Goal: Task Accomplishment & Management: Complete application form

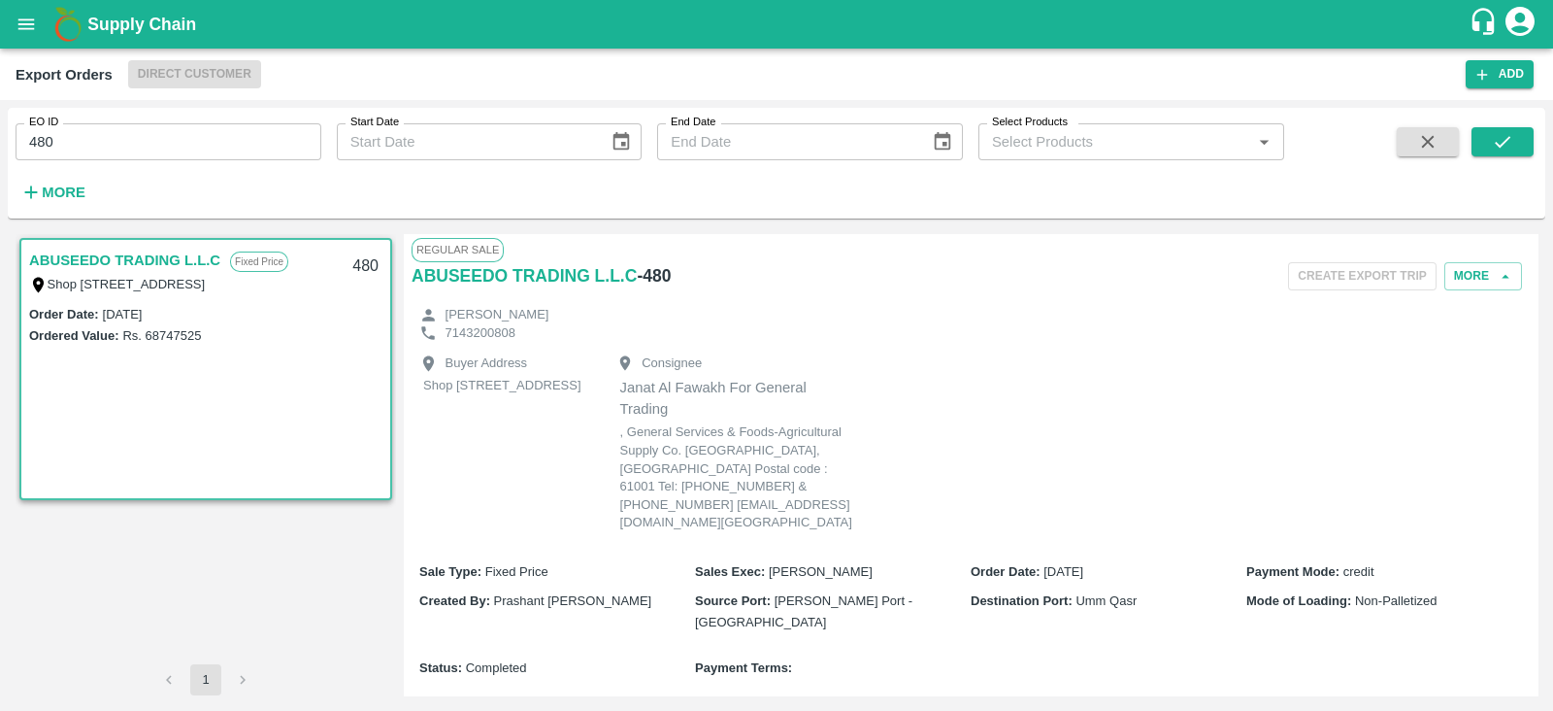
scroll to position [151, 0]
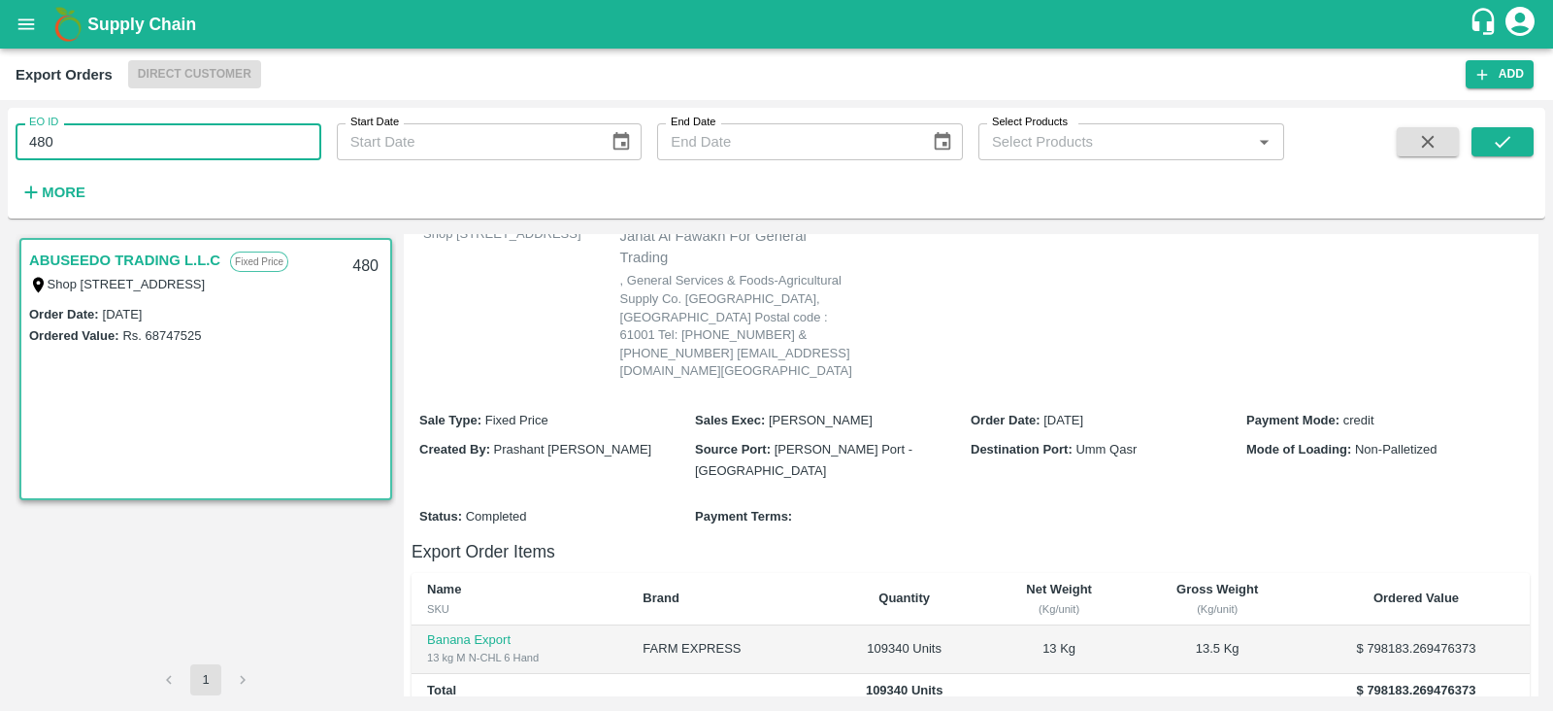
click at [162, 143] on input "480" at bounding box center [169, 141] width 306 height 37
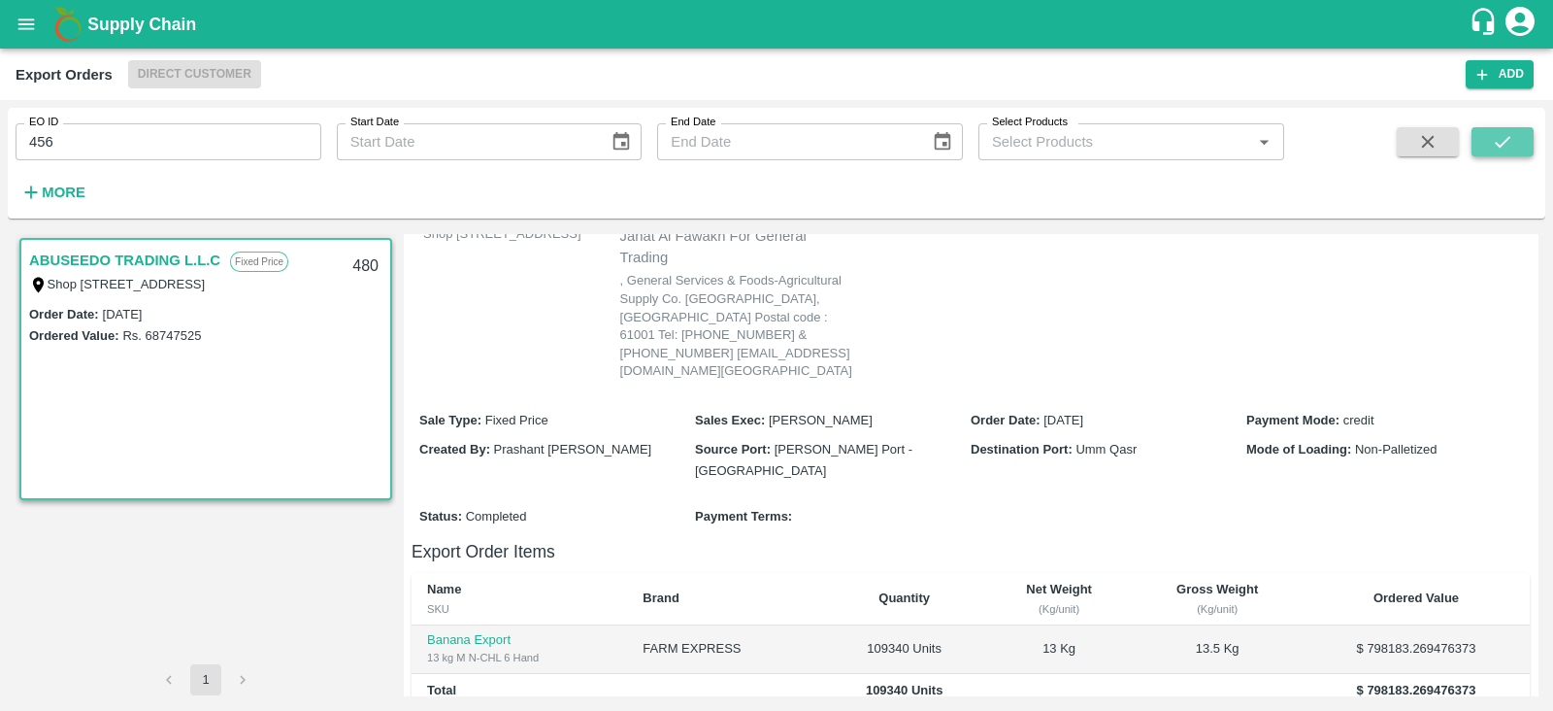
click at [1505, 151] on icon "submit" at bounding box center [1502, 141] width 21 height 21
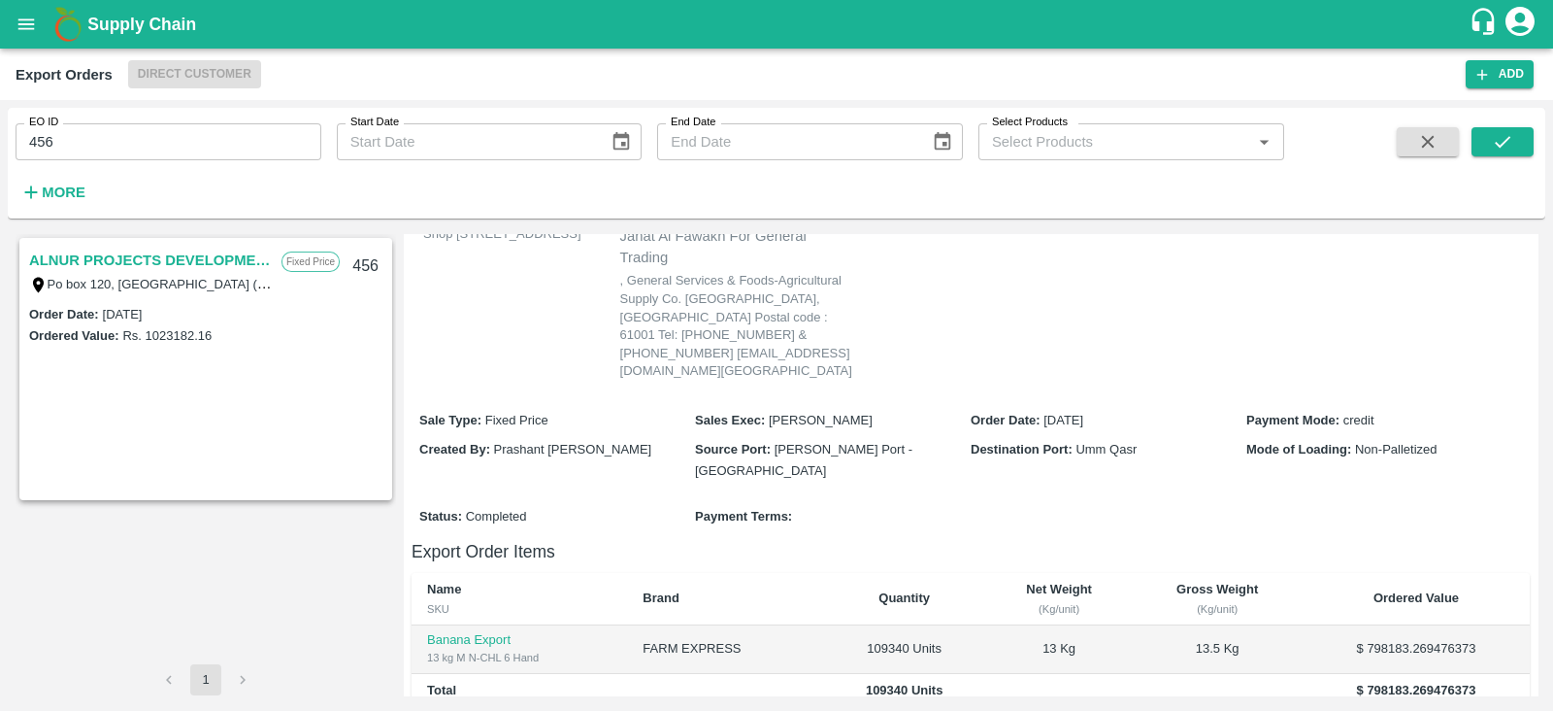
click at [209, 260] on link "ALNUR PROJECTS DEVELOPMENT" at bounding box center [150, 260] width 243 height 25
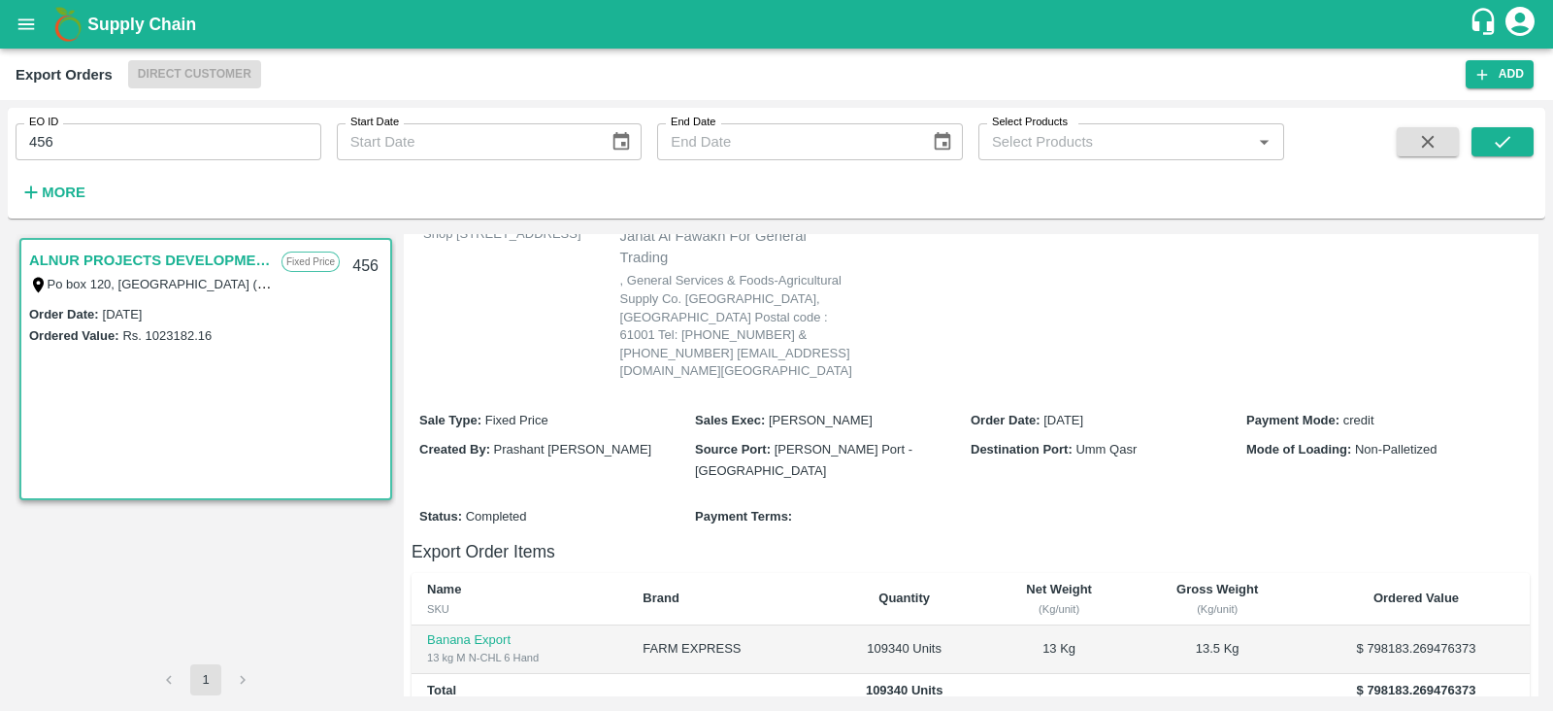
click at [209, 260] on link "ALNUR PROJECTS DEVELOPMENT" at bounding box center [150, 260] width 243 height 25
click at [242, 251] on link "ALNUR PROJECTS DEVELOPMENT" at bounding box center [150, 260] width 243 height 25
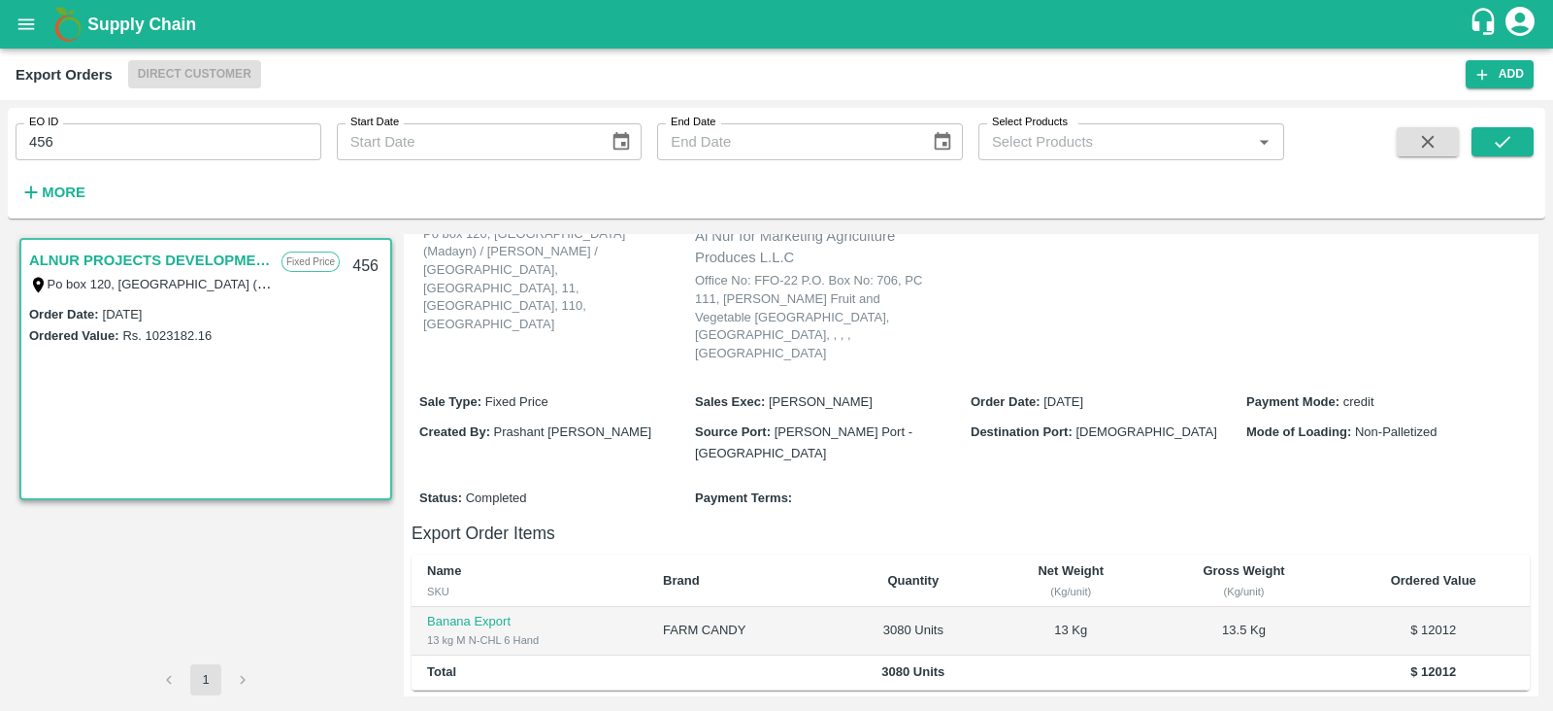
scroll to position [440, 0]
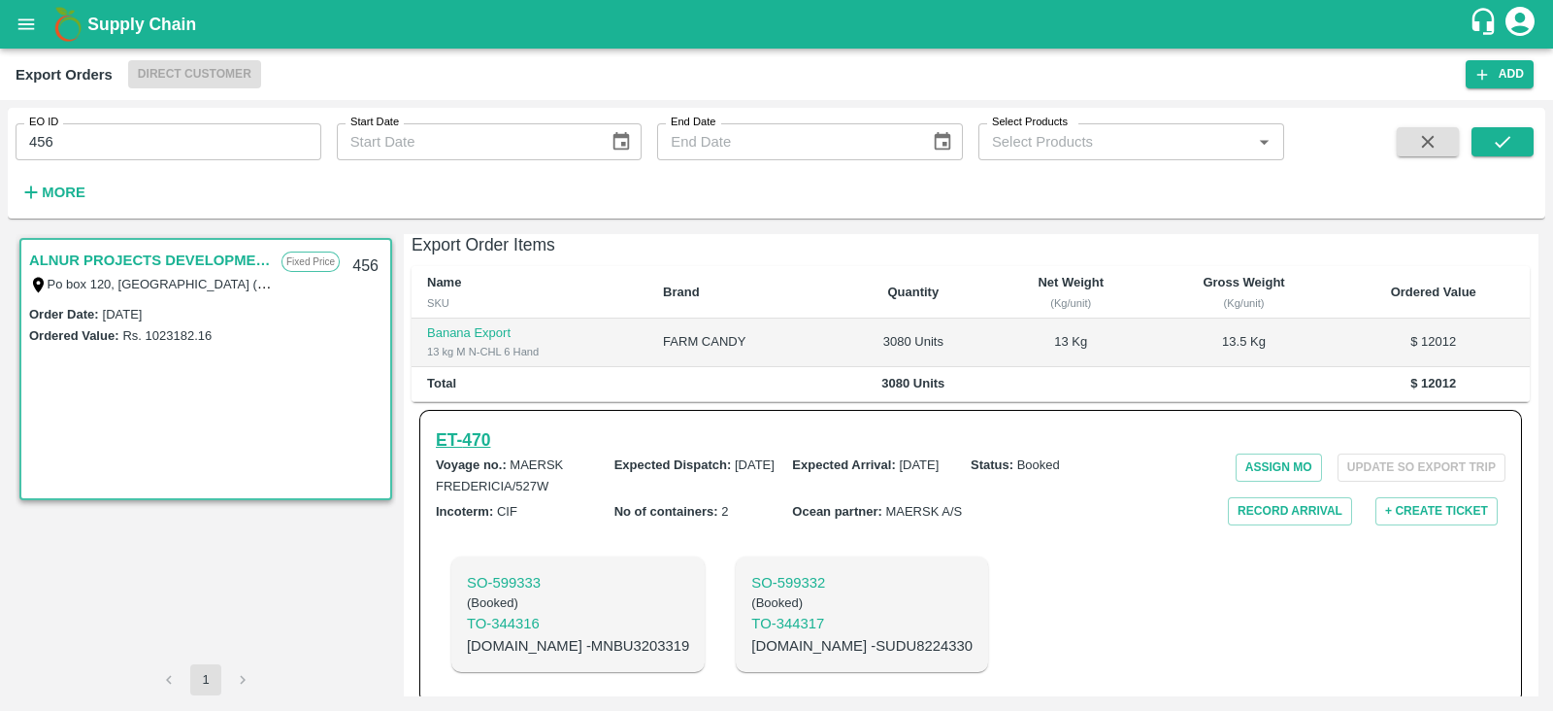
click at [481, 426] on h6 "ET- 470" at bounding box center [463, 439] width 54 height 27
click at [482, 426] on h6 "ET- 470" at bounding box center [463, 439] width 54 height 27
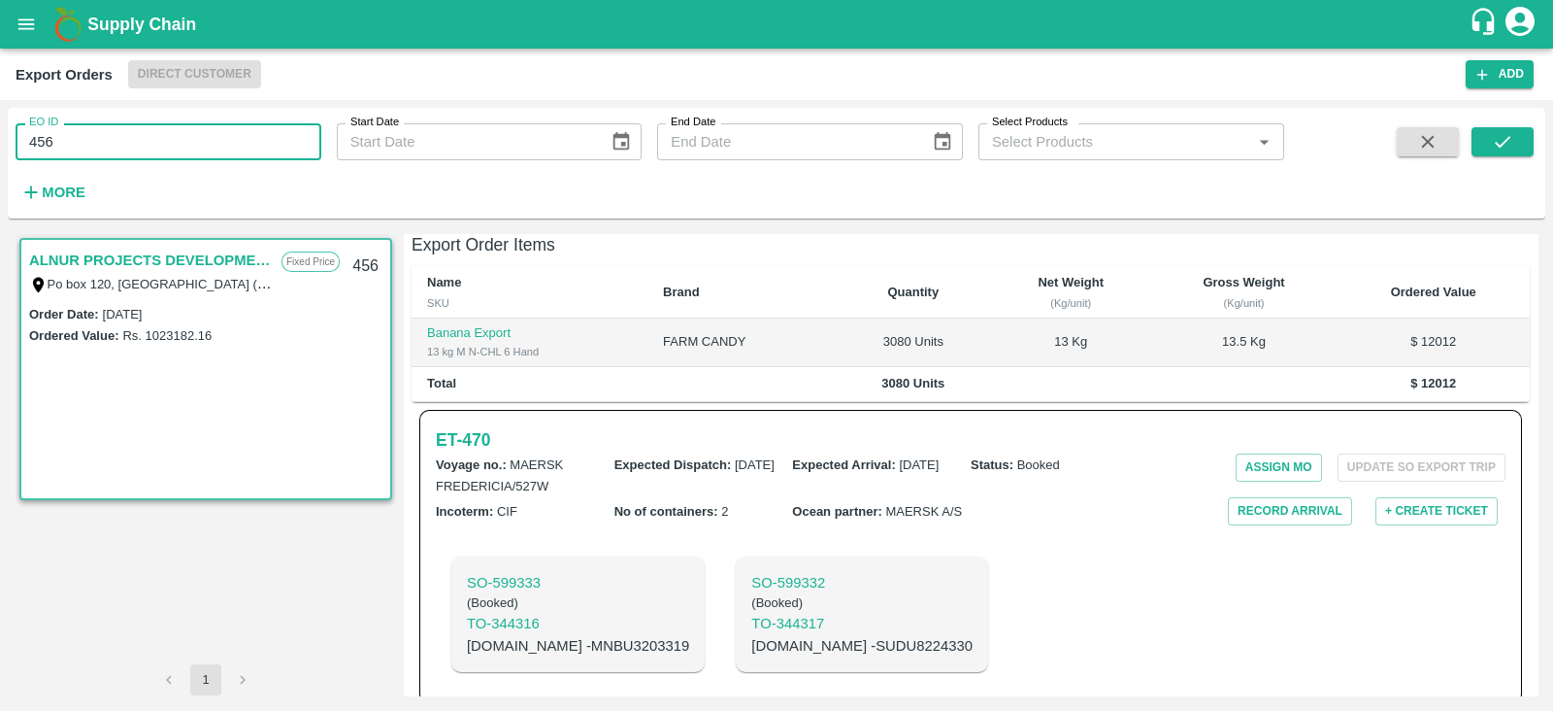
click at [255, 141] on input "456" at bounding box center [169, 141] width 306 height 37
type input "478"
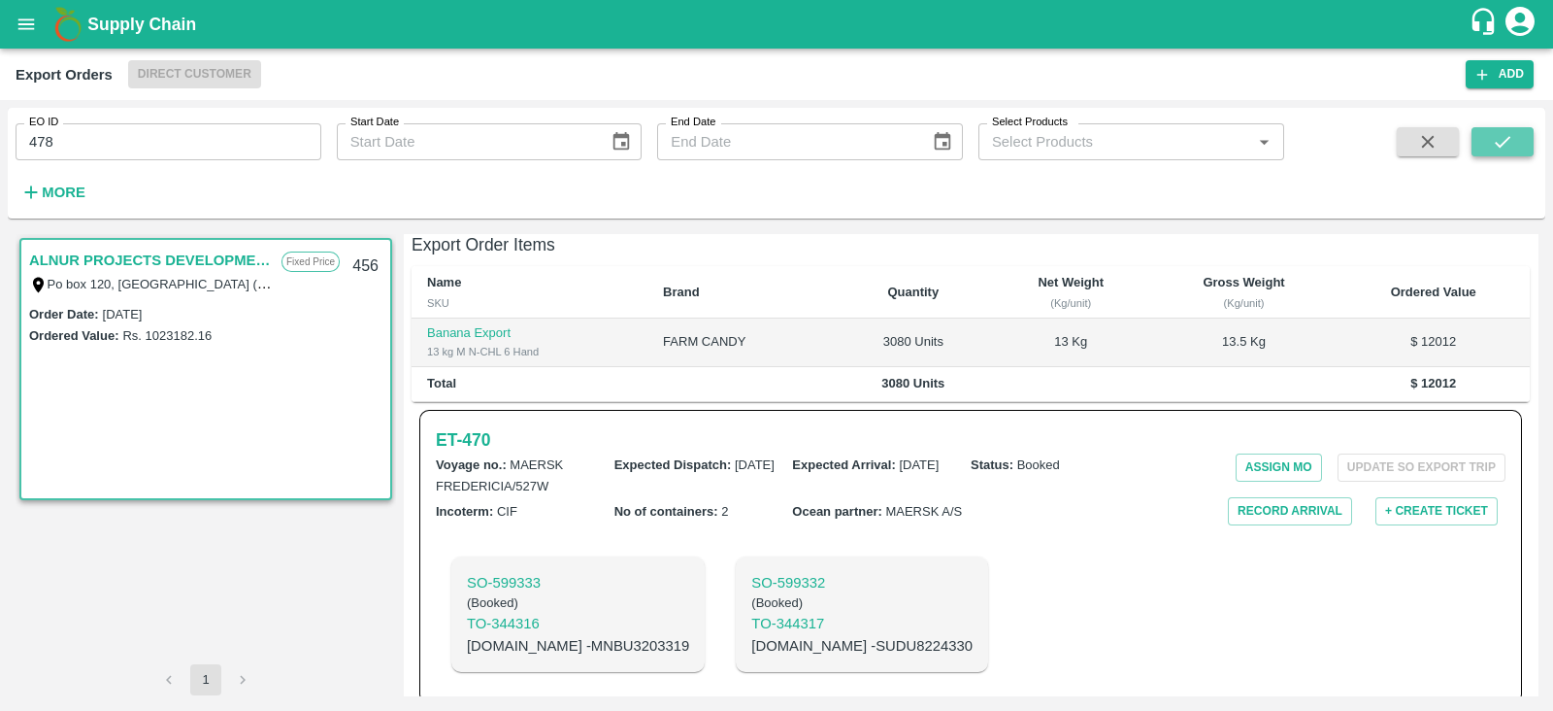
click at [1495, 145] on icon "submit" at bounding box center [1502, 141] width 21 height 21
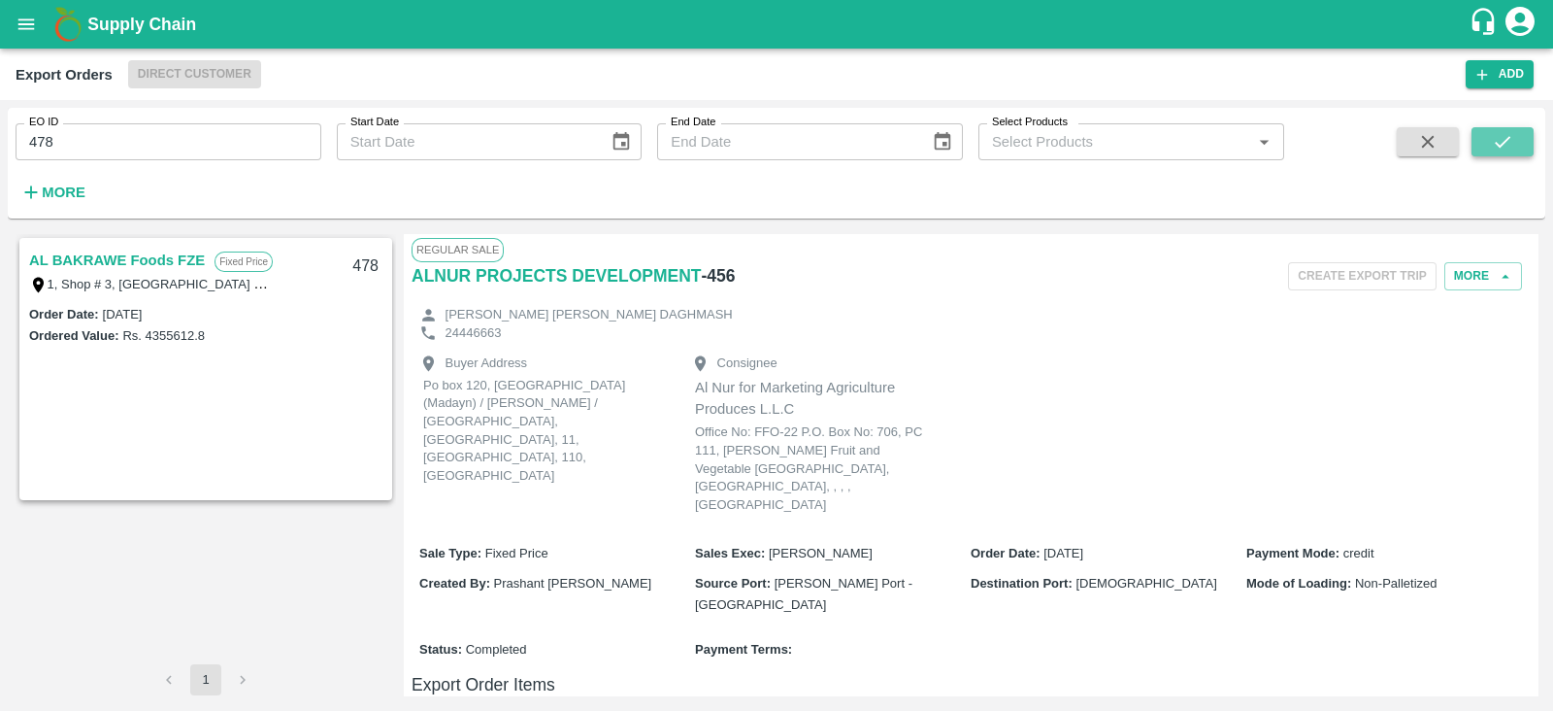
click at [1494, 148] on icon "submit" at bounding box center [1502, 141] width 21 height 21
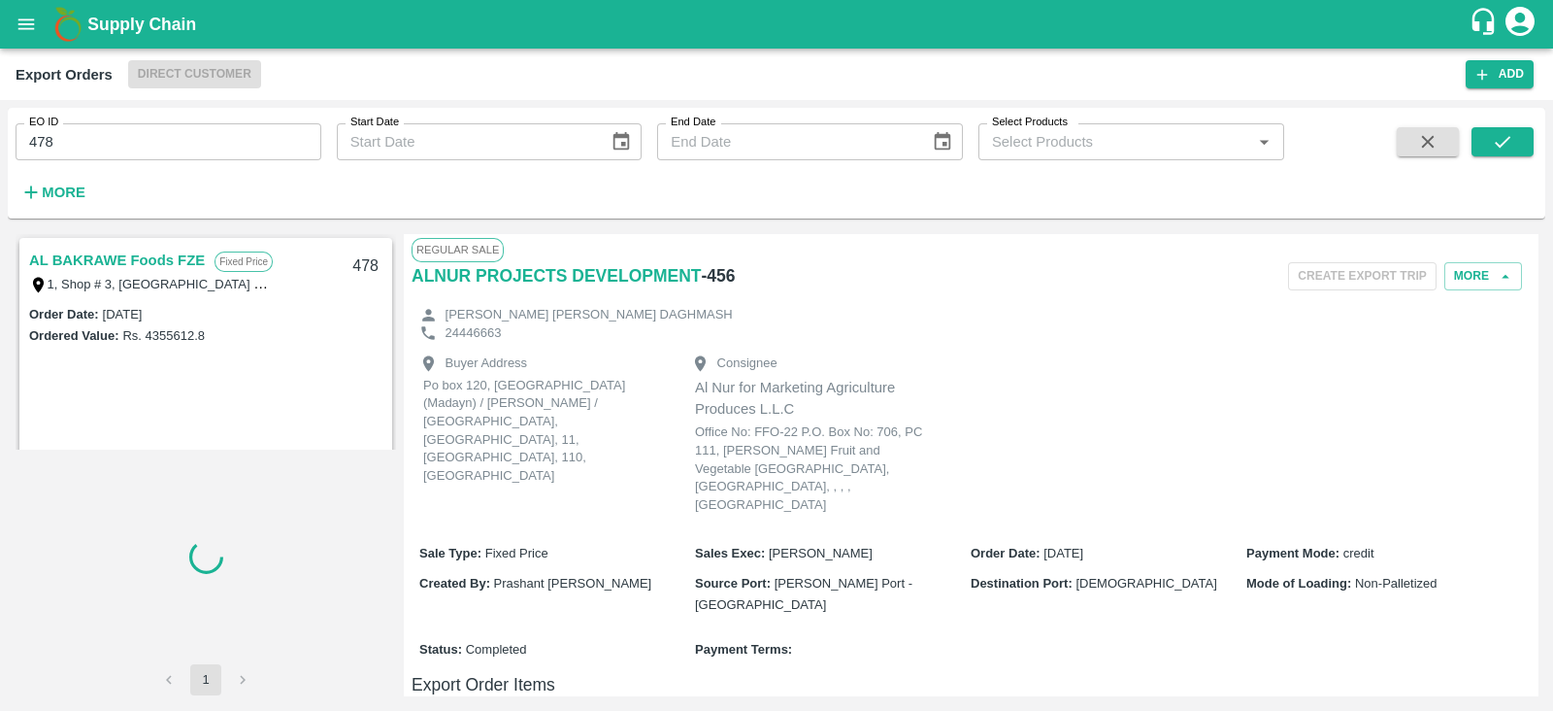
click at [176, 253] on link "AL BAKRAWE Foods FZE" at bounding box center [117, 260] width 176 height 25
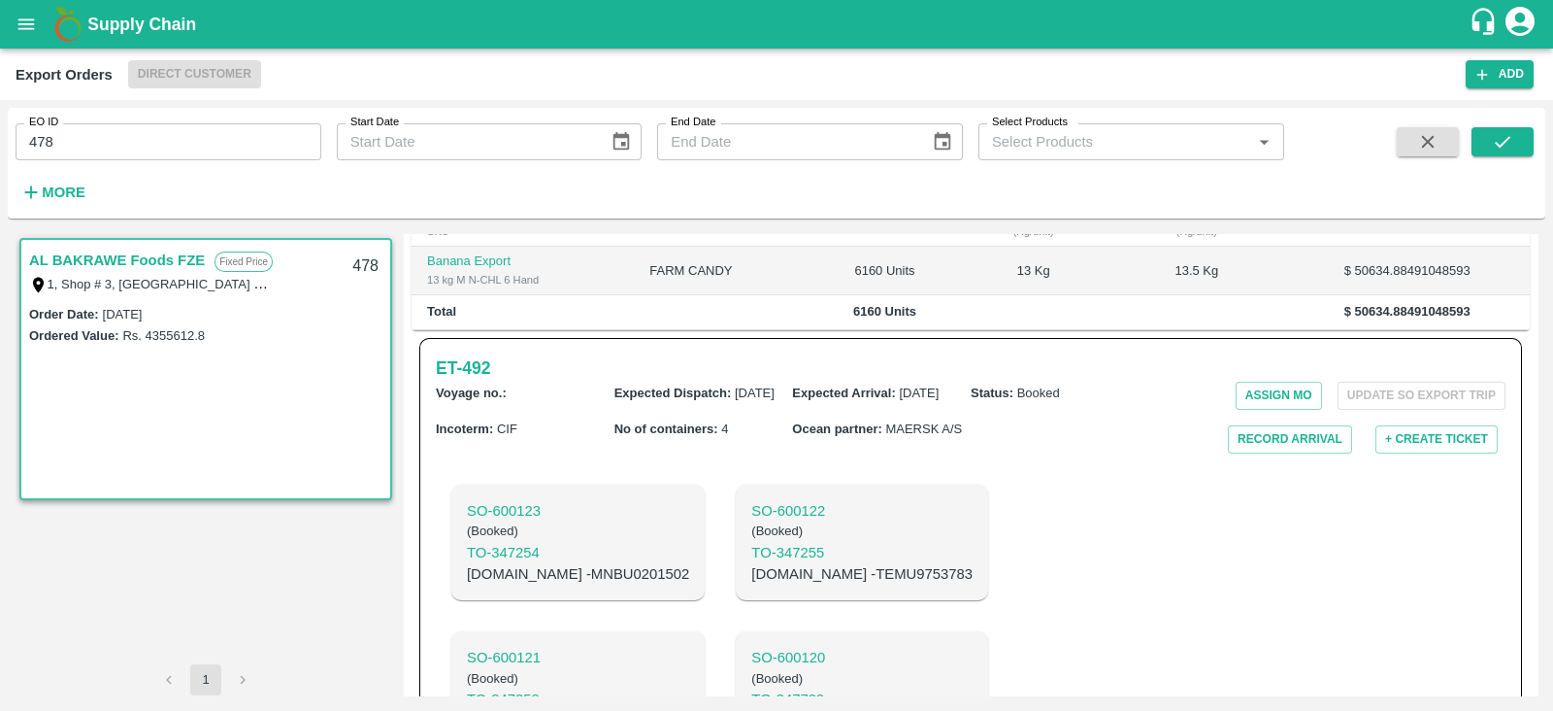
scroll to position [532, 0]
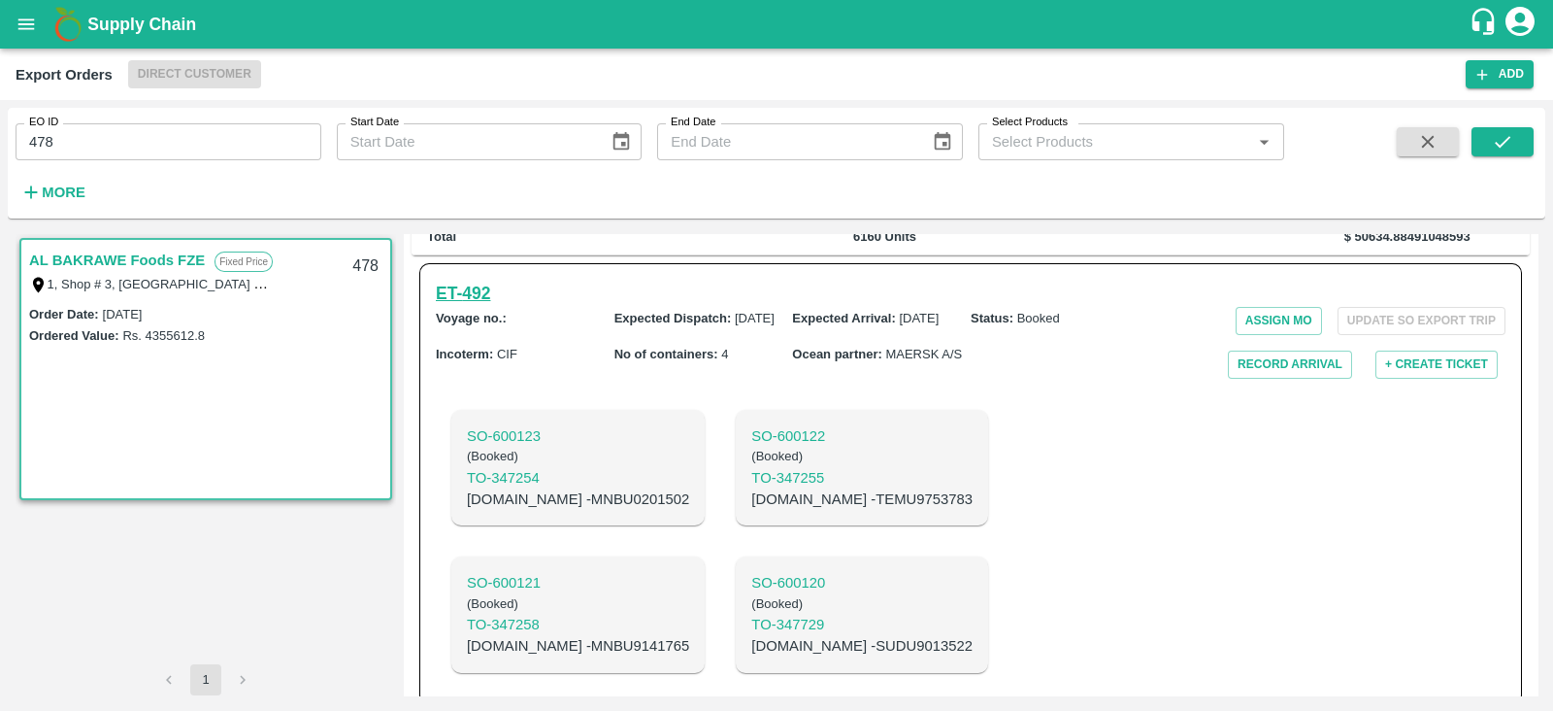
click at [476, 280] on h6 "ET- 492" at bounding box center [463, 293] width 54 height 27
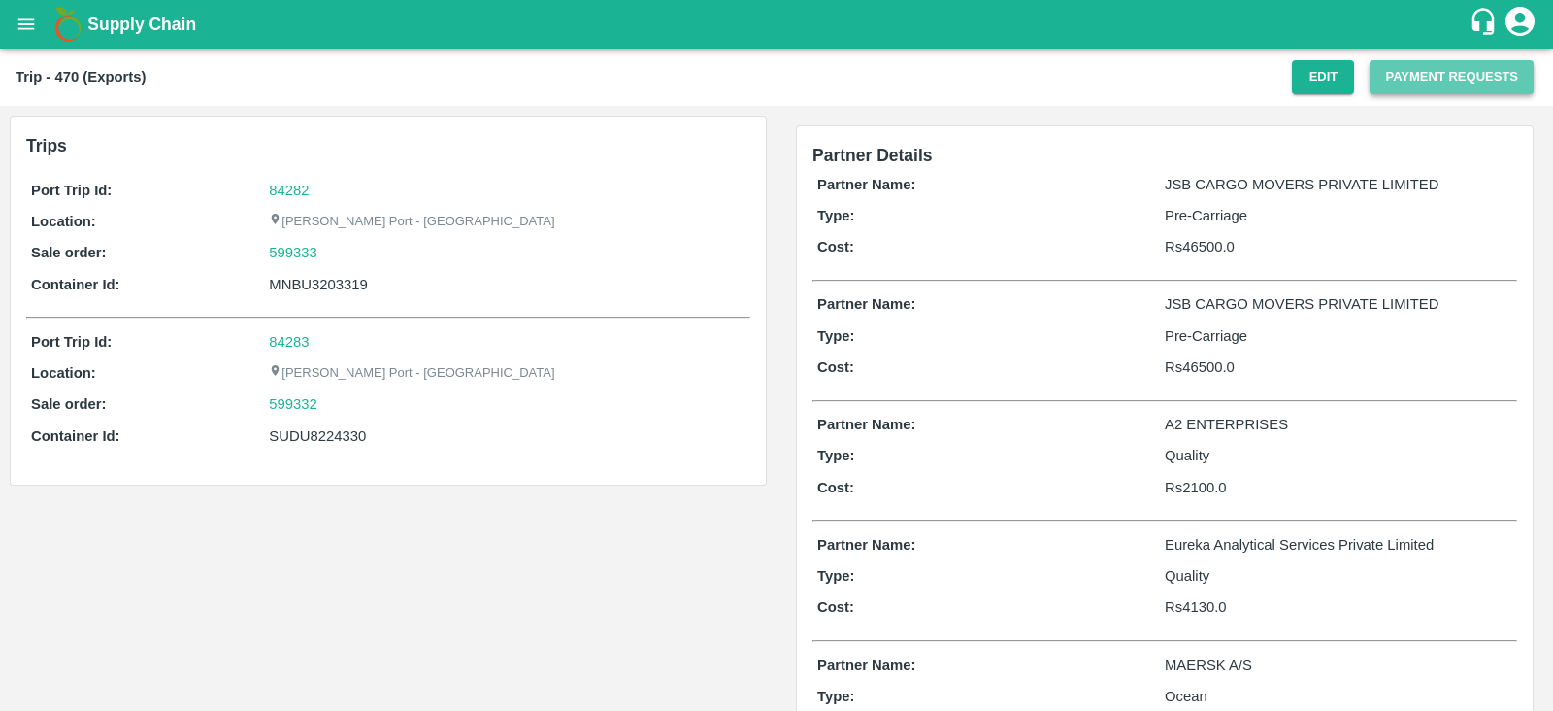
click at [1393, 72] on button "Payment Requests" at bounding box center [1452, 77] width 164 height 34
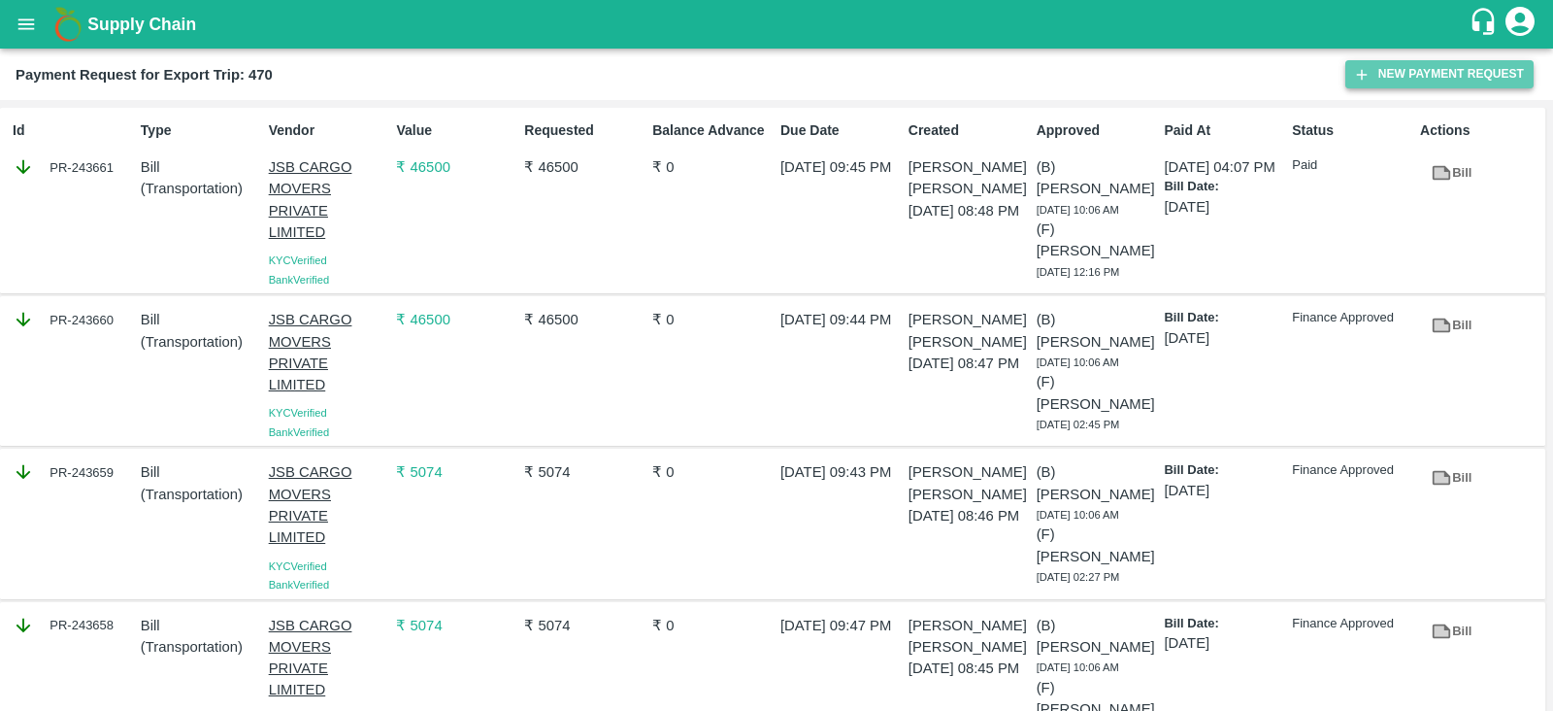
click at [1378, 67] on button "New Payment Request" at bounding box center [1439, 74] width 188 height 28
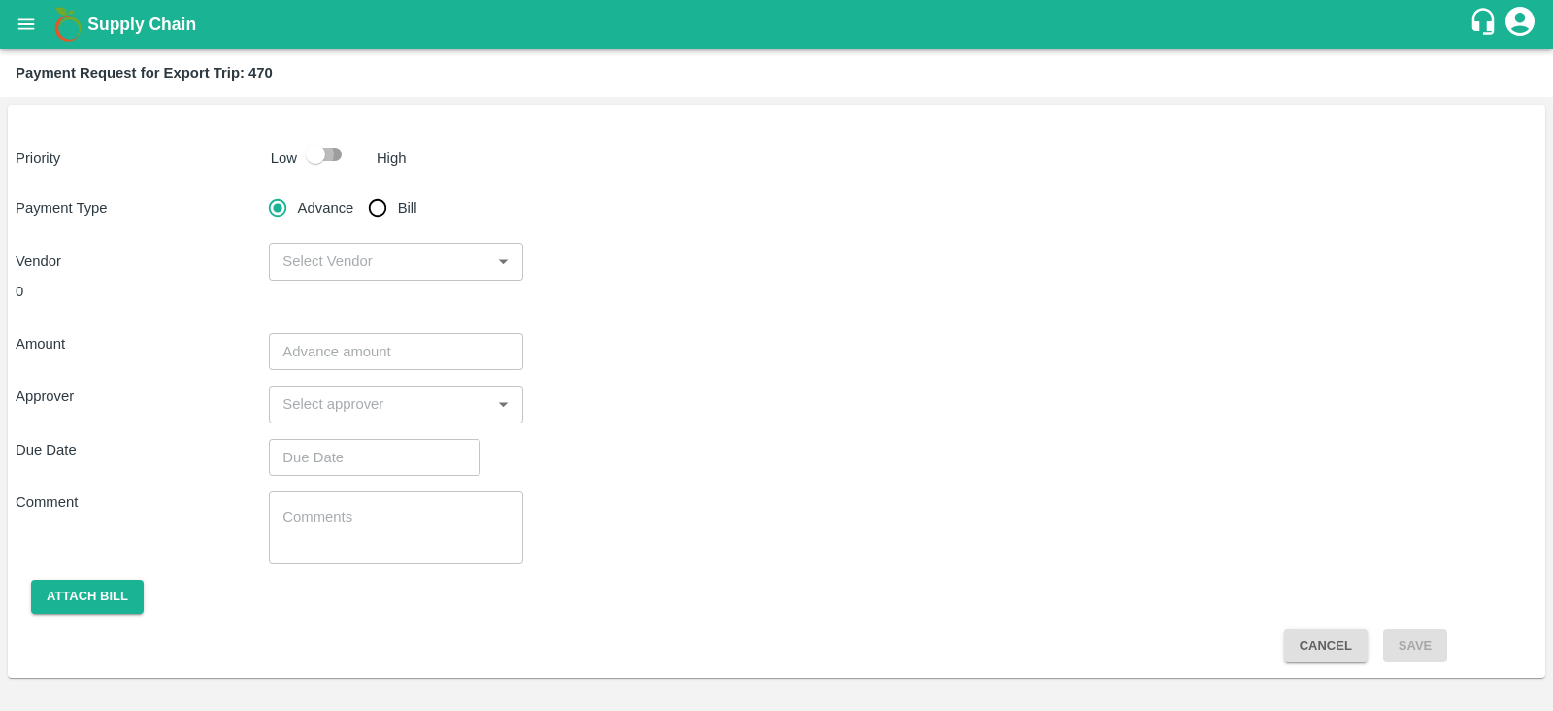
click at [329, 157] on input "checkbox" at bounding box center [315, 154] width 111 height 37
checkbox input "true"
click at [379, 210] on input "Bill" at bounding box center [377, 207] width 39 height 39
radio input "true"
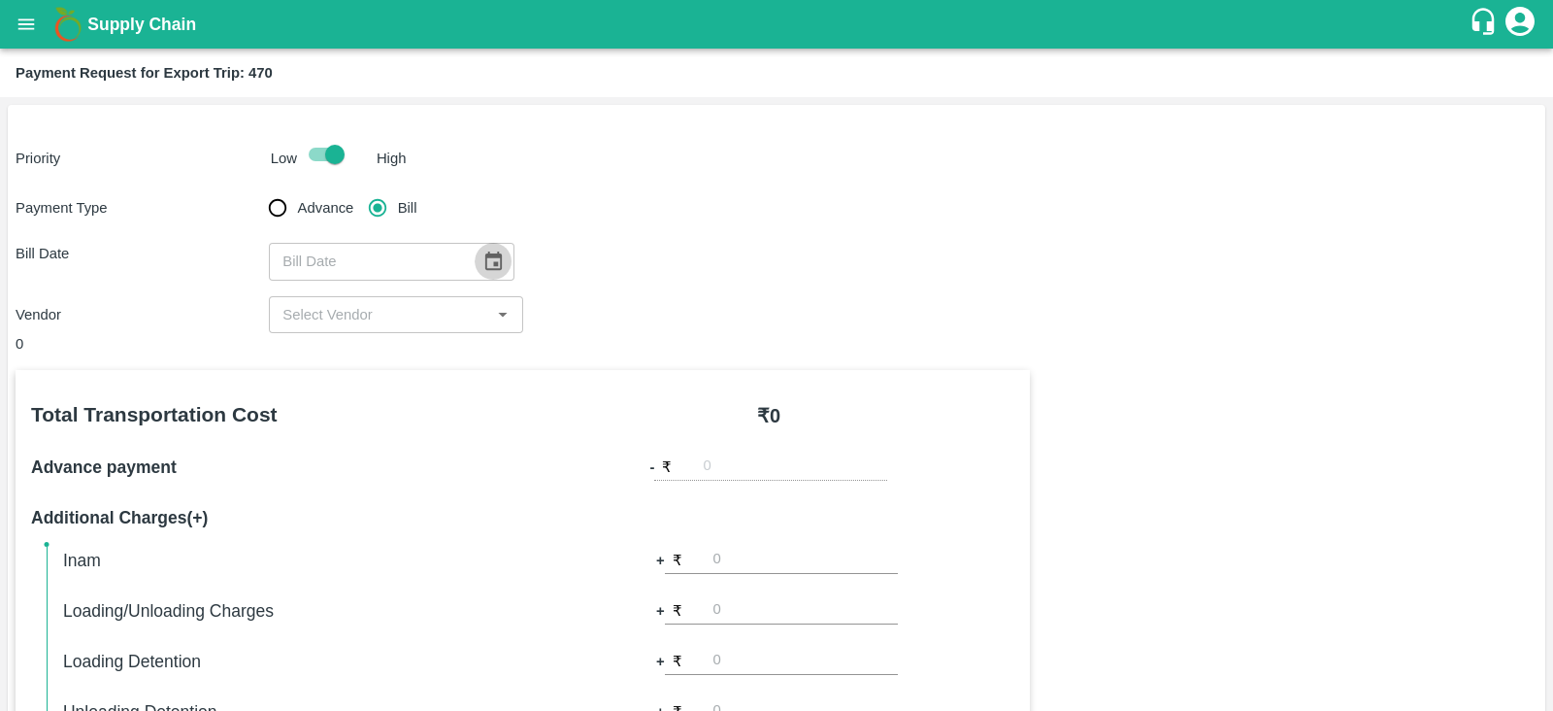
click at [485, 266] on icon "Choose date" at bounding box center [493, 260] width 17 height 18
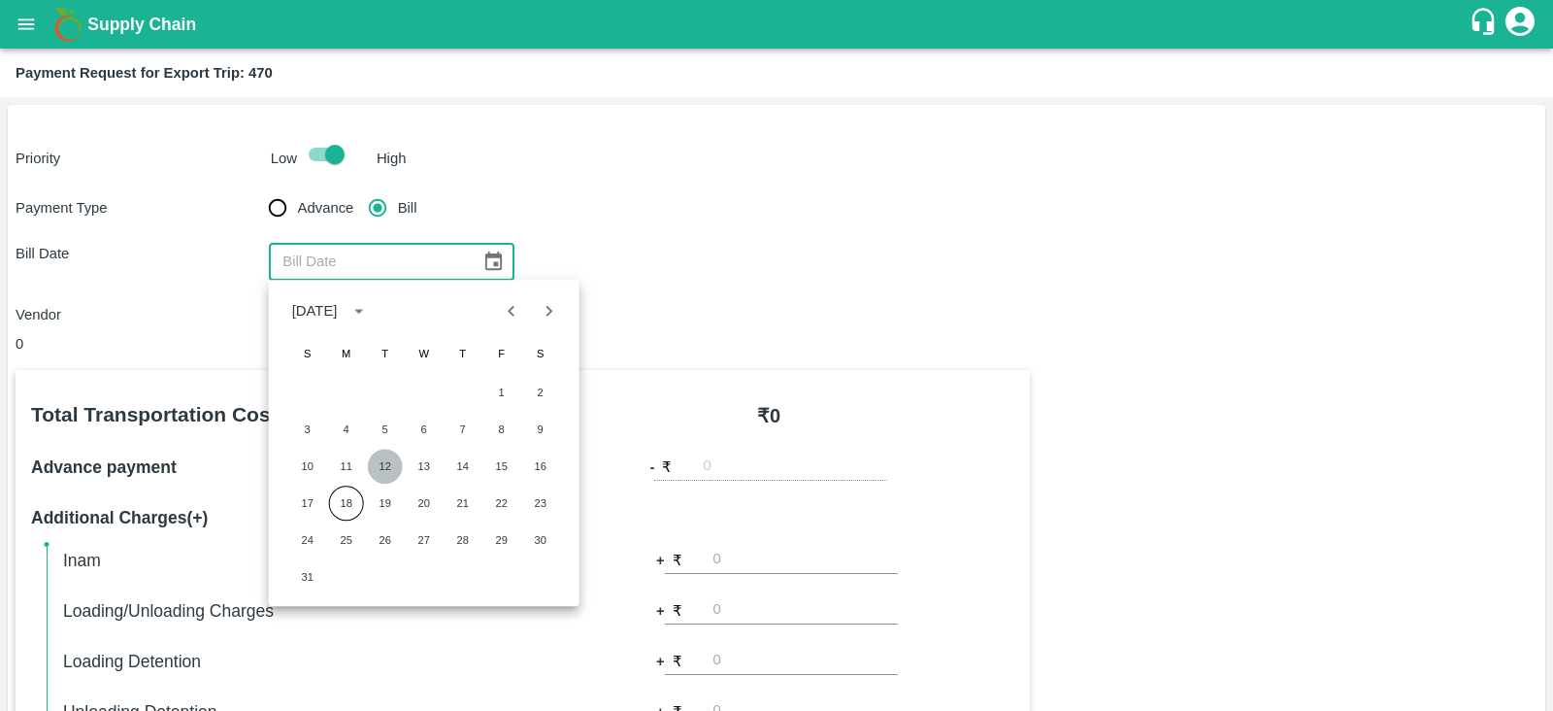
click at [374, 459] on button "12" at bounding box center [385, 465] width 35 height 35
type input "12/08/2025"
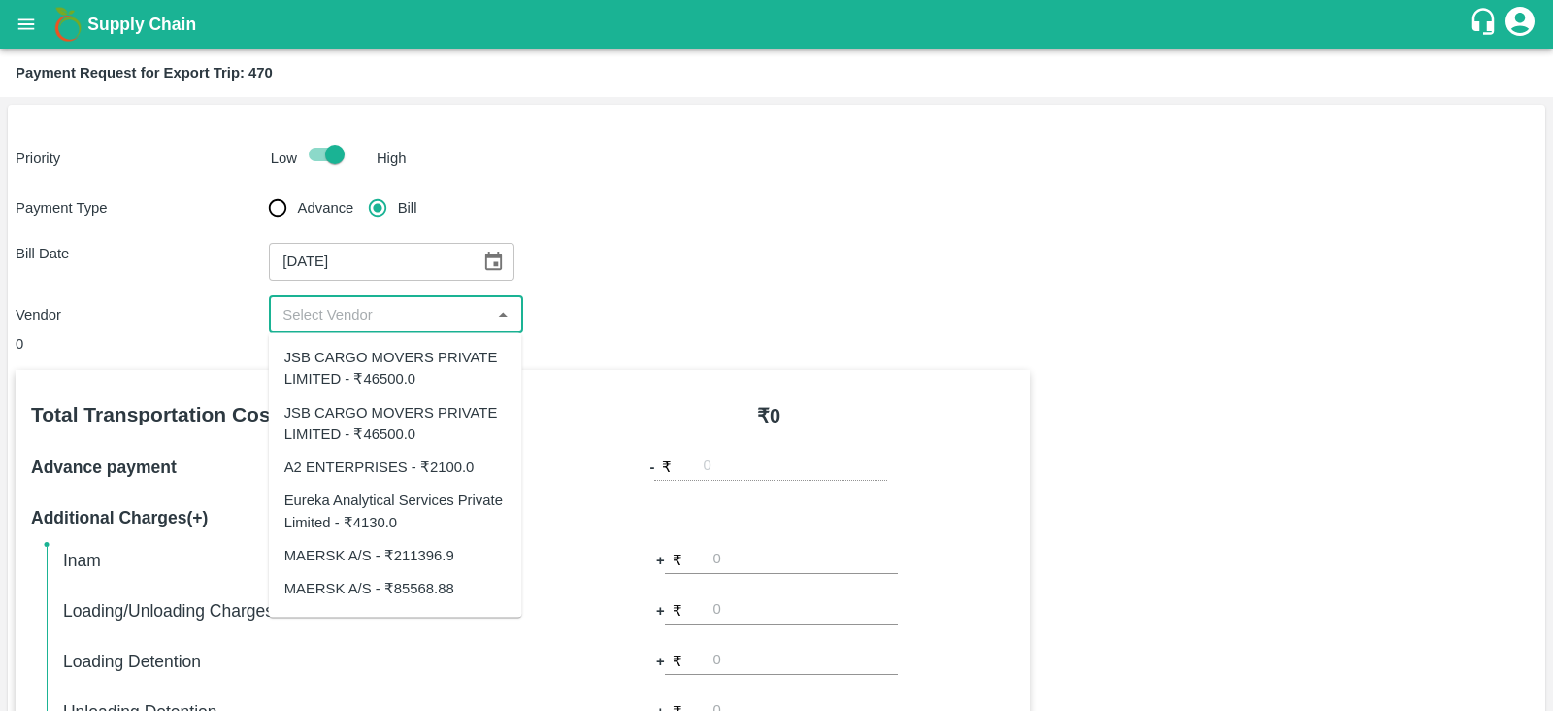
click at [411, 324] on input "input" at bounding box center [380, 314] width 210 height 25
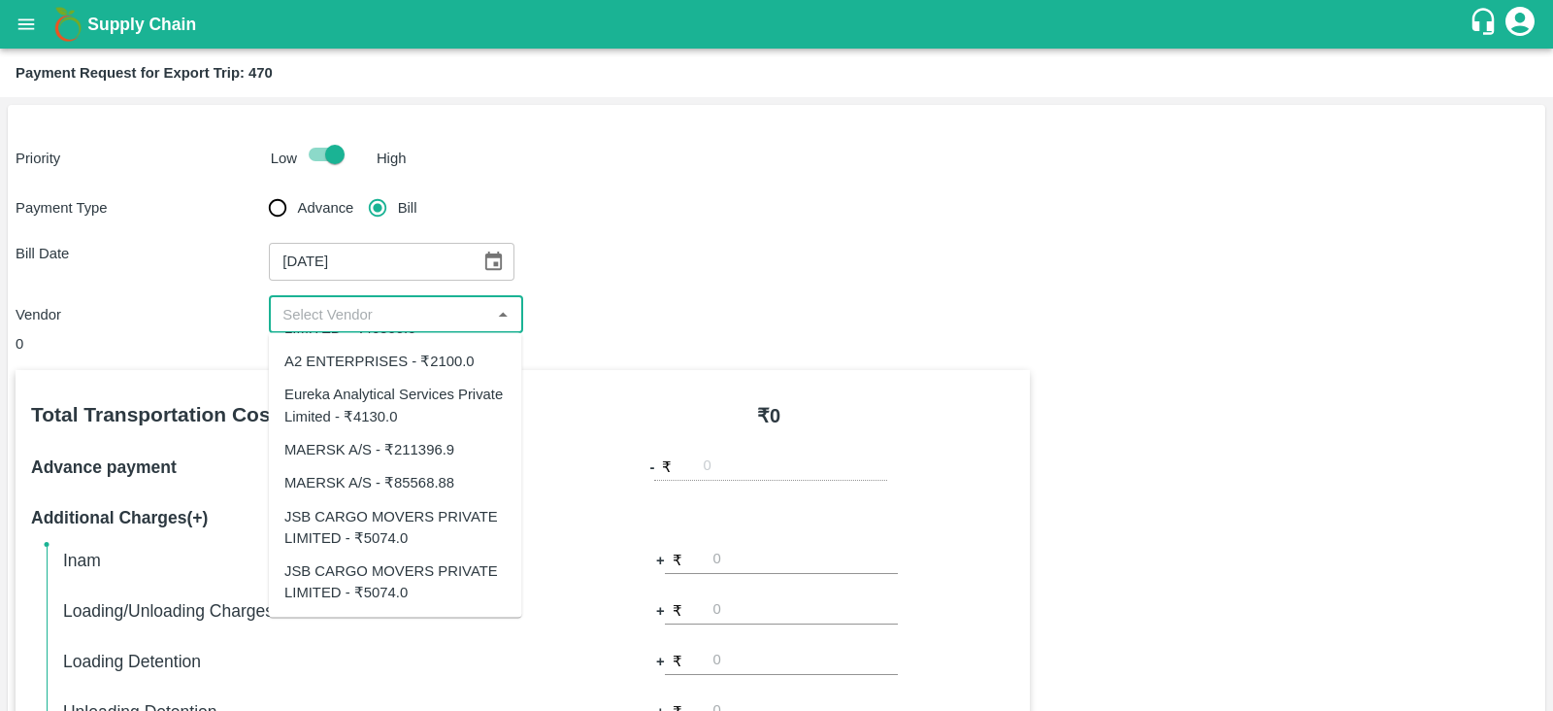
click at [420, 479] on div "MAERSK A/S - ₹85568.88" at bounding box center [369, 482] width 170 height 21
type input "MAERSK A/S - ₹85568.88"
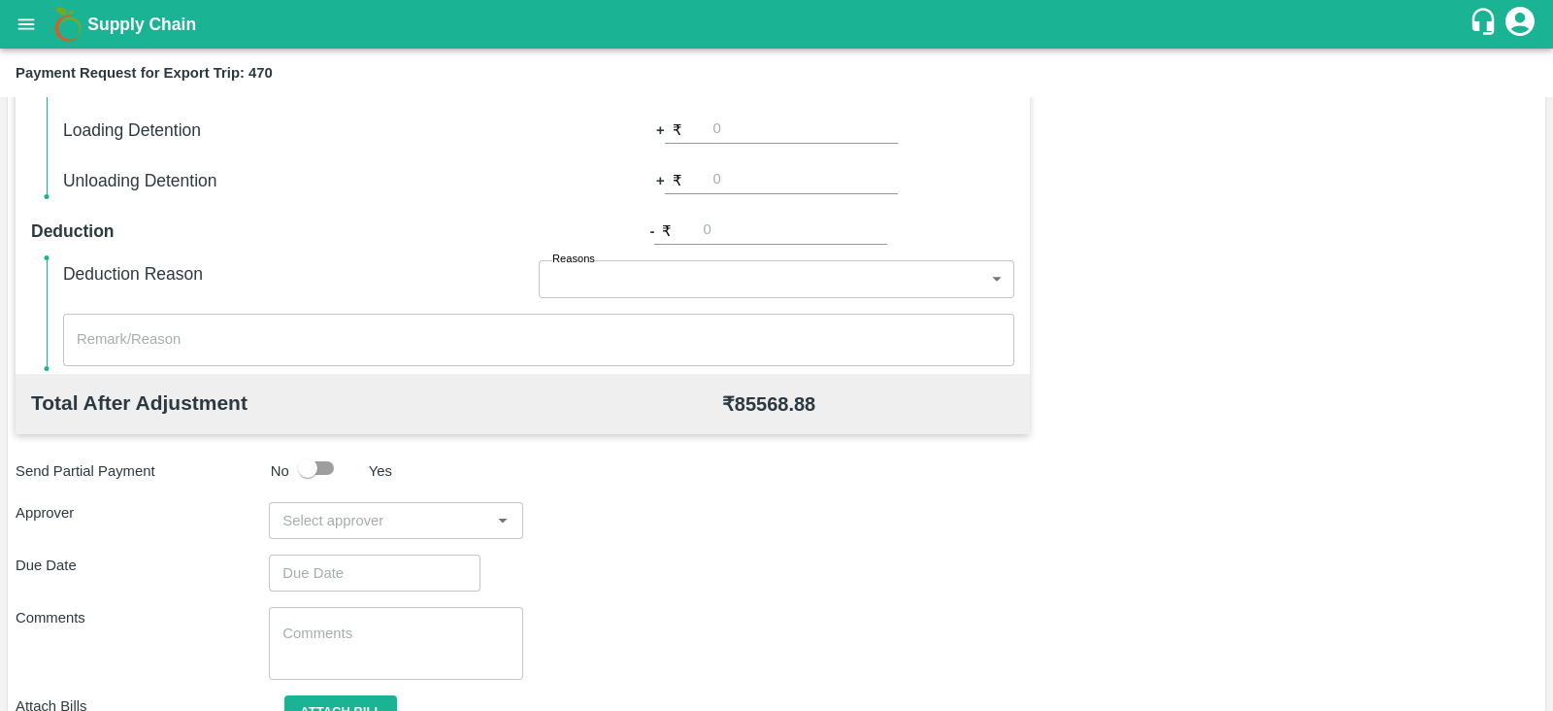
scroll to position [621, 0]
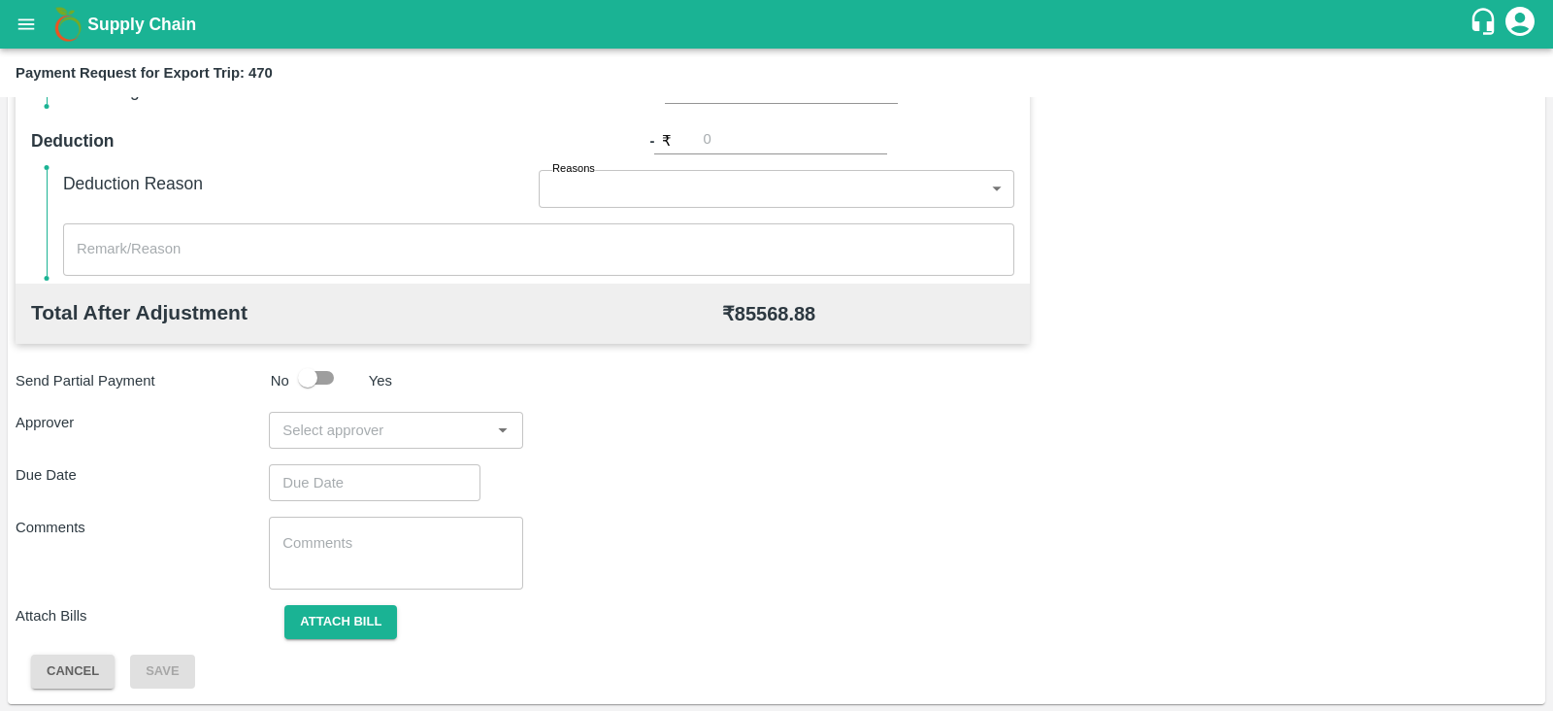
click at [423, 437] on input "input" at bounding box center [380, 429] width 210 height 25
type input "prasa"
click at [399, 470] on div "[PERSON_NAME]" at bounding box center [390, 480] width 118 height 21
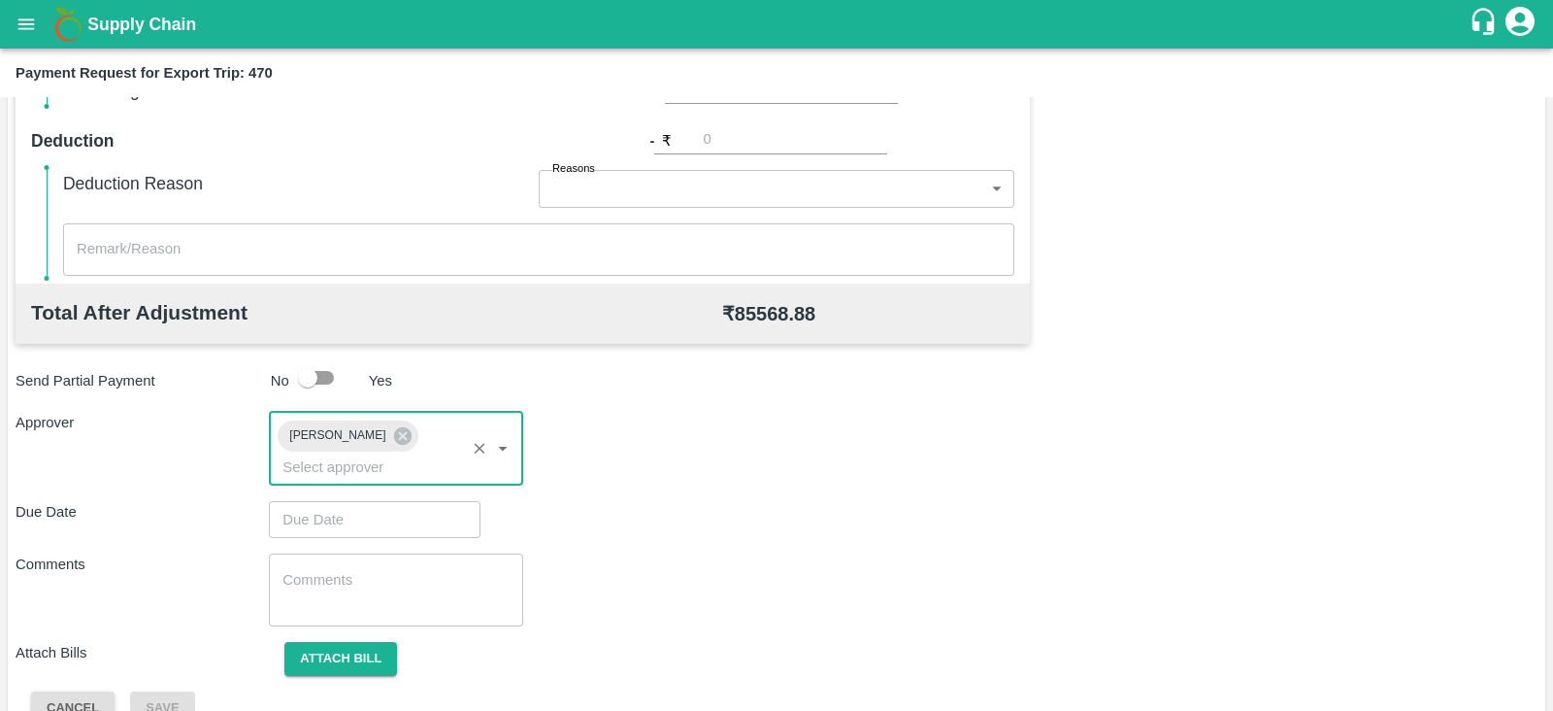
type input "DD/MM/YYYY hh:mm aa"
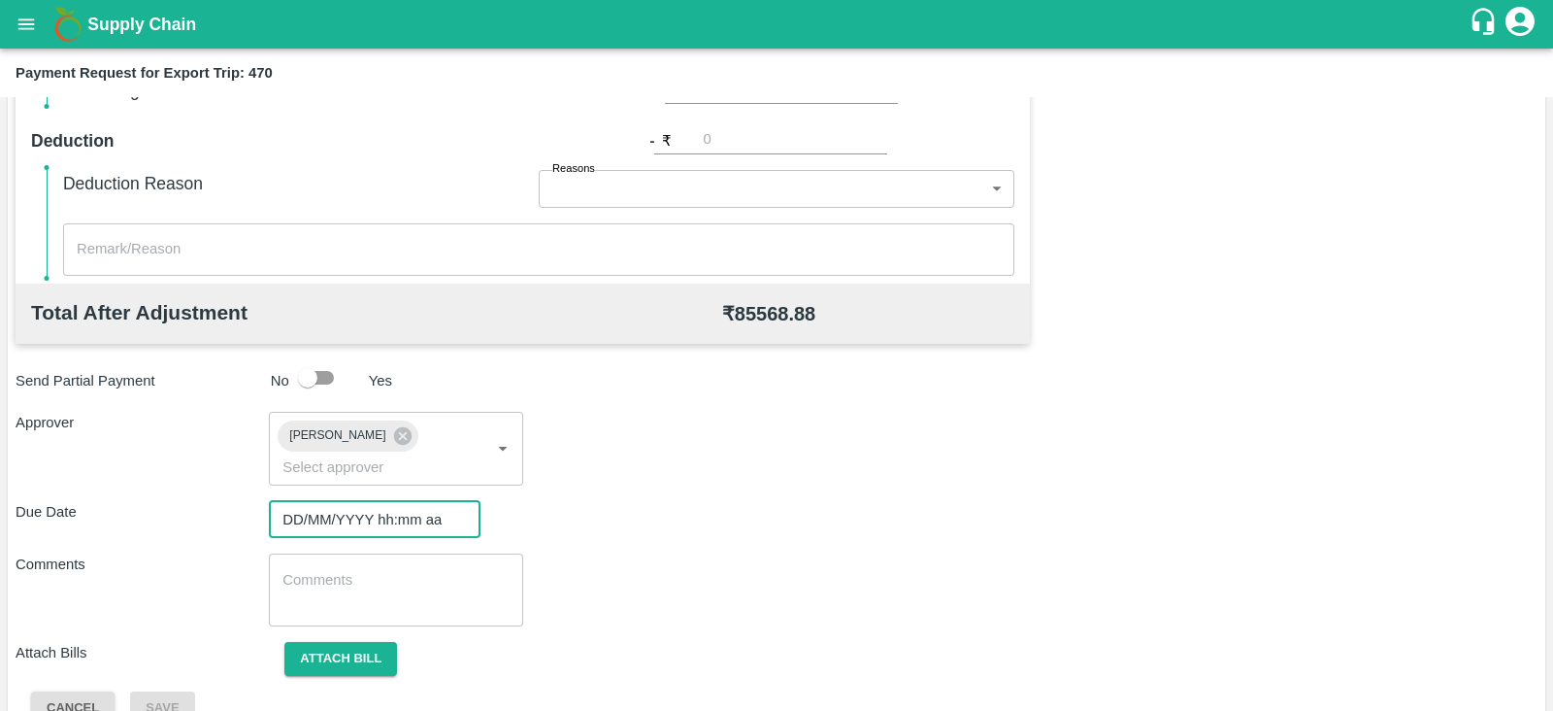
click at [384, 501] on input "DD/MM/YYYY hh:mm aa" at bounding box center [368, 519] width 198 height 37
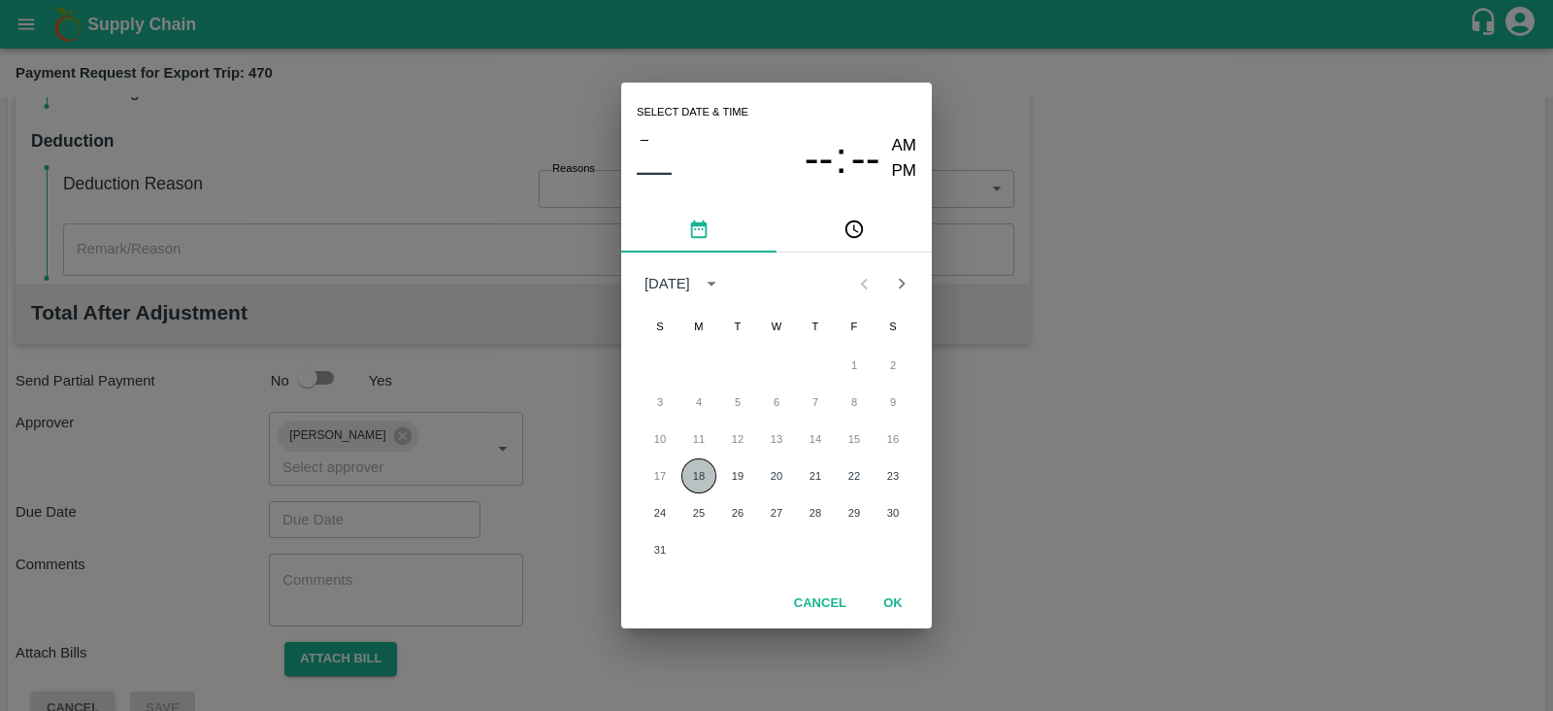
click at [714, 473] on button "18" at bounding box center [698, 475] width 35 height 35
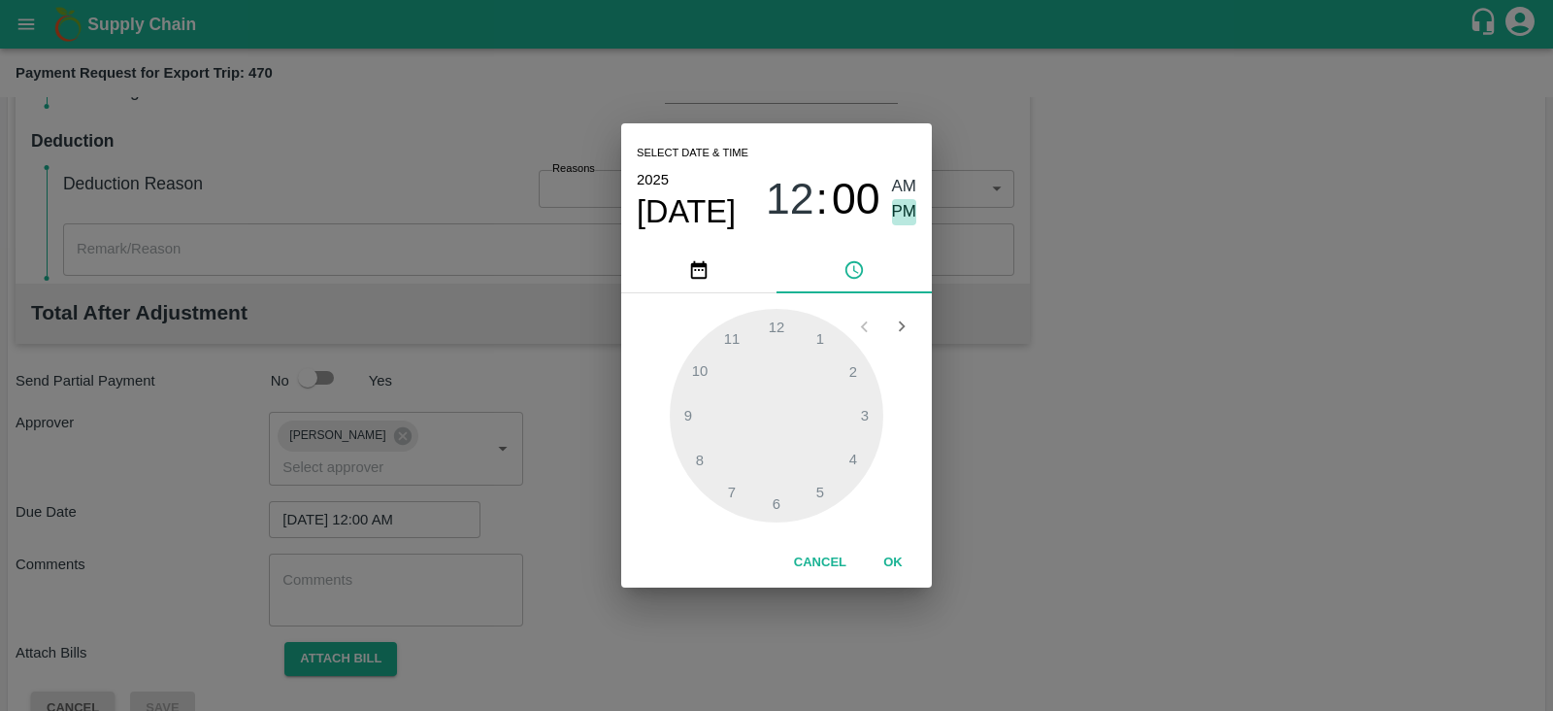
click at [906, 211] on span "PM" at bounding box center [904, 212] width 25 height 26
click at [730, 492] on div at bounding box center [777, 416] width 214 height 214
type input "18/08/2025 07:00 PM"
click at [896, 565] on button "OK" at bounding box center [893, 563] width 62 height 34
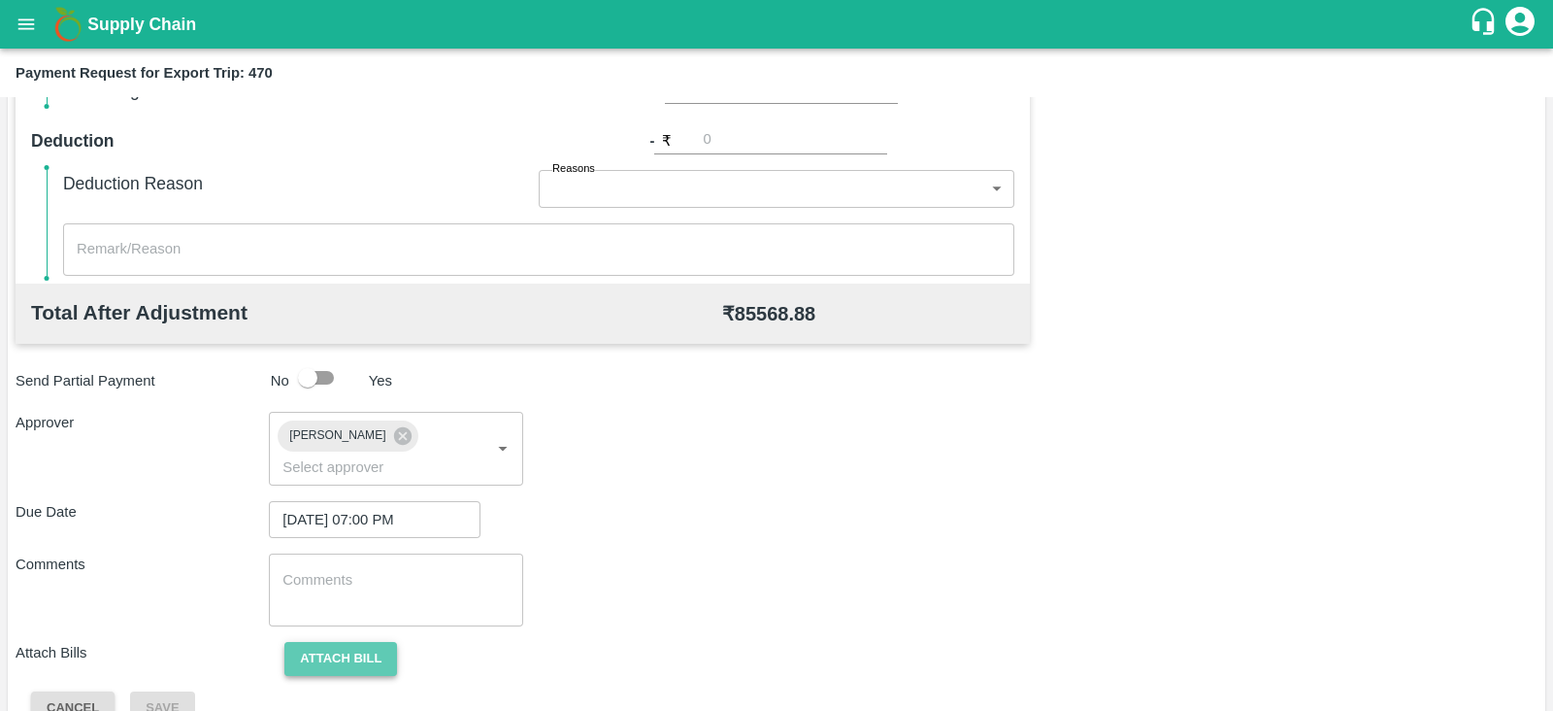
click at [345, 642] on button "Attach bill" at bounding box center [340, 659] width 113 height 34
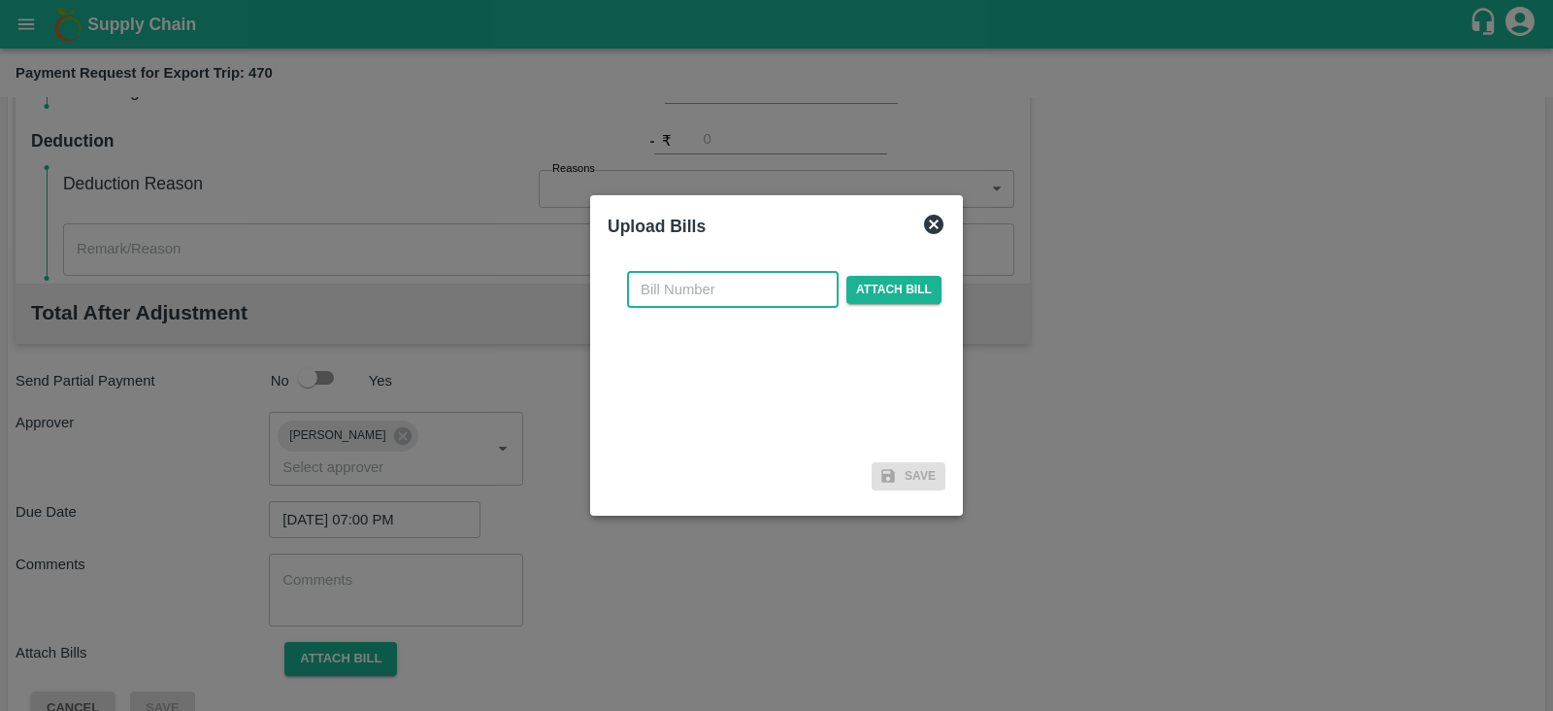
click at [747, 288] on input "text" at bounding box center [733, 289] width 212 height 37
paste input "MH26IN1000195488"
type input "MH26IN1000195488"
click at [877, 283] on span "Attach bill" at bounding box center [894, 290] width 95 height 28
click at [0, 0] on input "Attach bill" at bounding box center [0, 0] width 0 height 0
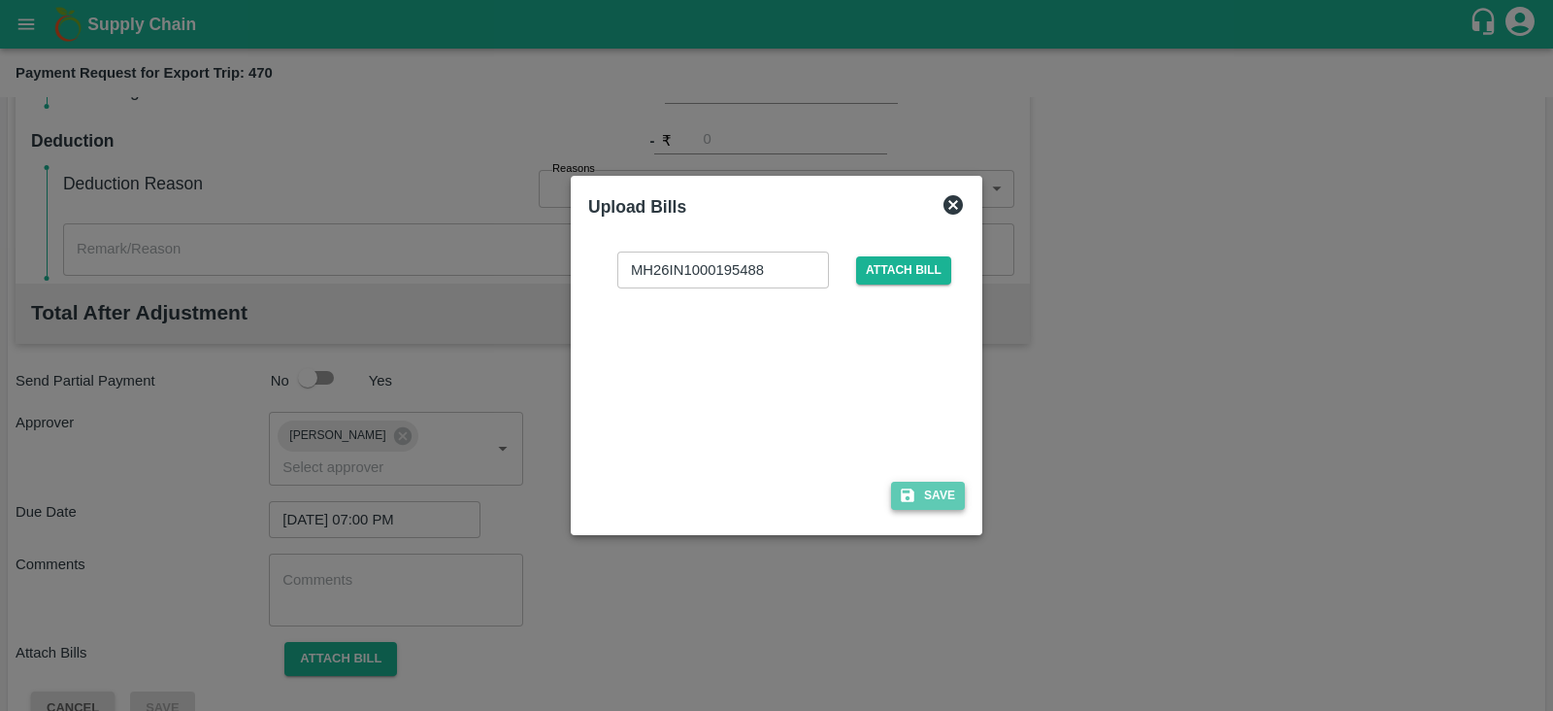
click at [951, 501] on button "Save" at bounding box center [928, 495] width 74 height 28
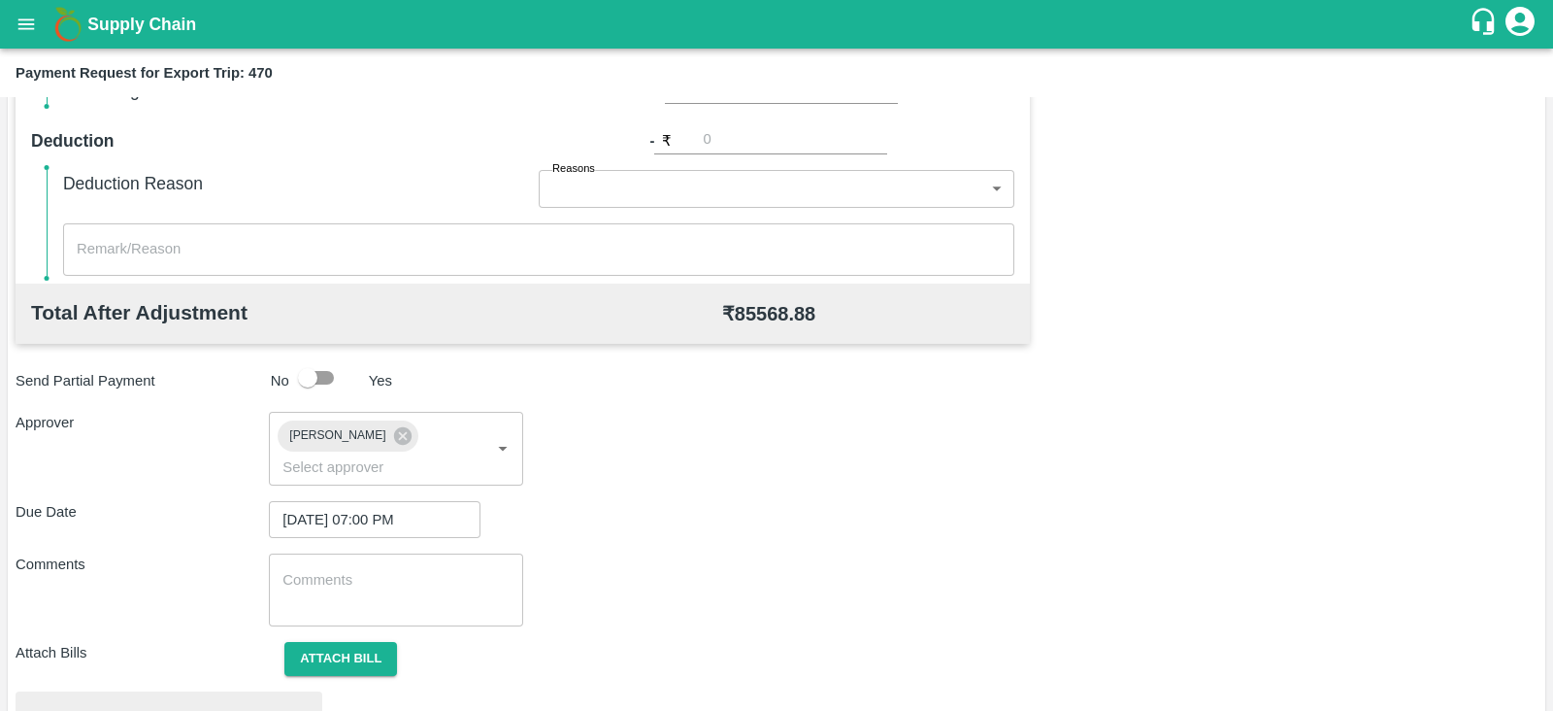
scroll to position [736, 0]
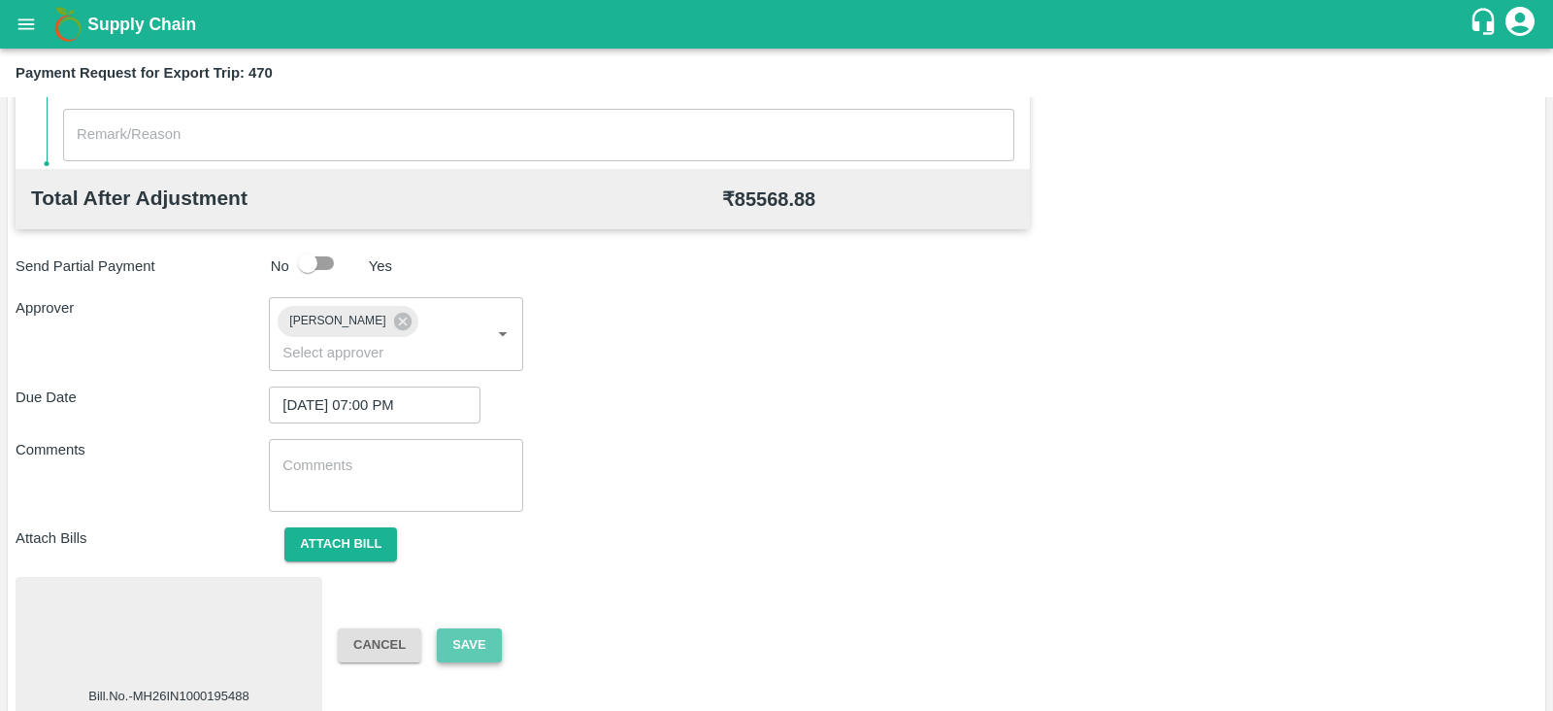
click at [475, 628] on button "Save" at bounding box center [469, 645] width 64 height 34
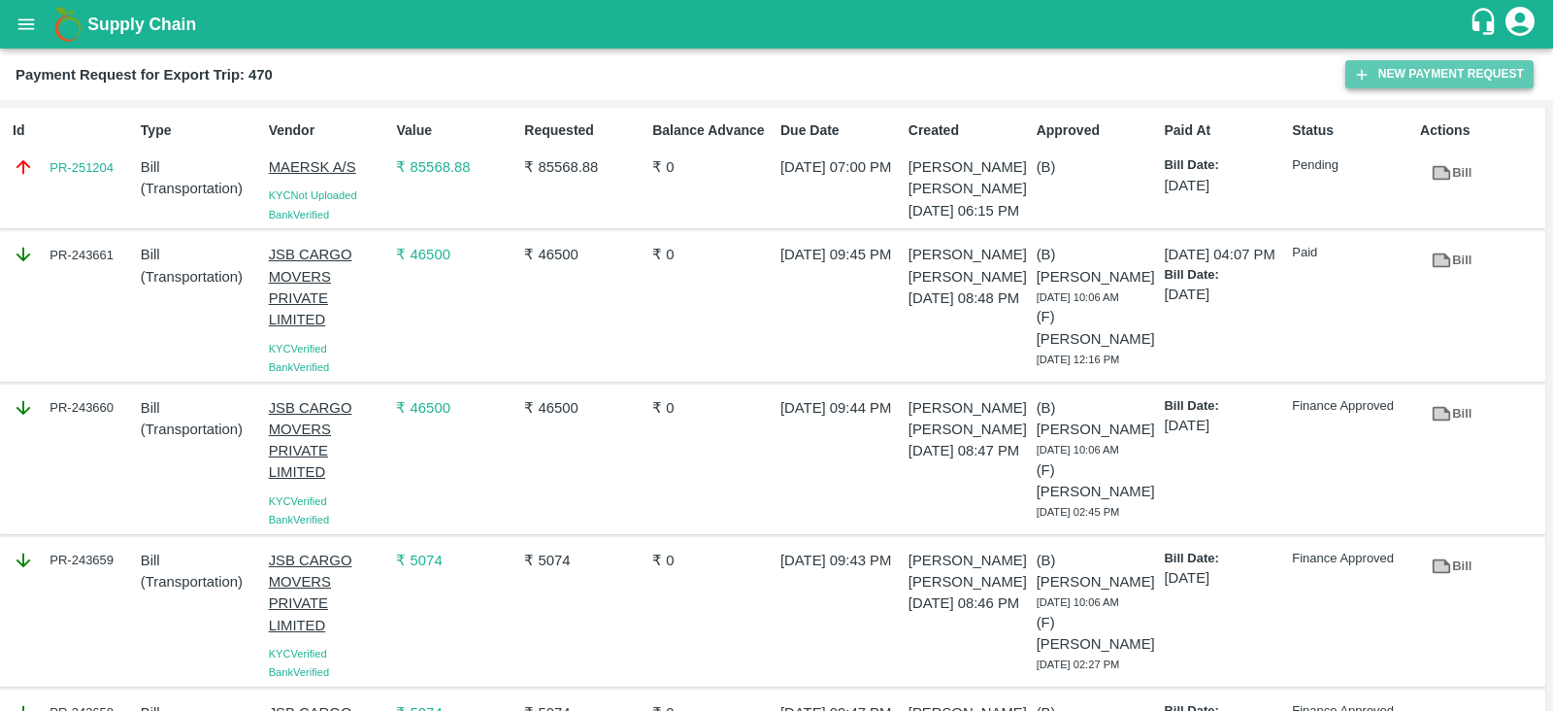
click at [1400, 64] on button "New Payment Request" at bounding box center [1439, 74] width 188 height 28
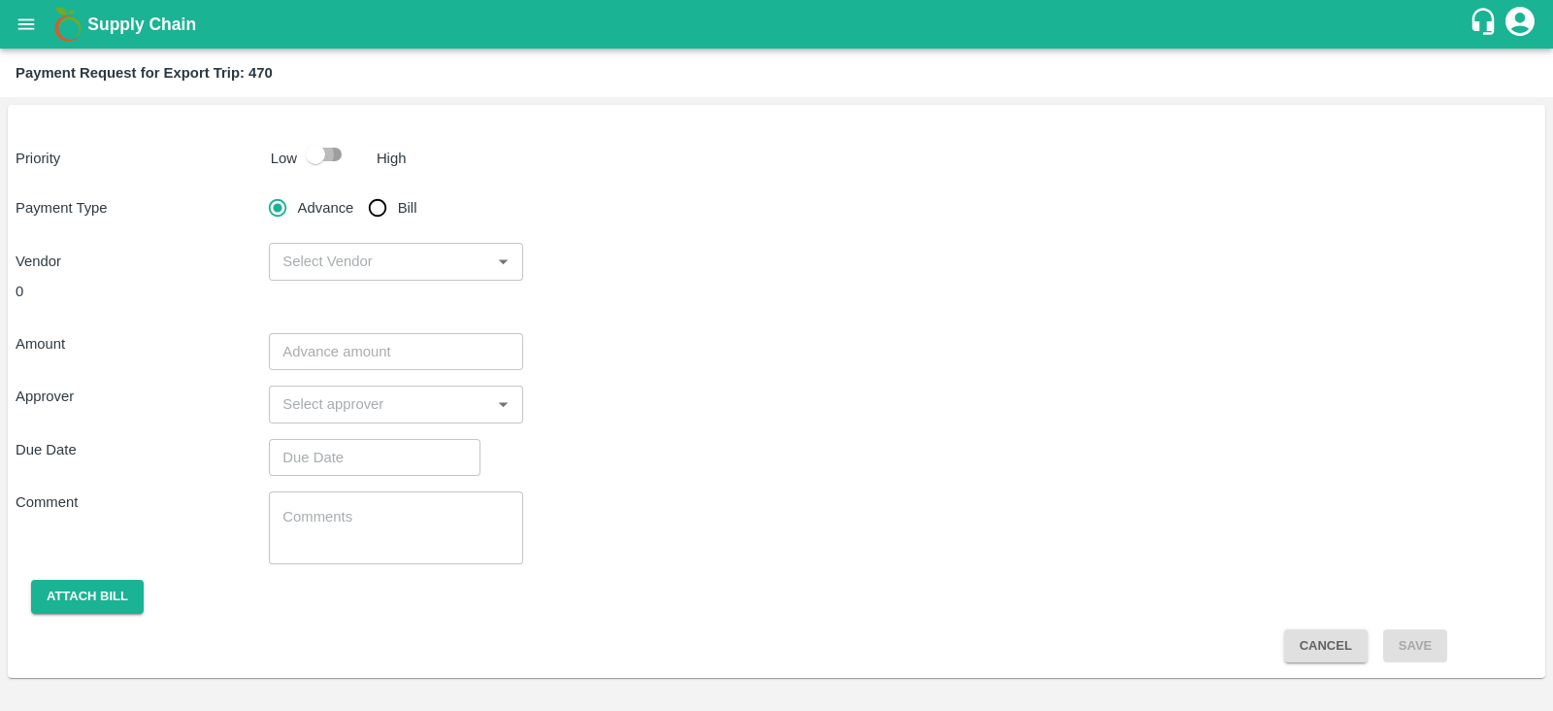
click at [319, 155] on input "checkbox" at bounding box center [315, 154] width 111 height 37
checkbox input "true"
click at [374, 204] on input "Bill" at bounding box center [377, 207] width 39 height 39
radio input "true"
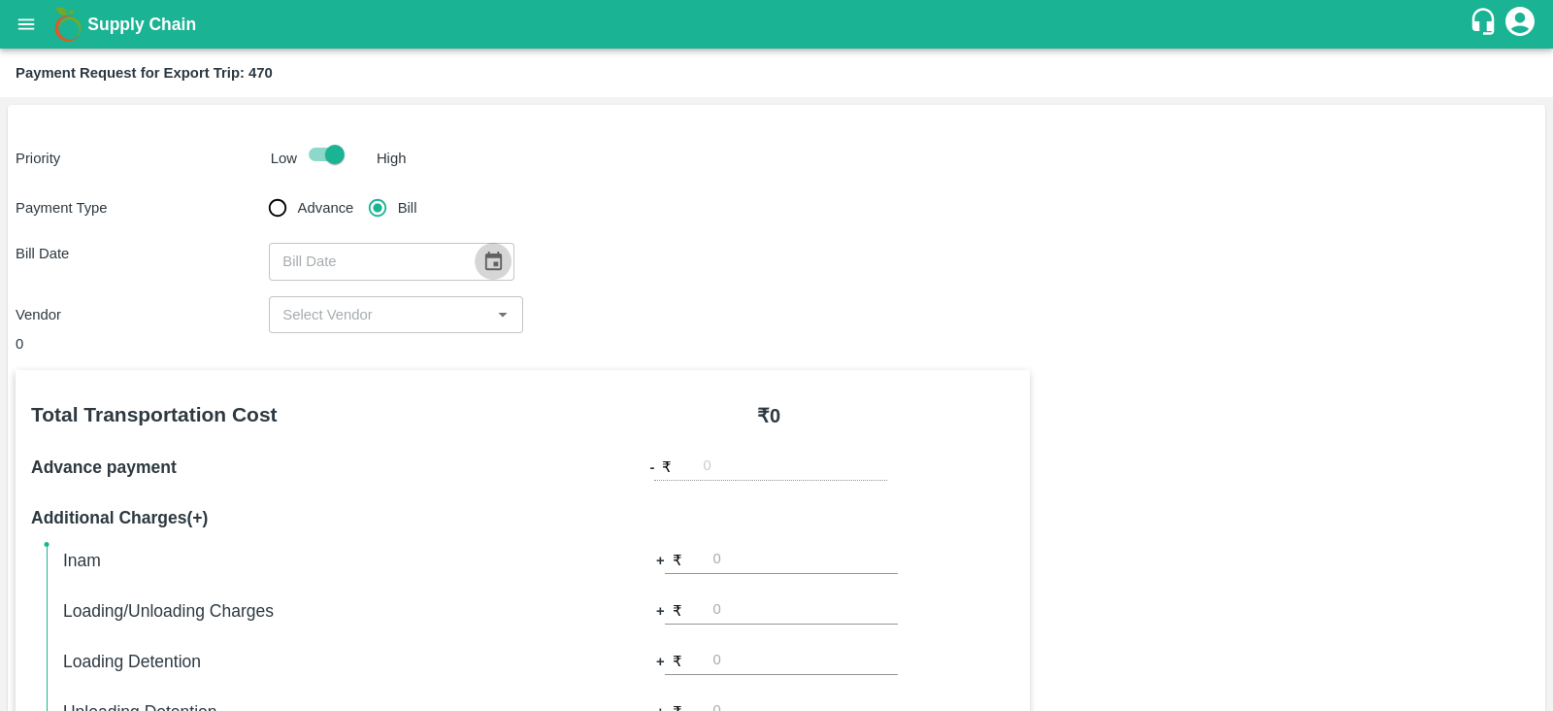
click at [489, 260] on icon "Choose date" at bounding box center [492, 260] width 21 height 21
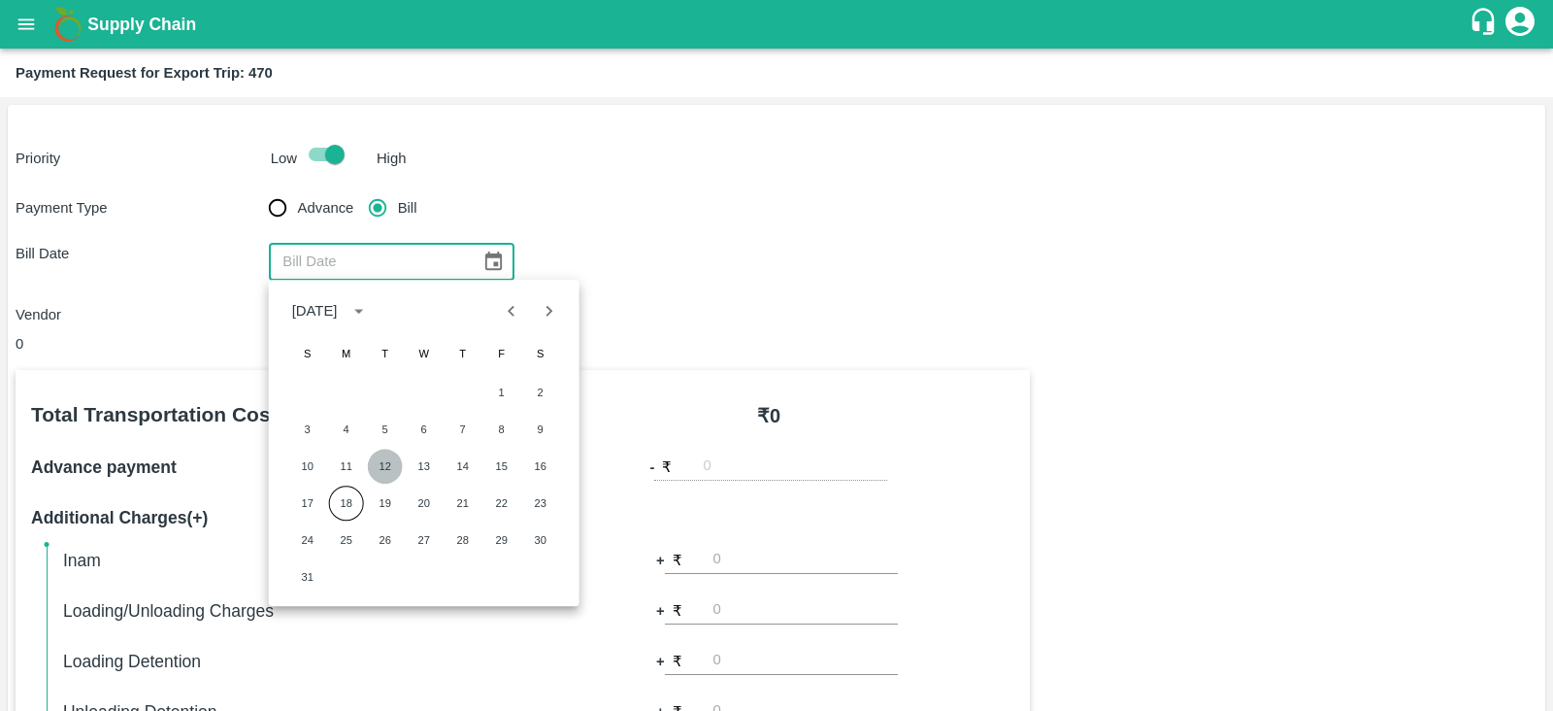
click at [391, 467] on button "12" at bounding box center [385, 465] width 35 height 35
type input "12/08/2025"
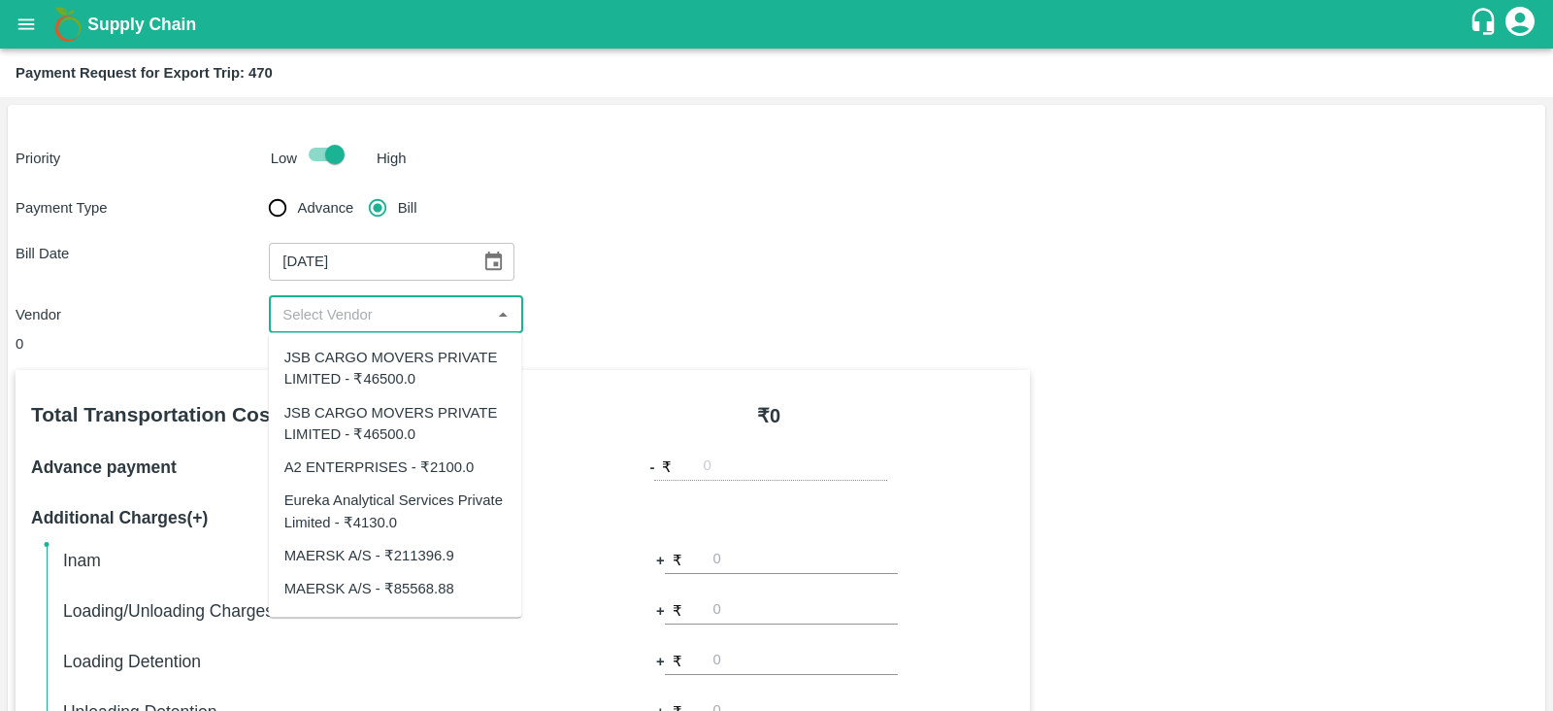
click at [437, 322] on input "input" at bounding box center [380, 314] width 210 height 25
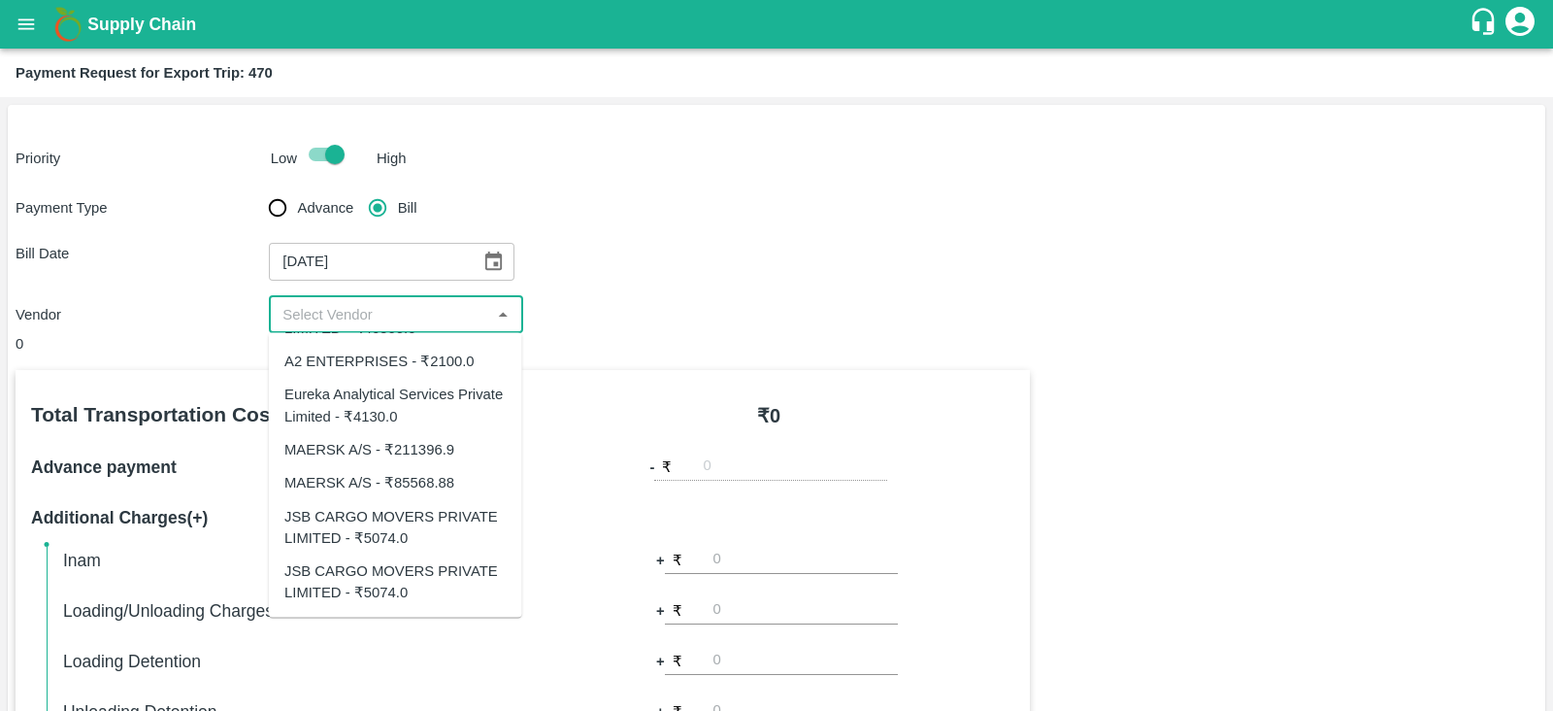
click at [427, 444] on div "MAERSK A/S - ₹211396.9" at bounding box center [369, 448] width 170 height 21
type input "MAERSK A/S - ₹211396.9"
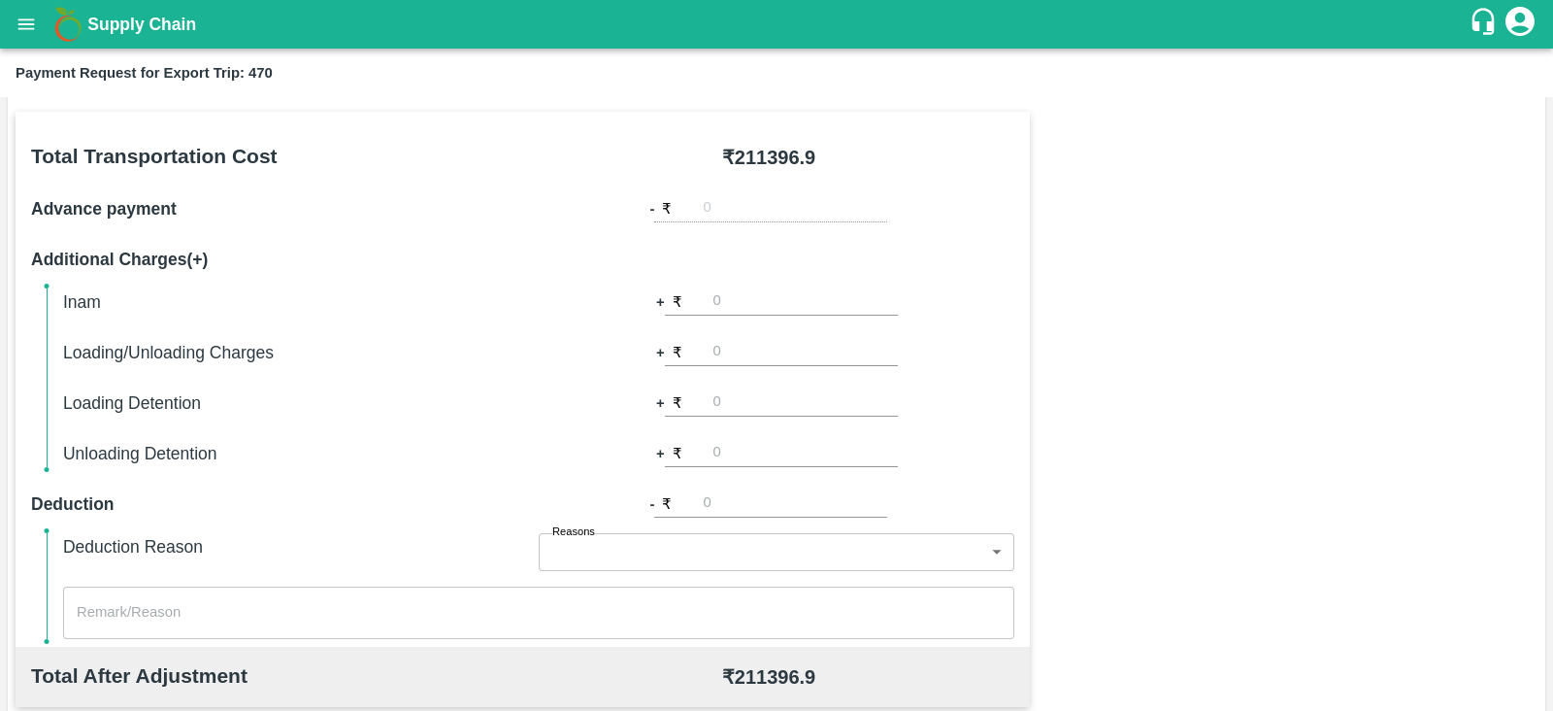
scroll to position [621, 0]
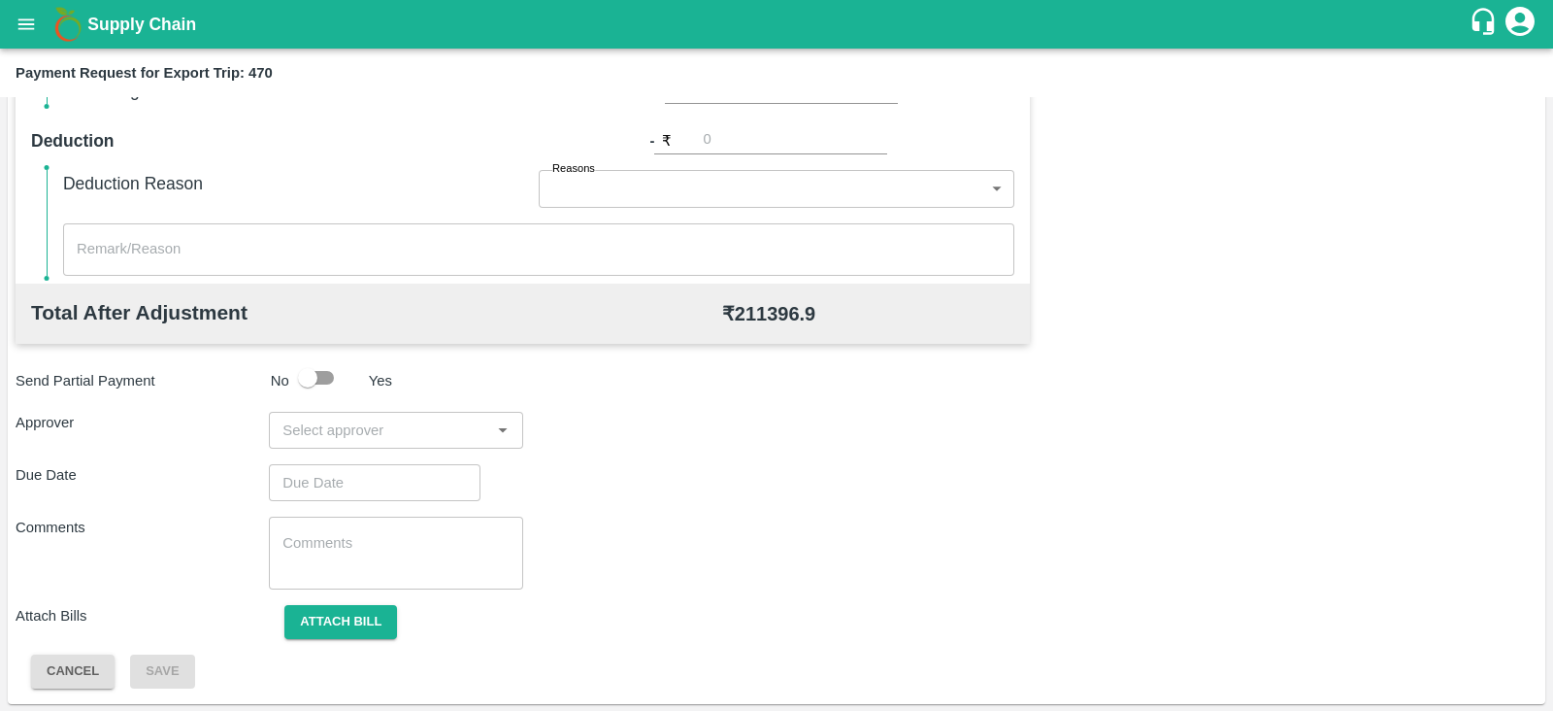
click at [462, 420] on input "input" at bounding box center [380, 429] width 210 height 25
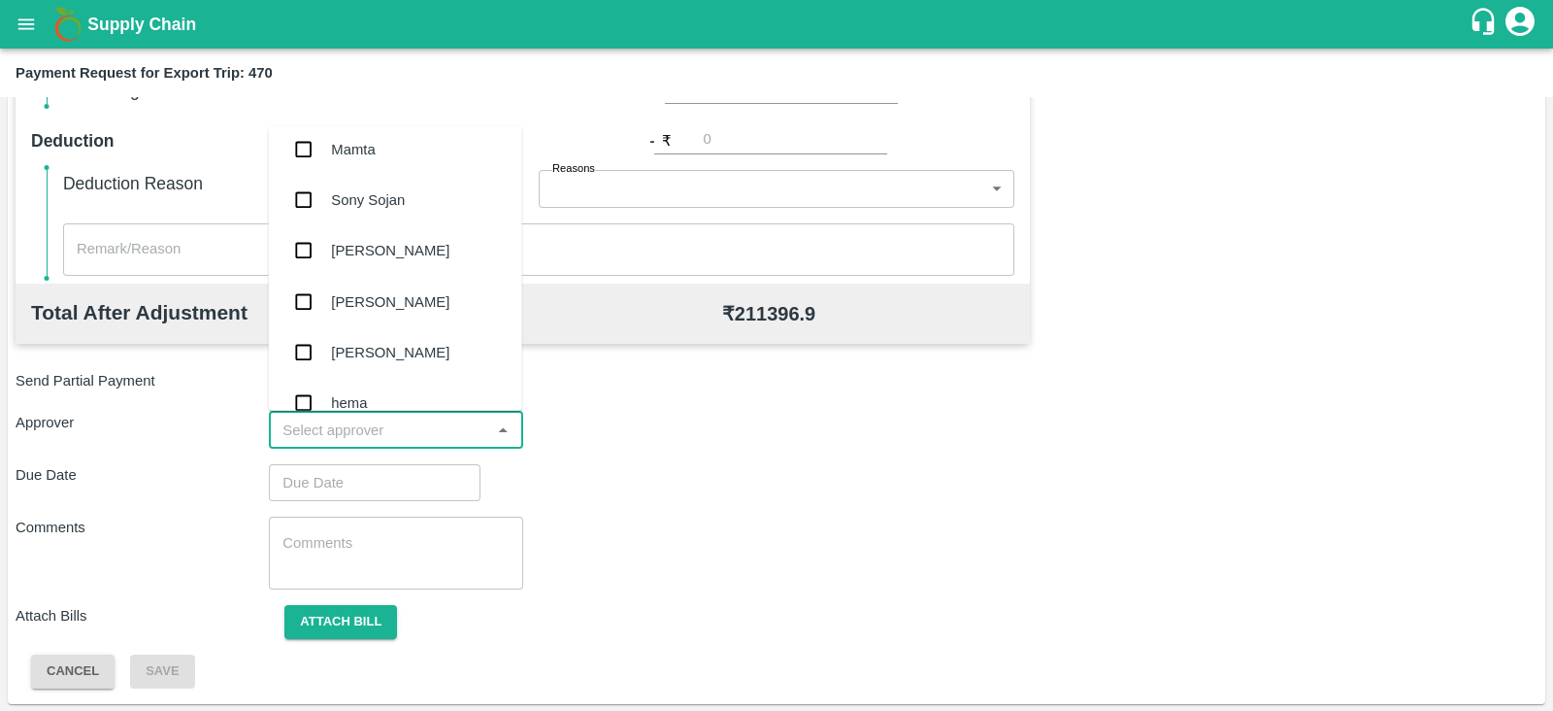
scroll to position [0, 0]
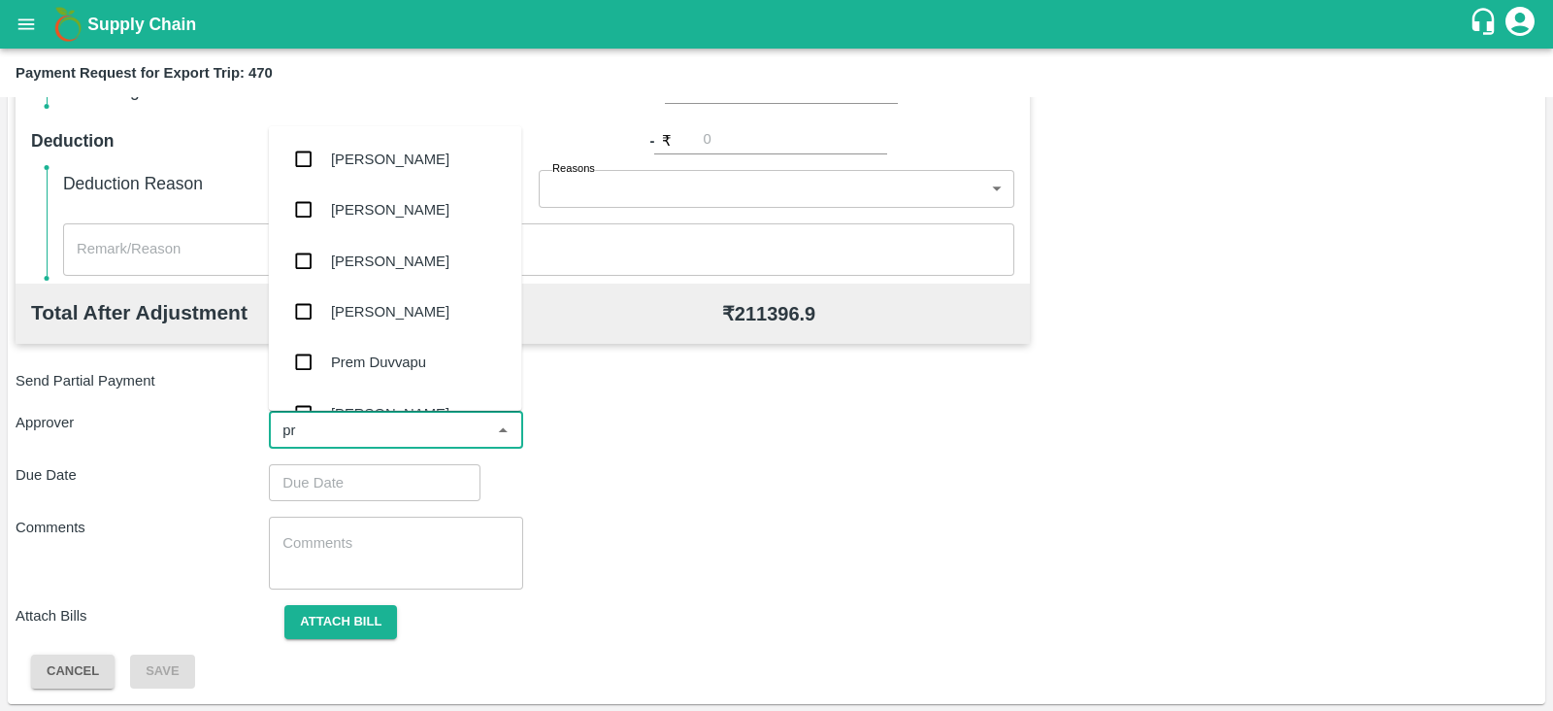
type input "pra"
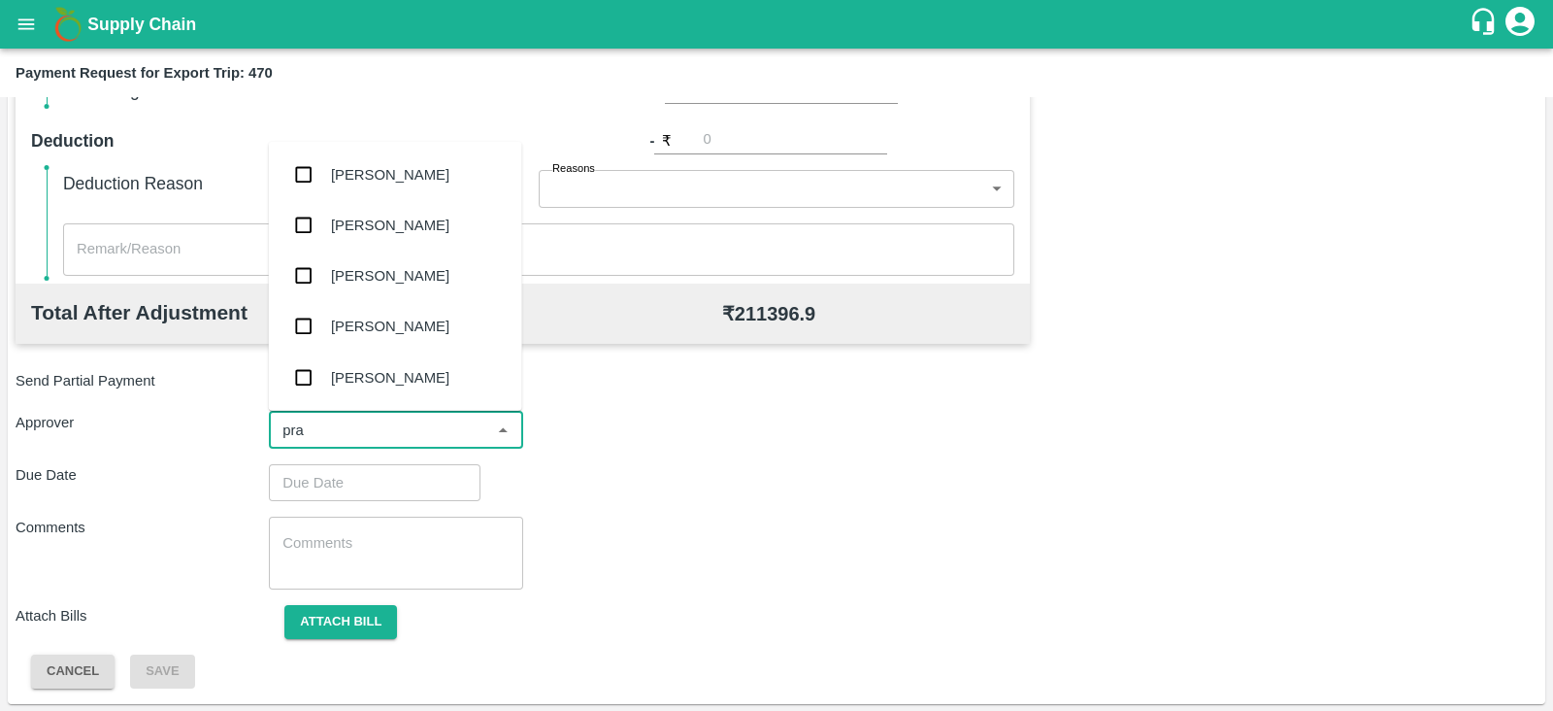
click at [408, 271] on div "Prasad Waghade" at bounding box center [390, 275] width 118 height 21
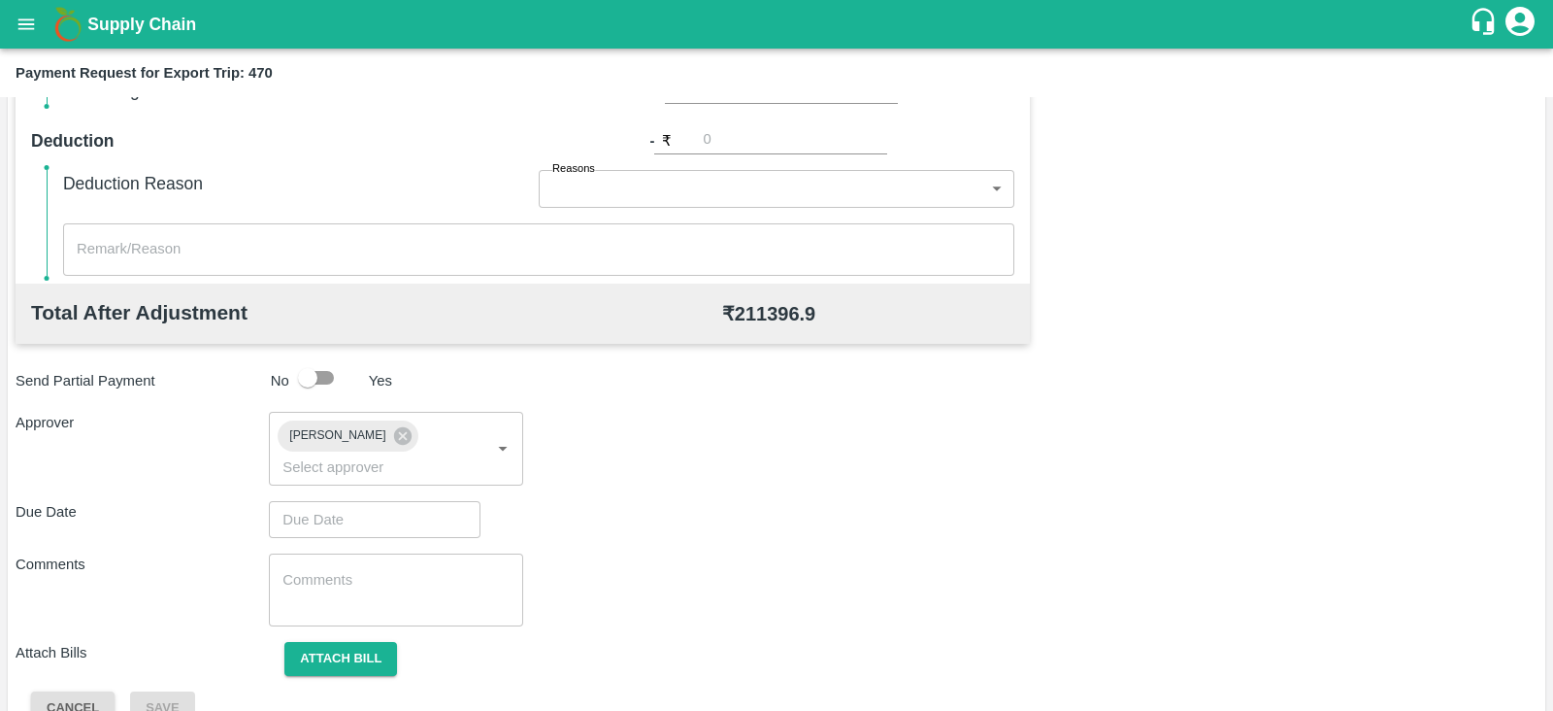
click at [636, 440] on div "Approver Prasad Waghade ​" at bounding box center [777, 449] width 1522 height 74
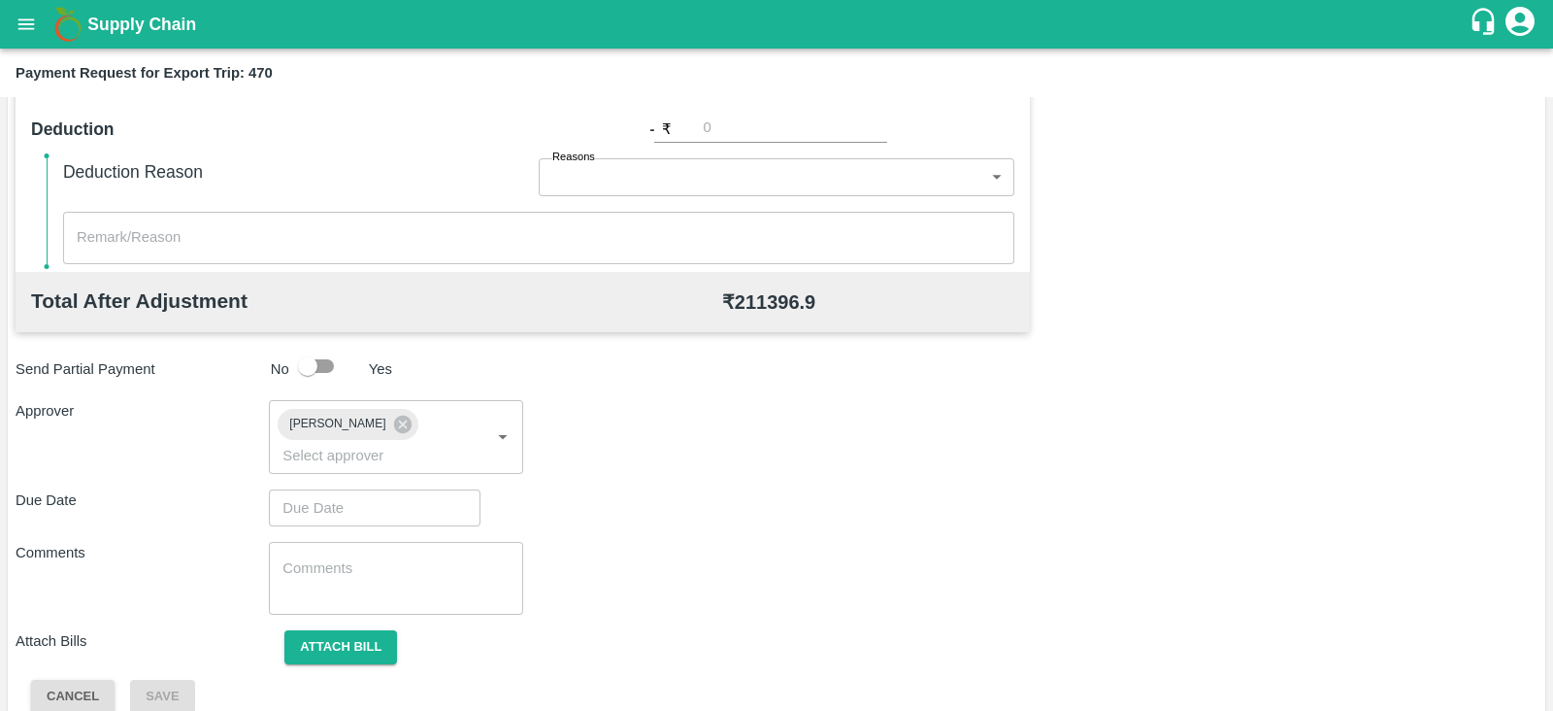
scroll to position [633, 0]
type input "DD/MM/YYYY hh:mm aa"
click at [392, 489] on input "DD/MM/YYYY hh:mm aa" at bounding box center [368, 507] width 198 height 37
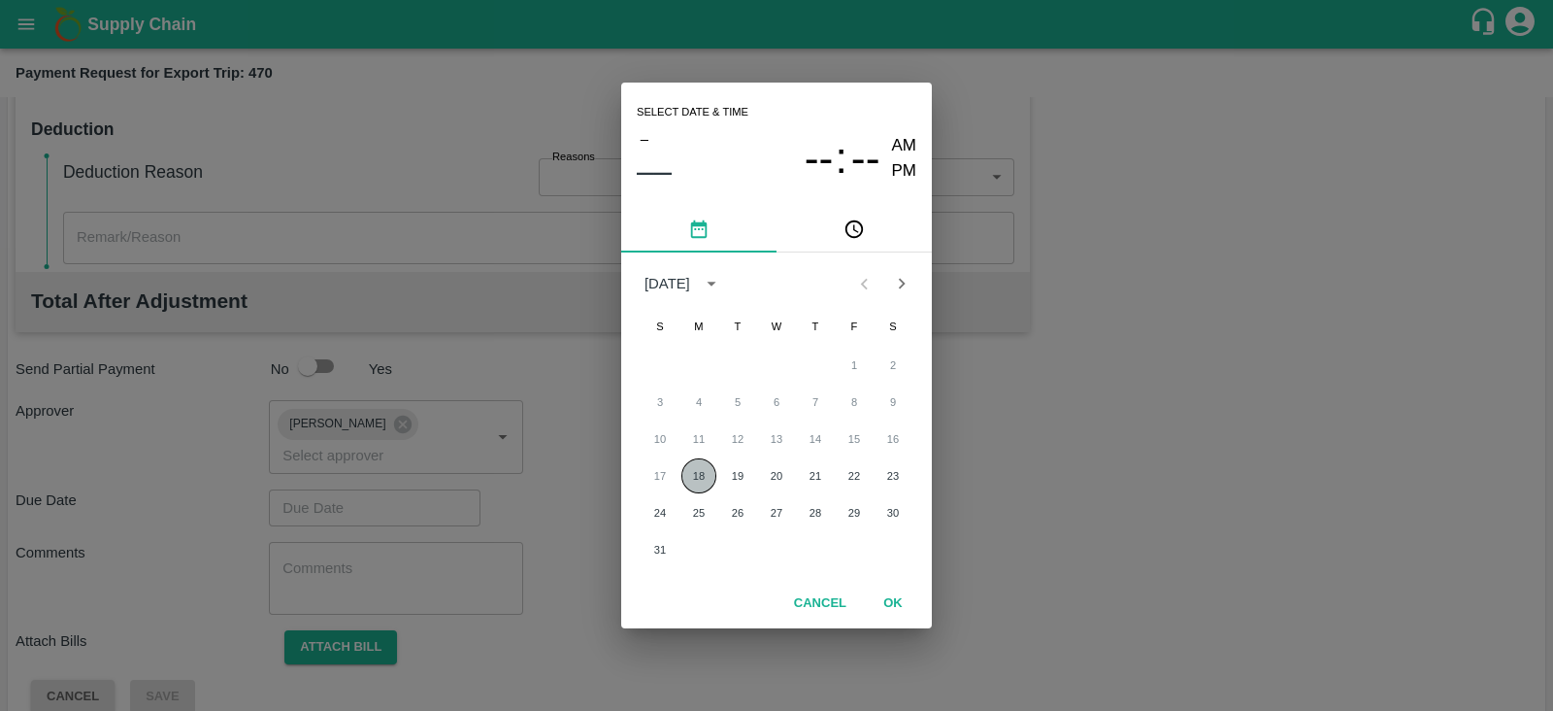
click at [706, 475] on button "18" at bounding box center [698, 475] width 35 height 35
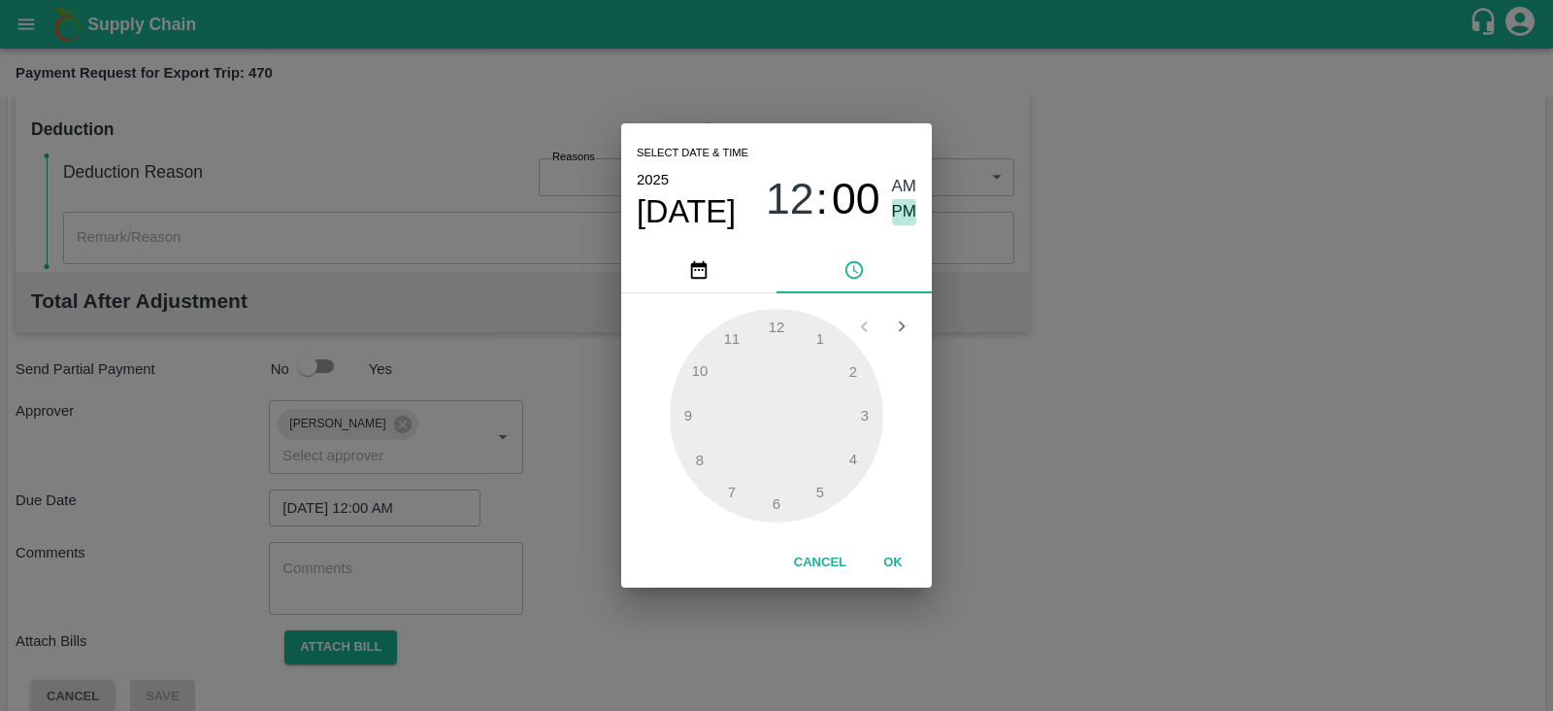
click at [913, 212] on span "PM" at bounding box center [904, 212] width 25 height 26
click at [778, 507] on div at bounding box center [777, 416] width 214 height 214
type input "18/08/2025 06:00 PM"
click at [888, 571] on button "OK" at bounding box center [893, 563] width 62 height 34
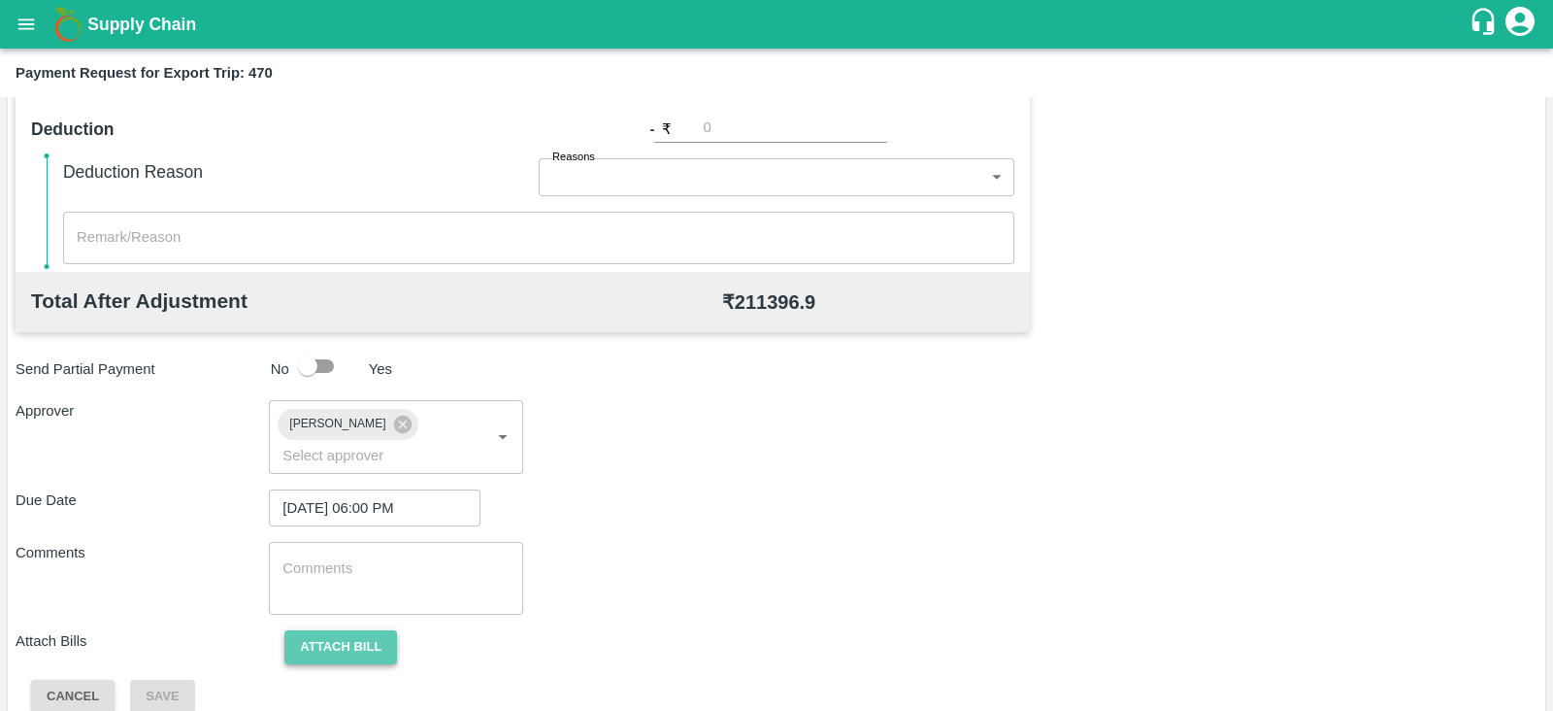
click at [343, 633] on button "Attach bill" at bounding box center [340, 647] width 113 height 34
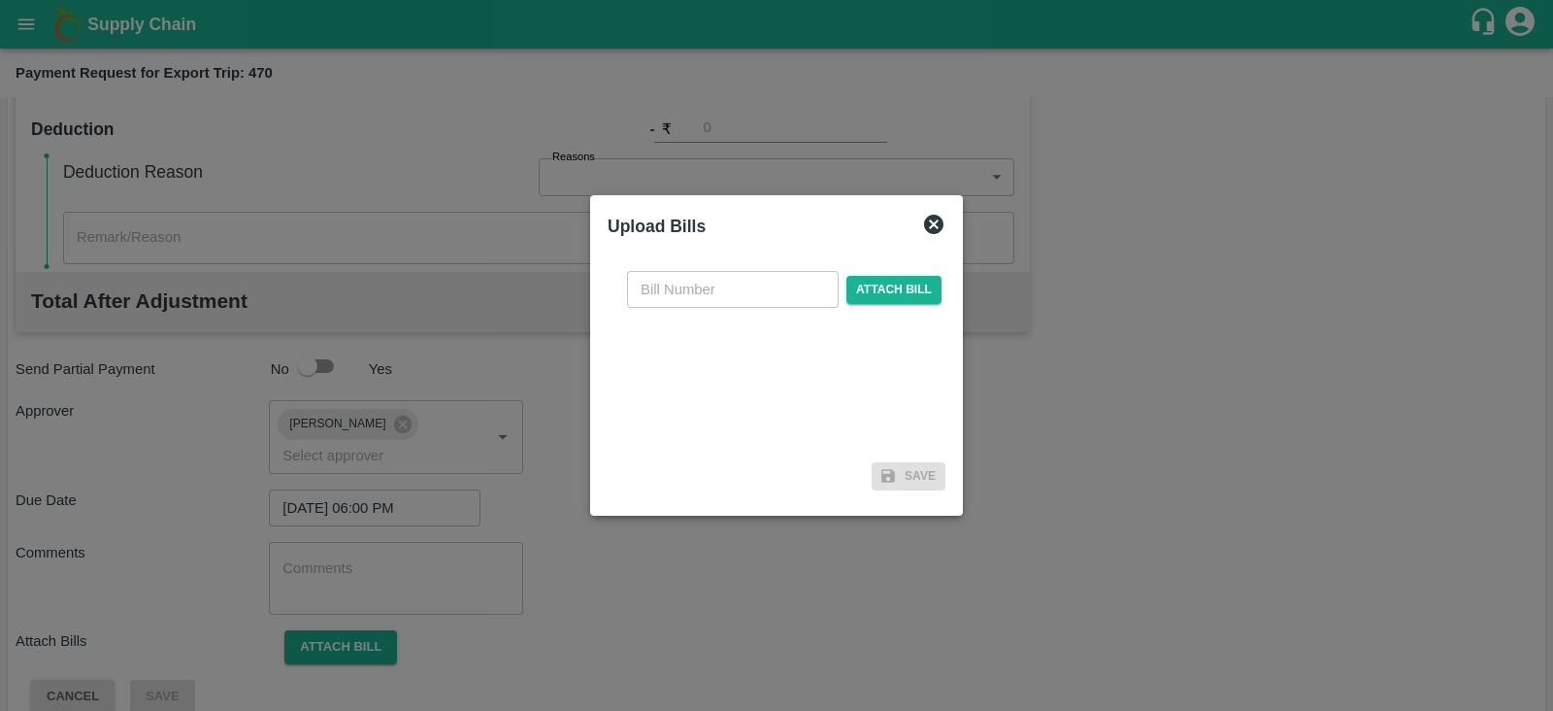
click at [769, 282] on input "text" at bounding box center [733, 289] width 212 height 37
paste input "MH26IN1000195489"
type input "MH26IN1000195489"
click at [857, 284] on span "Attach bill" at bounding box center [894, 290] width 95 height 28
click at [0, 0] on input "Attach bill" at bounding box center [0, 0] width 0 height 0
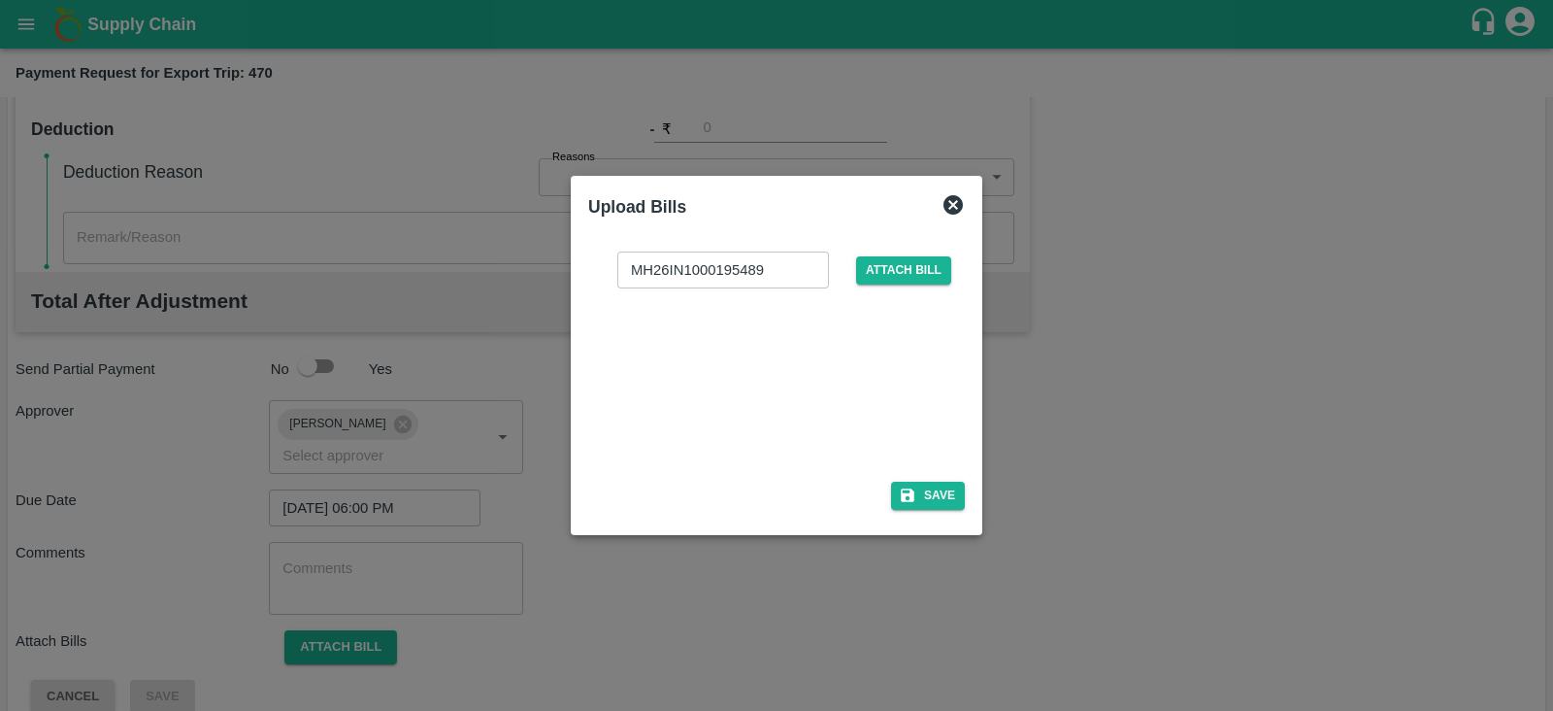
click at [694, 345] on div at bounding box center [772, 378] width 291 height 103
click at [947, 489] on button "Save" at bounding box center [928, 495] width 74 height 28
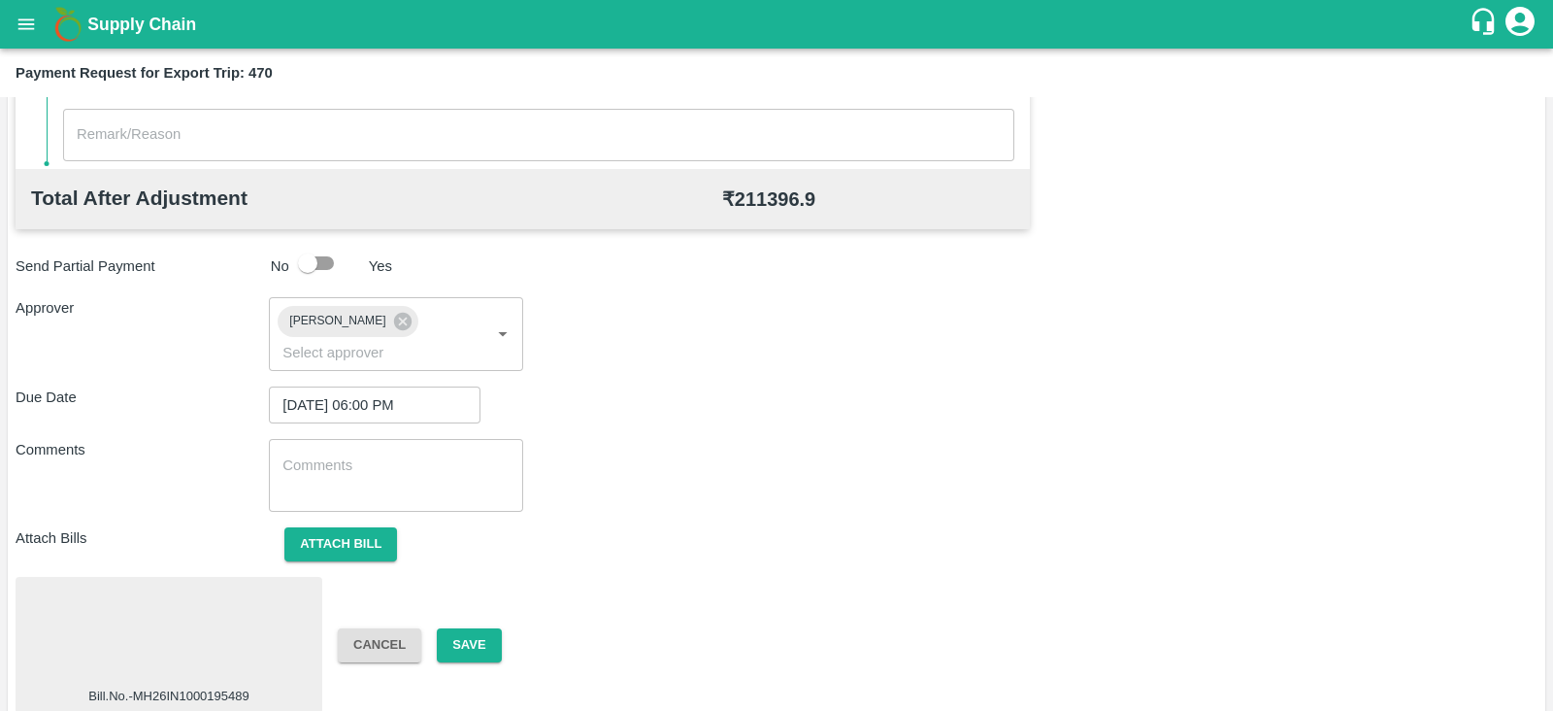
scroll to position [0, 0]
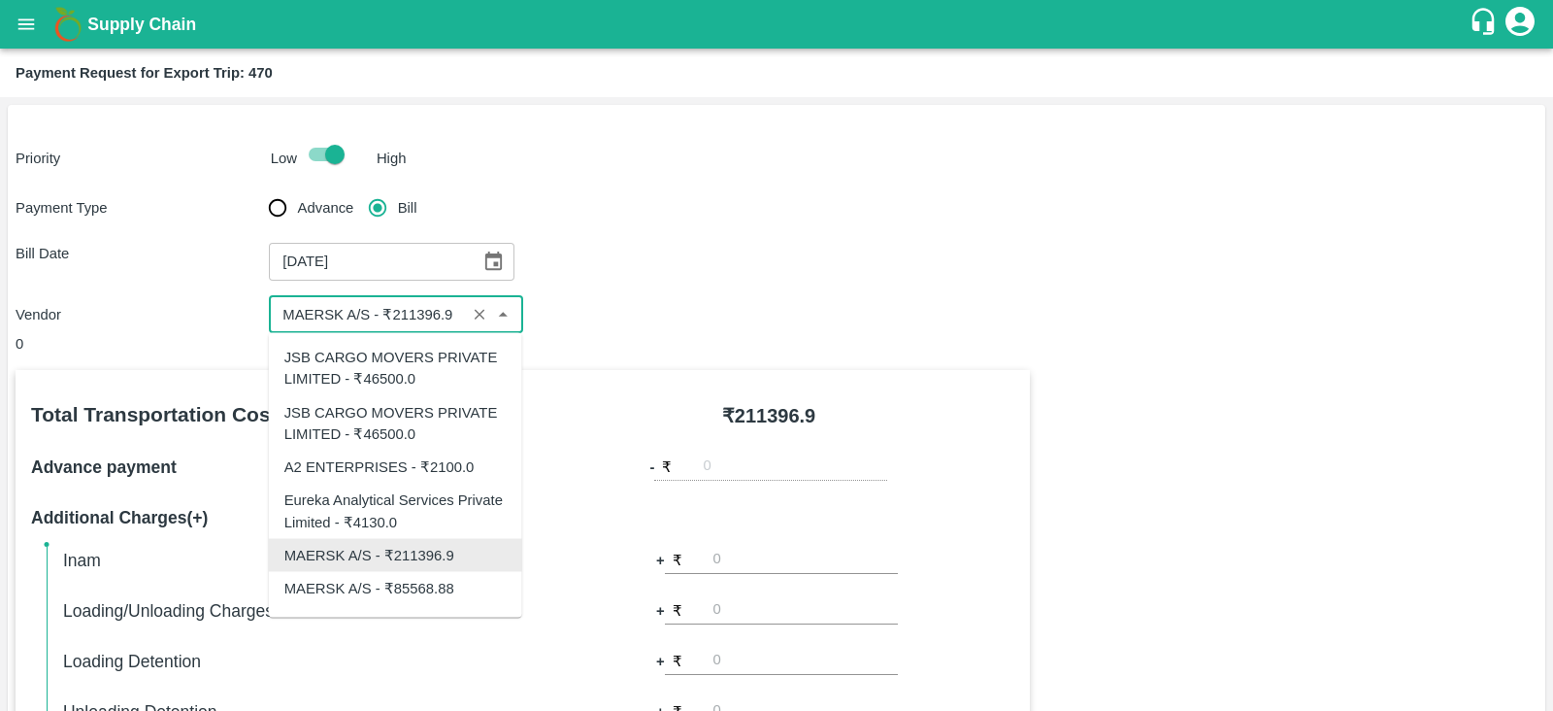
click at [447, 317] on input "input" at bounding box center [367, 314] width 184 height 25
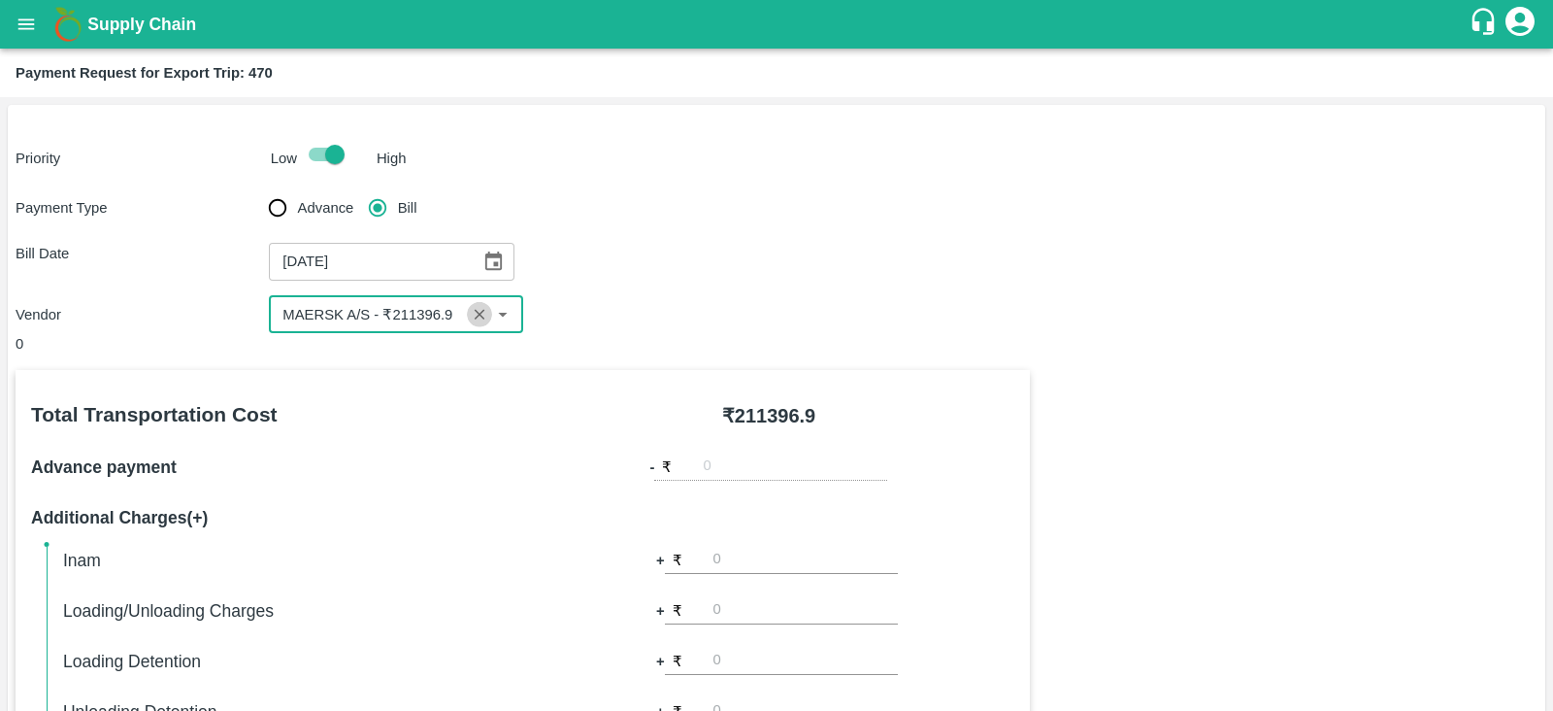
click at [485, 306] on icon "Clear" at bounding box center [480, 315] width 18 height 18
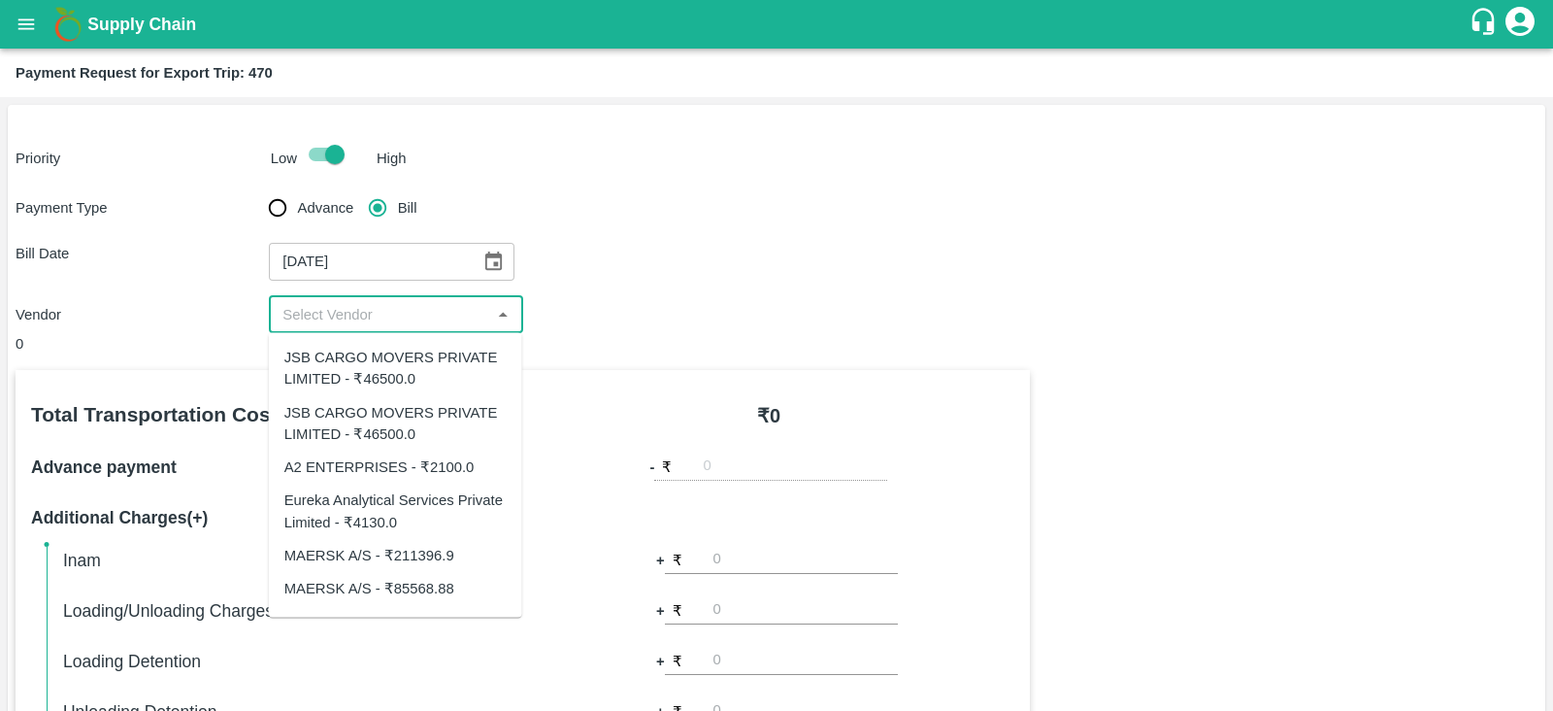
click at [467, 313] on input "input" at bounding box center [380, 314] width 210 height 25
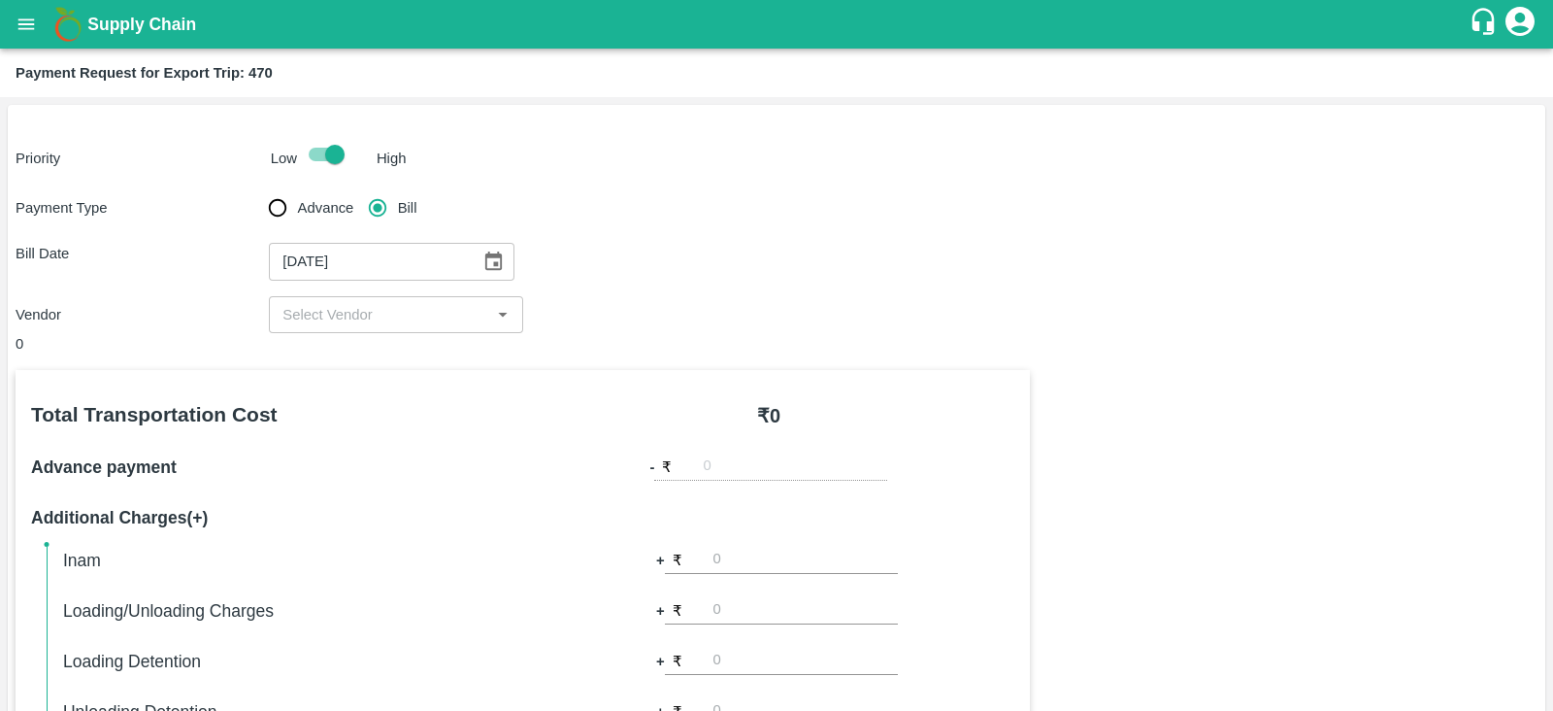
click at [627, 315] on div "Vendor ​" at bounding box center [777, 314] width 1522 height 37
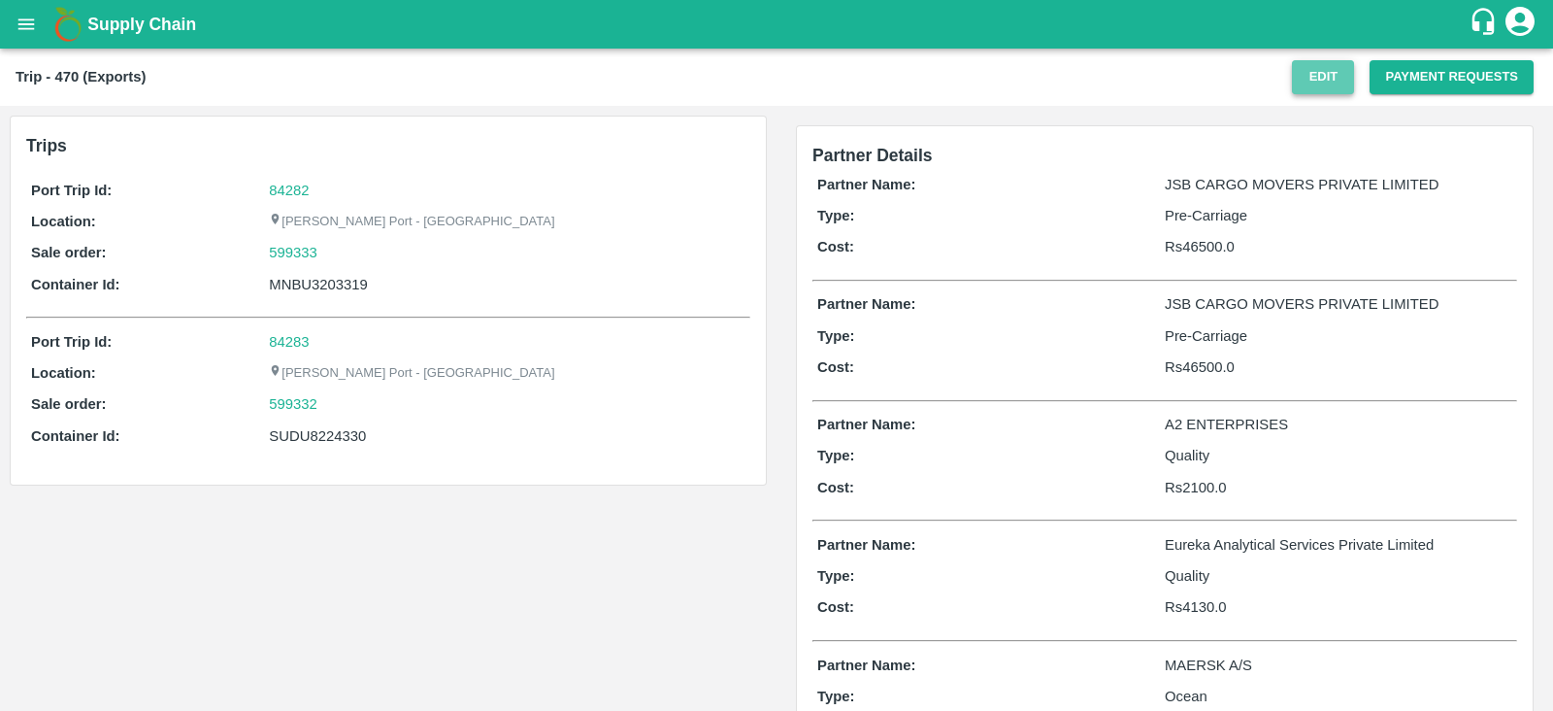
click at [1320, 76] on button "Edit" at bounding box center [1323, 77] width 62 height 34
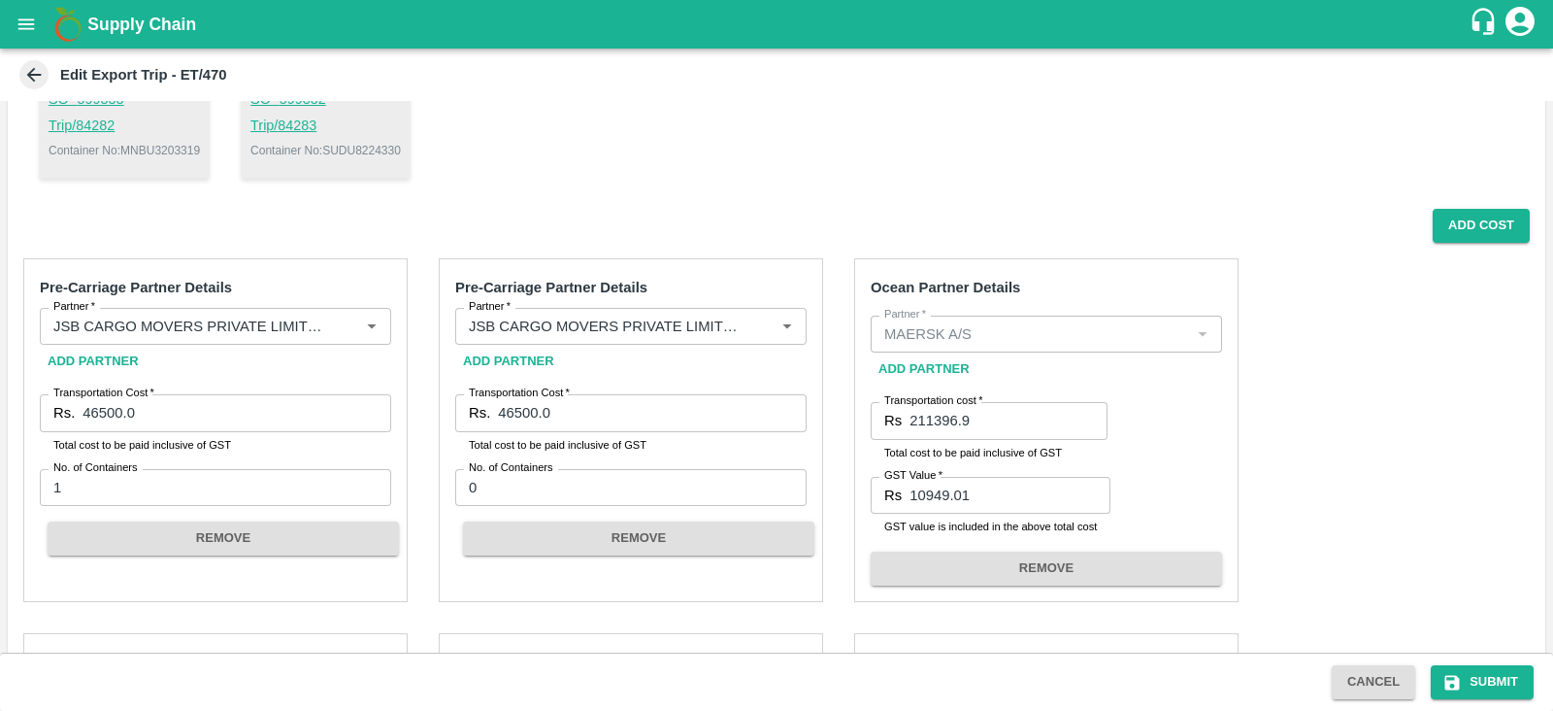
scroll to position [240, 0]
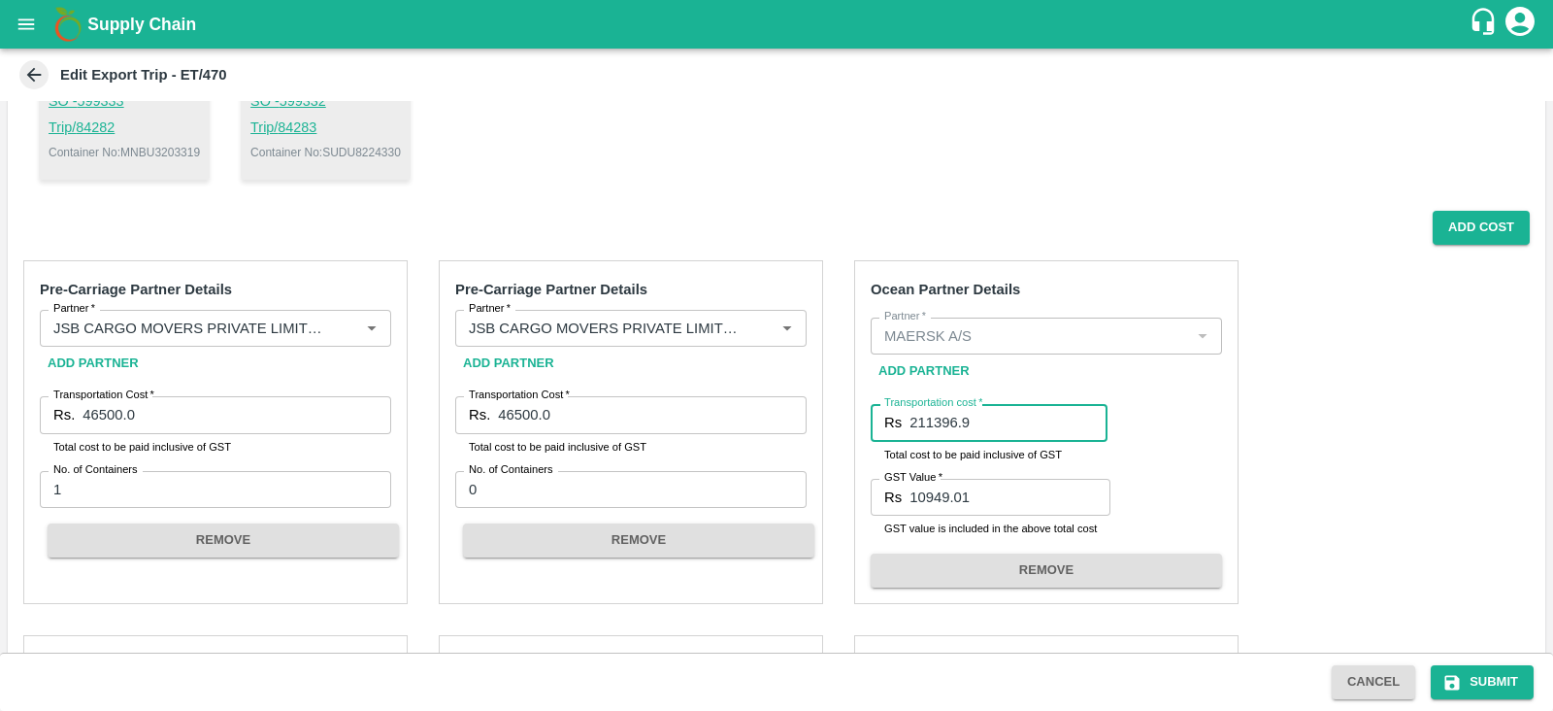
click at [998, 424] on input "211396.9" at bounding box center [1009, 422] width 198 height 37
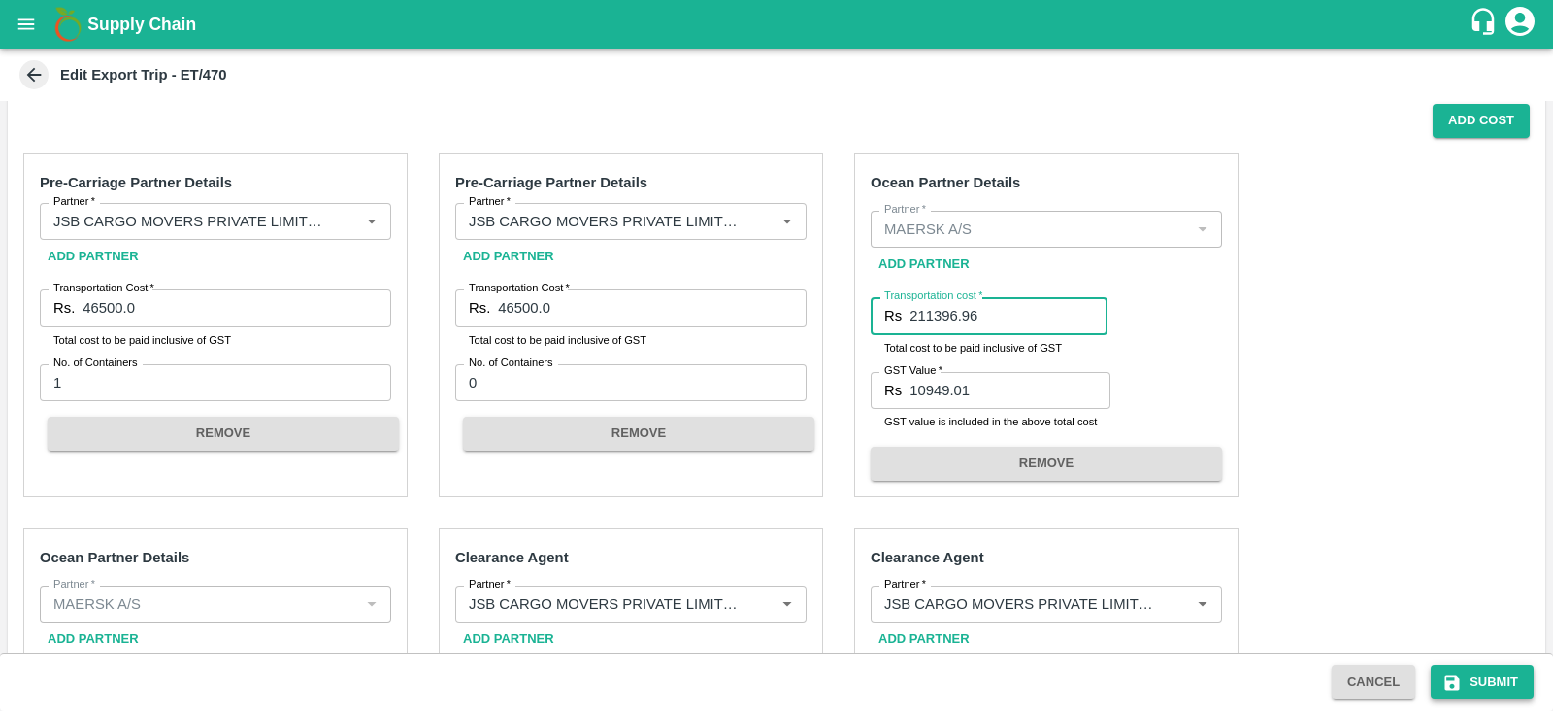
type input "211396.96"
click at [1481, 681] on button "Submit" at bounding box center [1482, 682] width 103 height 34
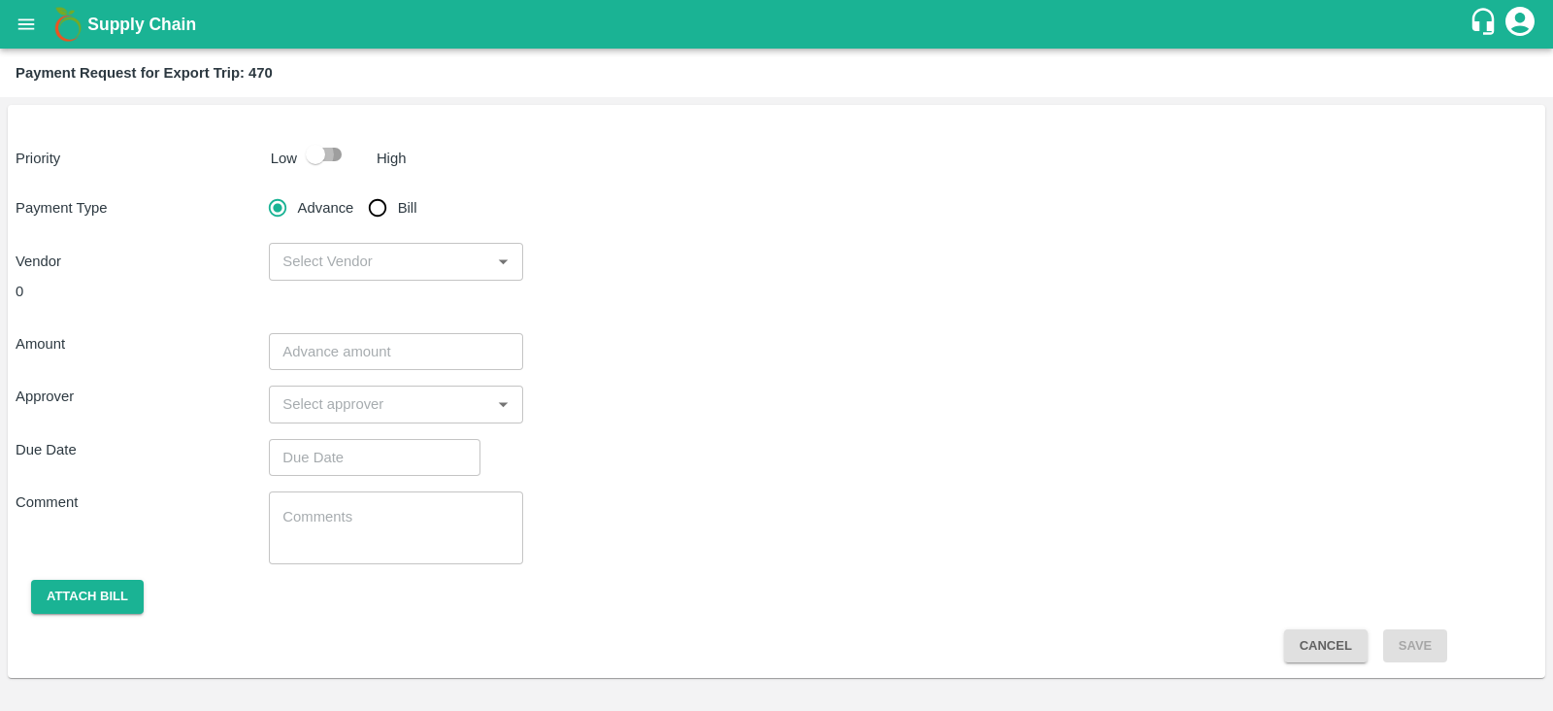
click at [330, 160] on input "checkbox" at bounding box center [315, 154] width 111 height 37
checkbox input "true"
click at [388, 198] on input "Bill" at bounding box center [377, 207] width 39 height 39
radio input "true"
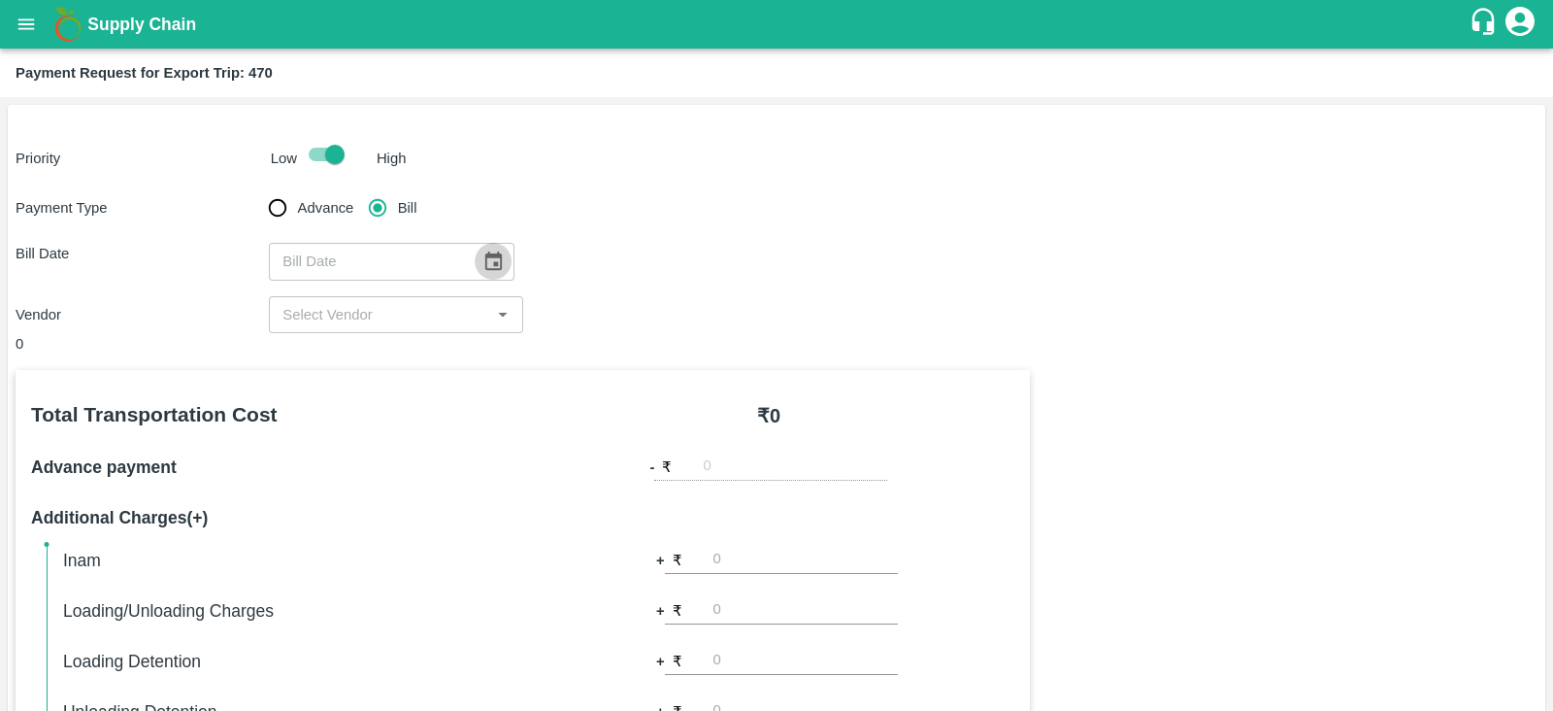
click at [492, 263] on icon "Choose date" at bounding box center [493, 260] width 17 height 18
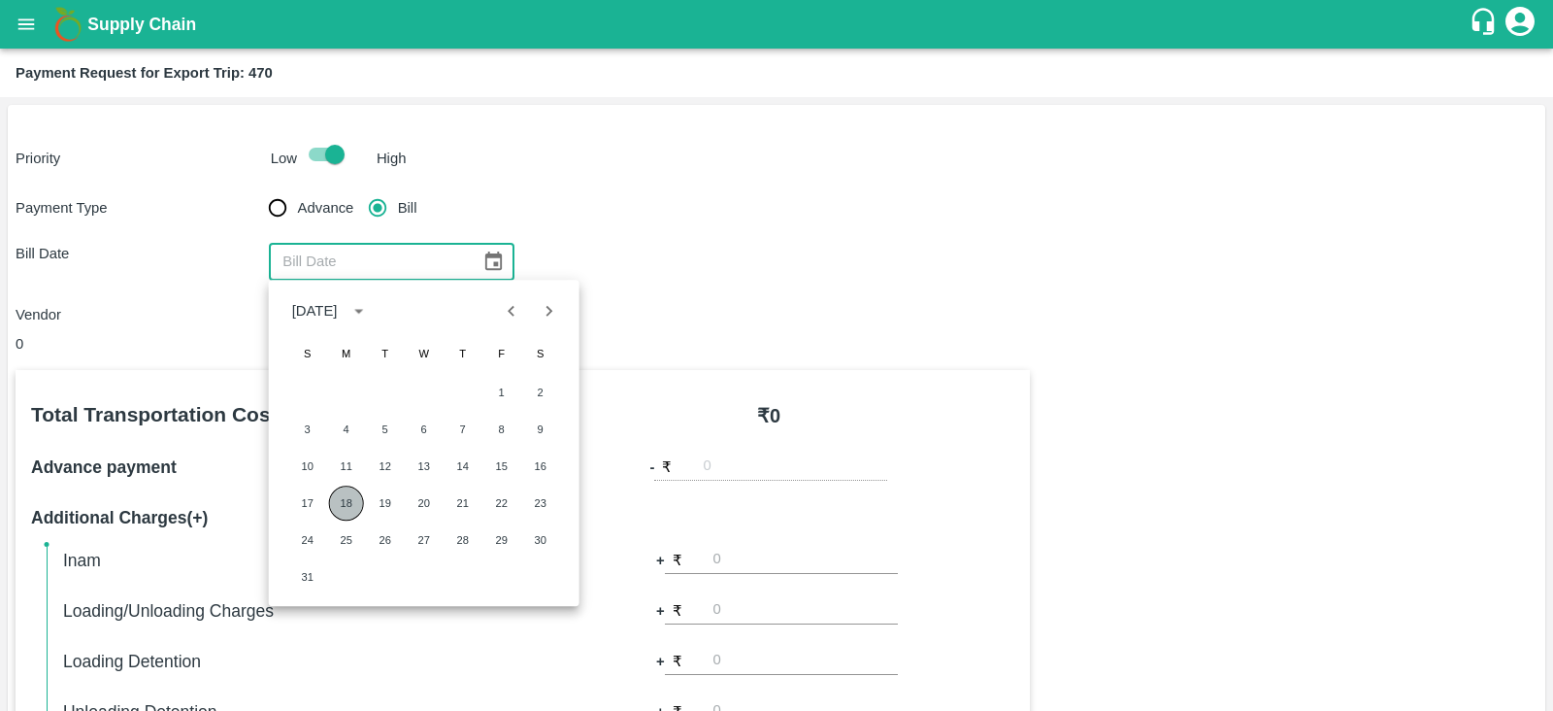
click at [341, 497] on button "18" at bounding box center [346, 502] width 35 height 35
type input "18/08/2025"
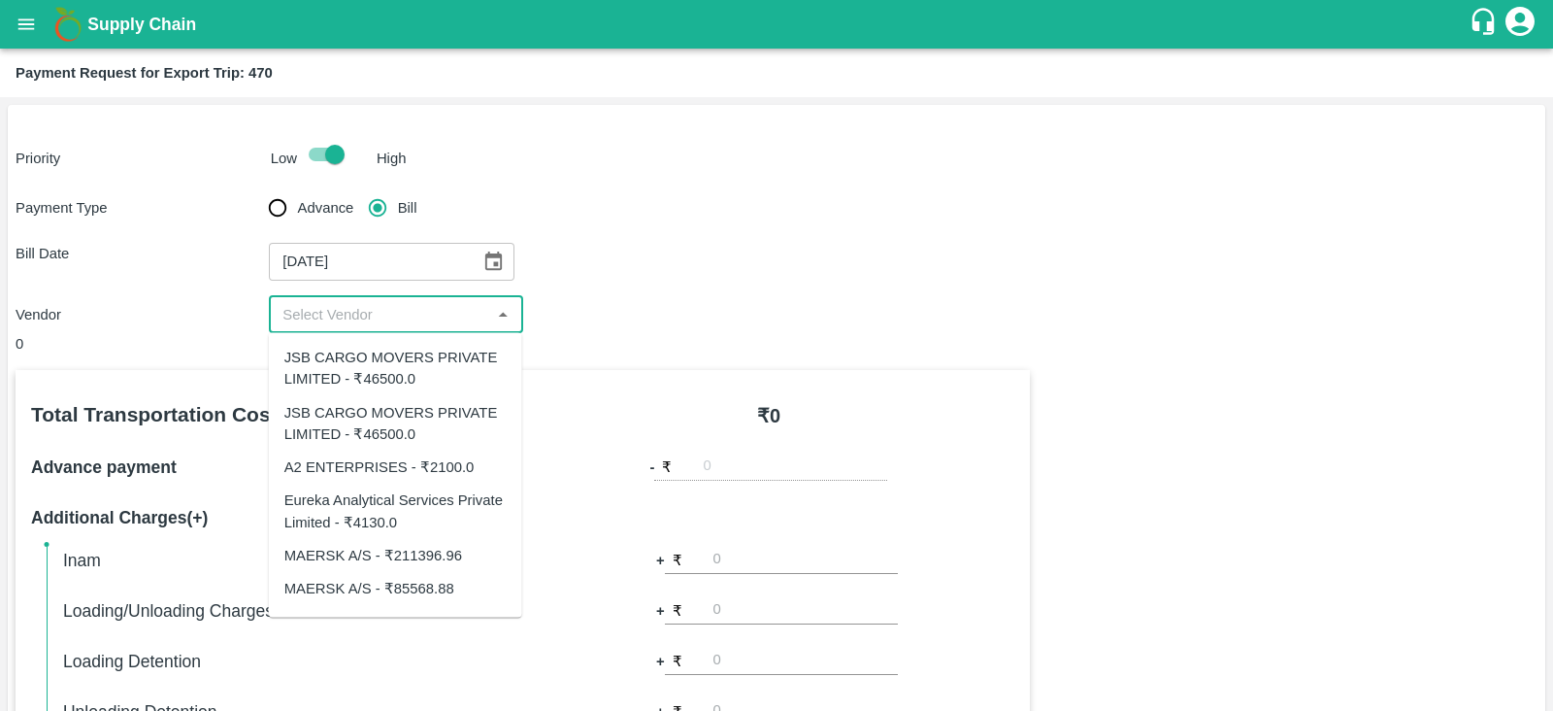
click at [455, 306] on input "input" at bounding box center [380, 314] width 210 height 25
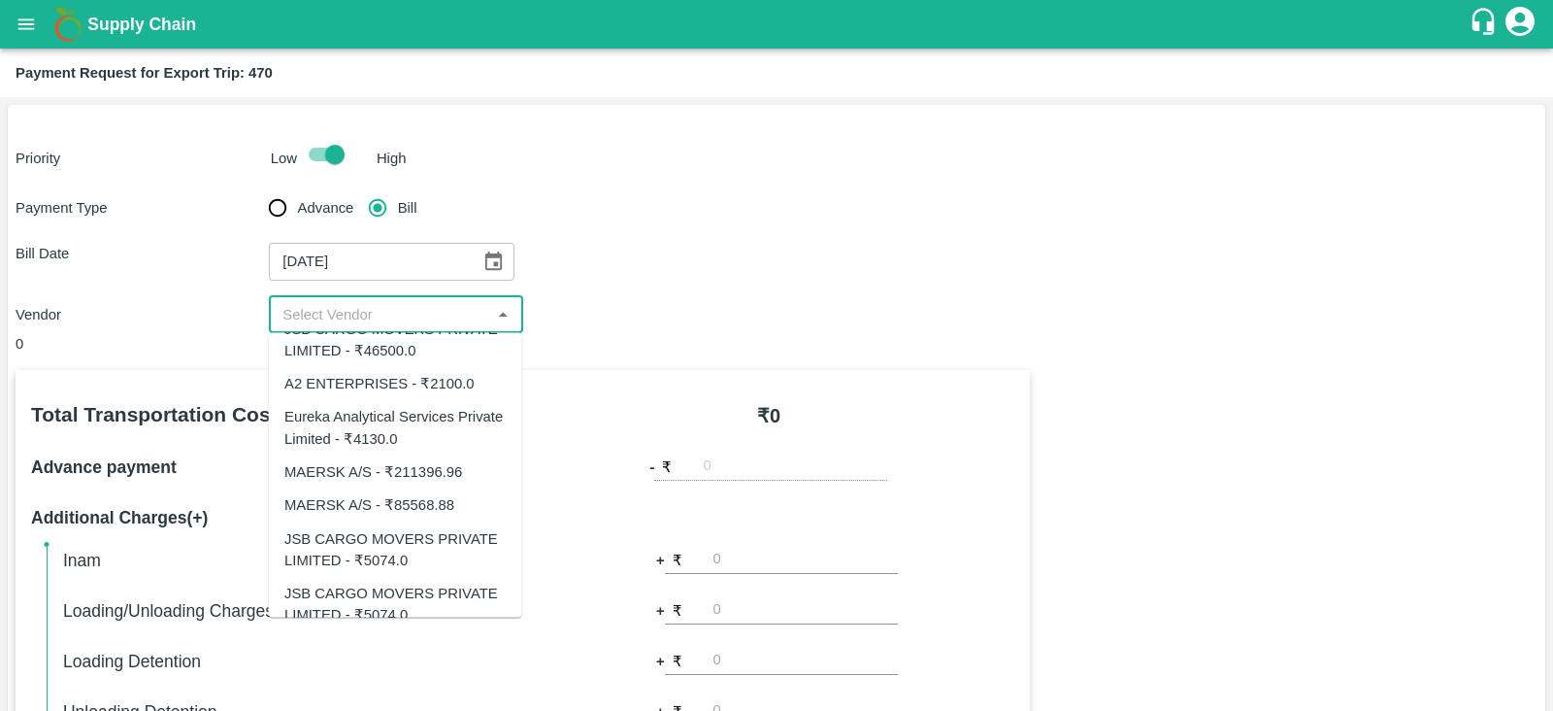
scroll to position [84, 0]
click at [463, 480] on div "MAERSK A/S - ₹211396.96" at bounding box center [395, 469] width 253 height 33
type input "MAERSK A/S - ₹211396.96"
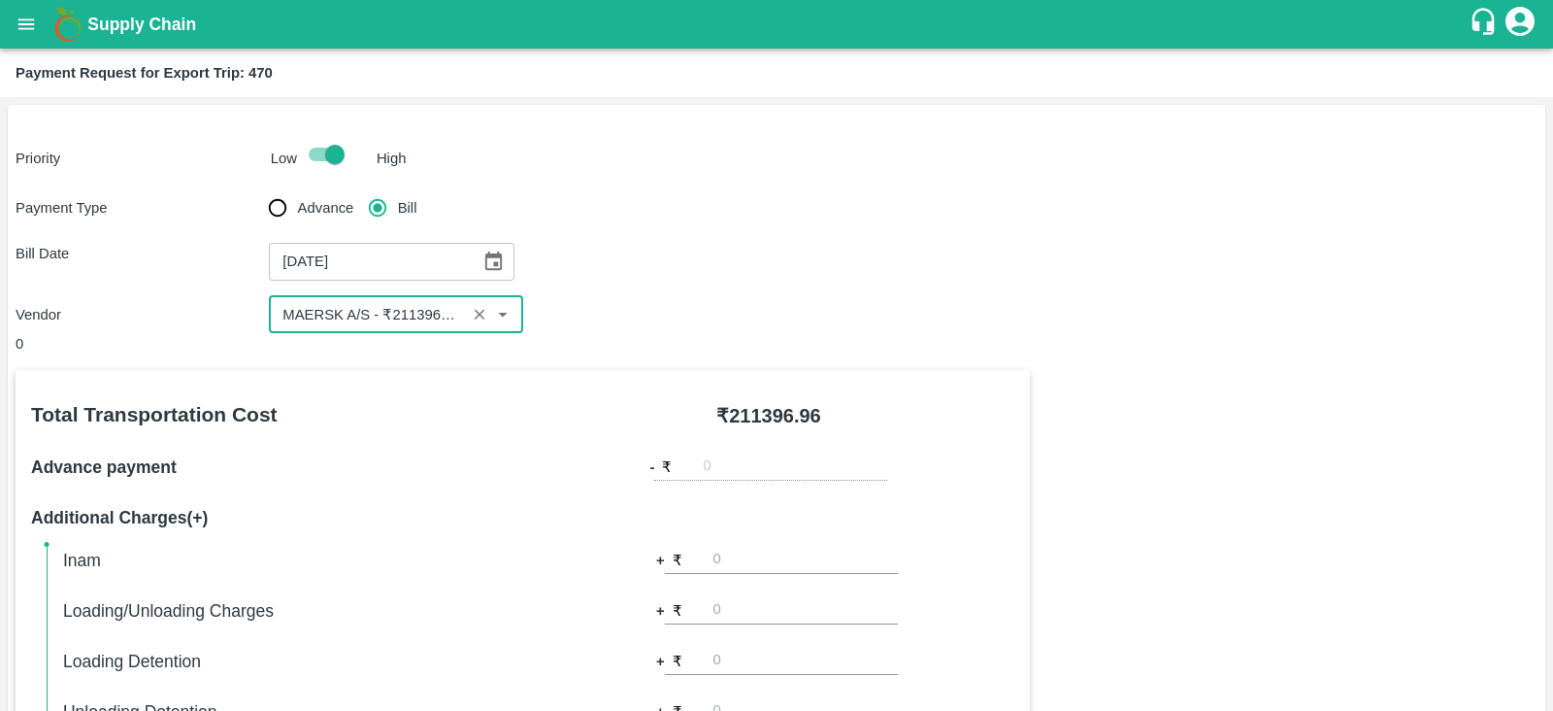
scroll to position [621, 0]
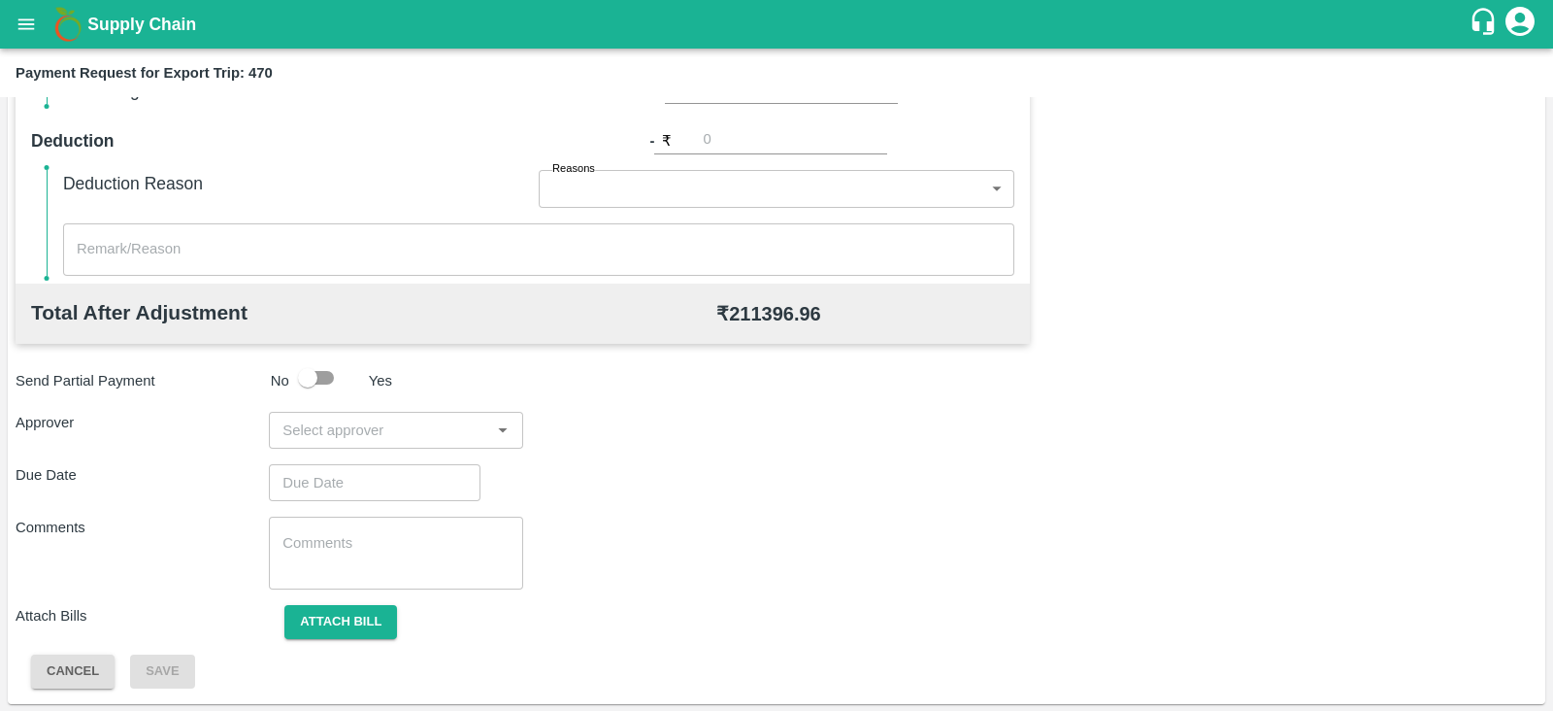
click at [391, 429] on input "input" at bounding box center [380, 429] width 210 height 25
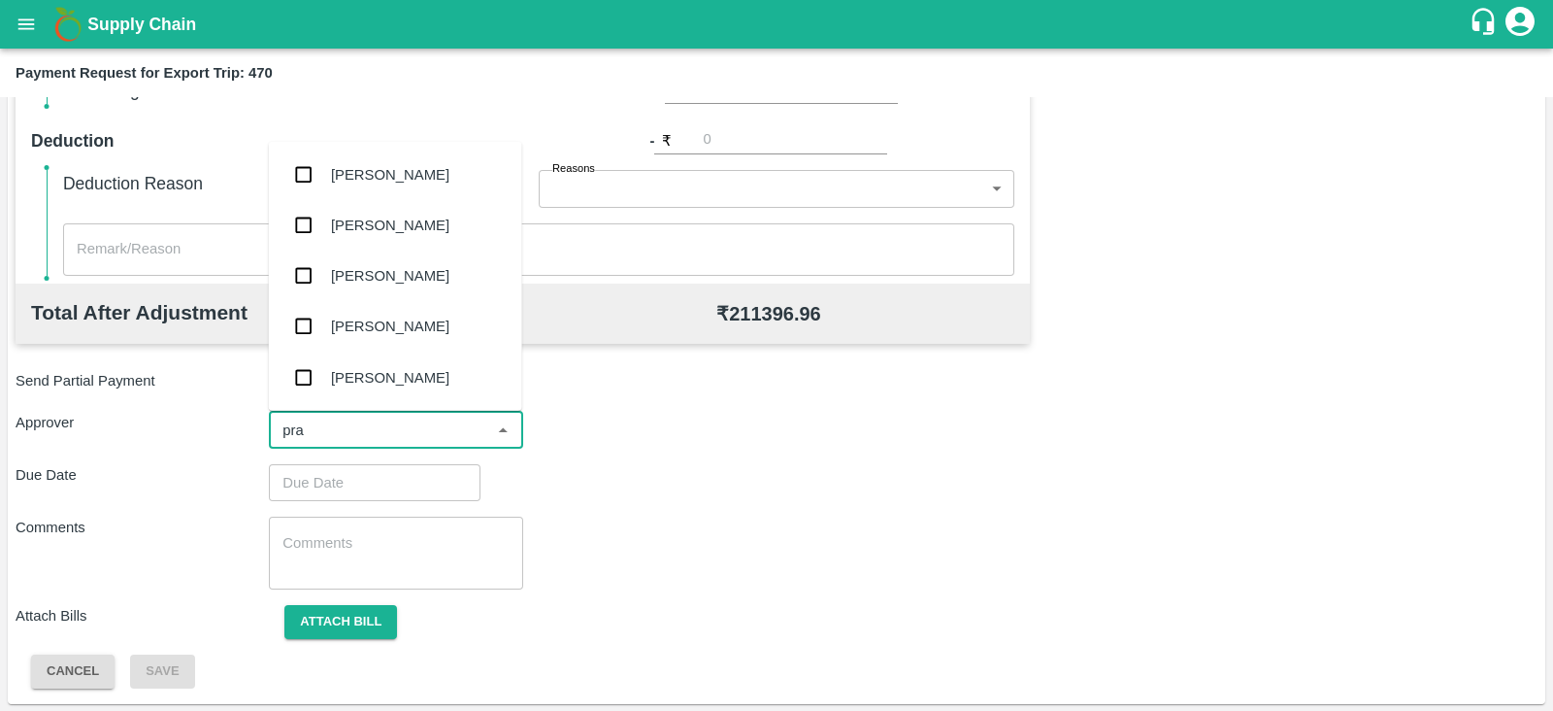
type input "pras"
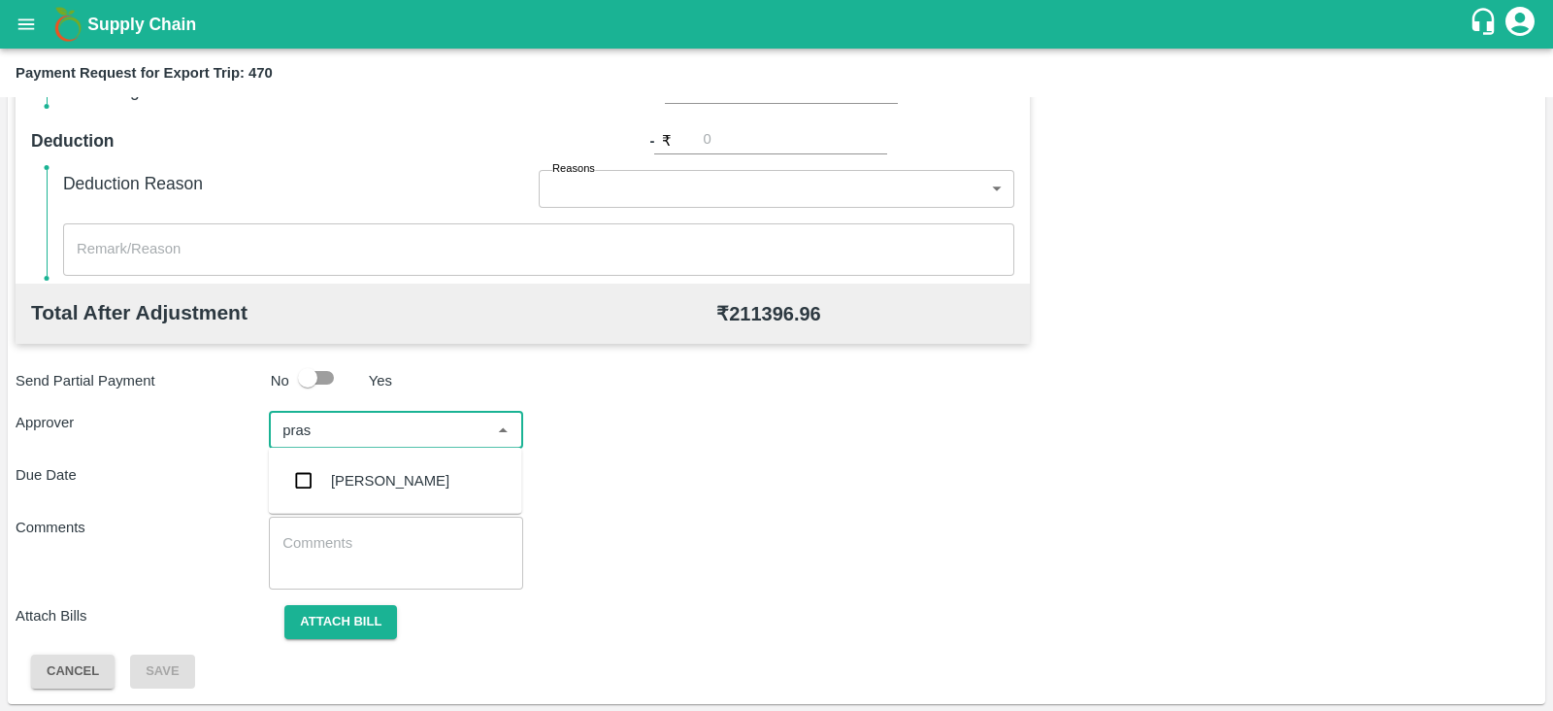
click at [379, 487] on div "Prasad Waghade" at bounding box center [390, 480] width 118 height 21
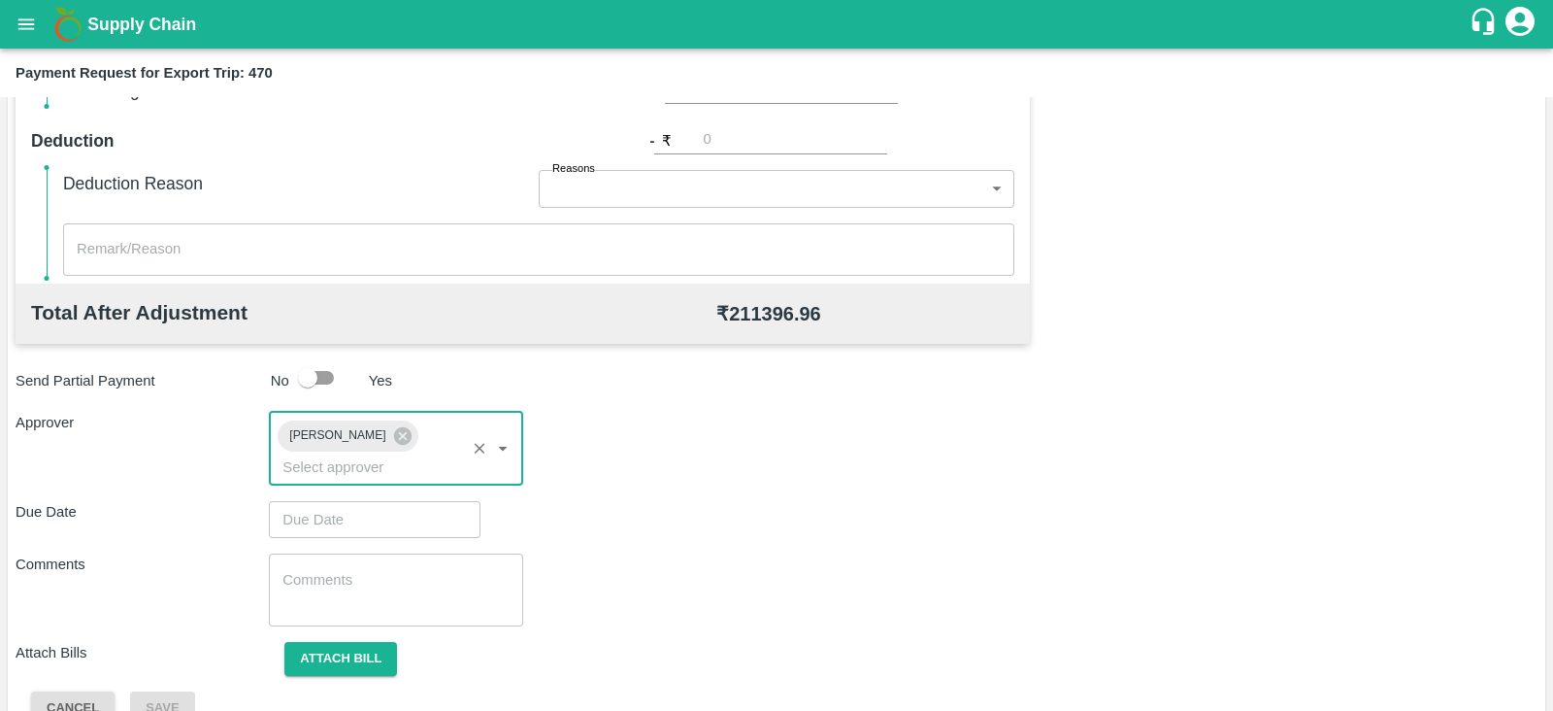
type input "DD/MM/YYYY hh:mm aa"
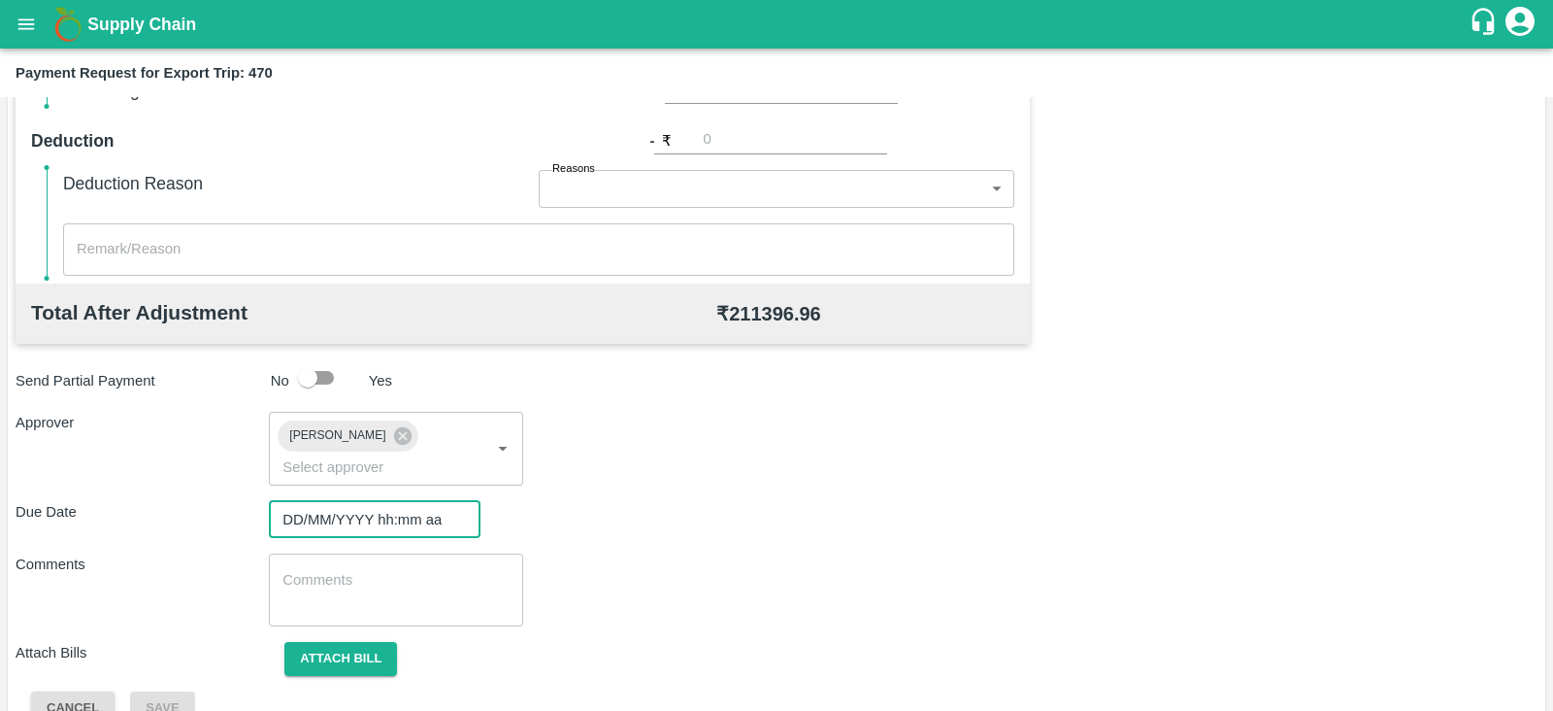
click at [349, 501] on input "DD/MM/YYYY hh:mm aa" at bounding box center [368, 519] width 198 height 37
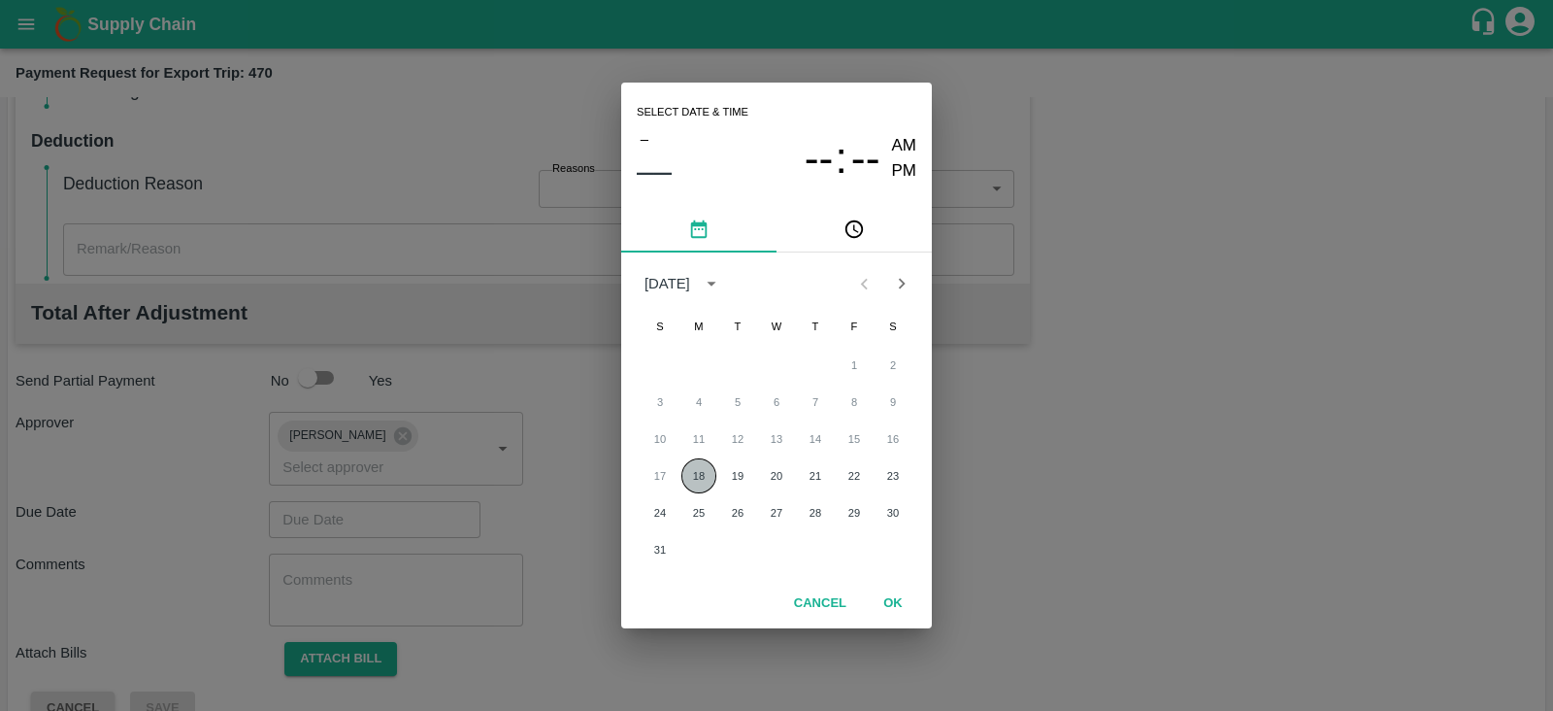
click at [706, 466] on button "18" at bounding box center [698, 475] width 35 height 35
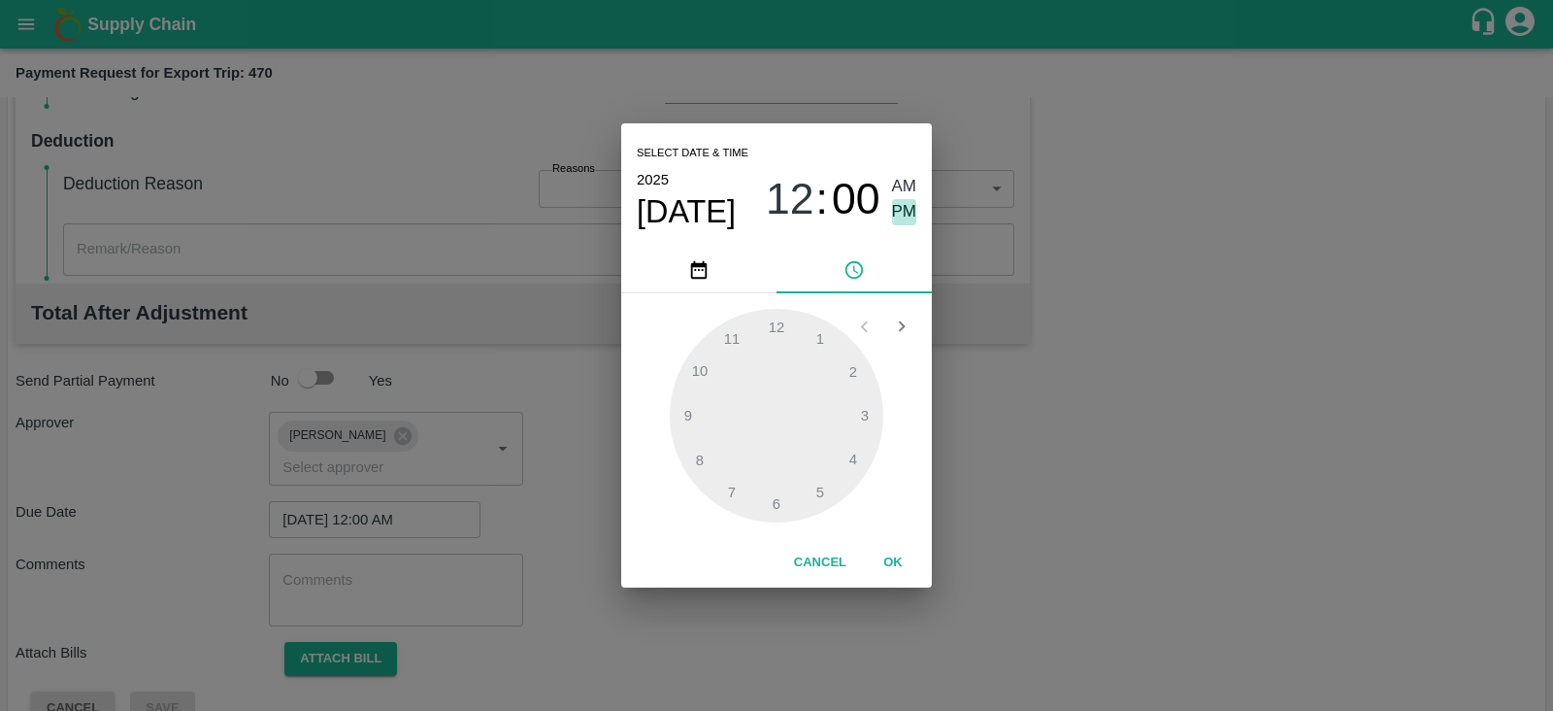
click at [910, 213] on span "PM" at bounding box center [904, 212] width 25 height 26
click at [714, 448] on div at bounding box center [777, 416] width 214 height 214
type input "18/08/2025 08:00 PM"
click at [886, 560] on button "OK" at bounding box center [893, 563] width 62 height 34
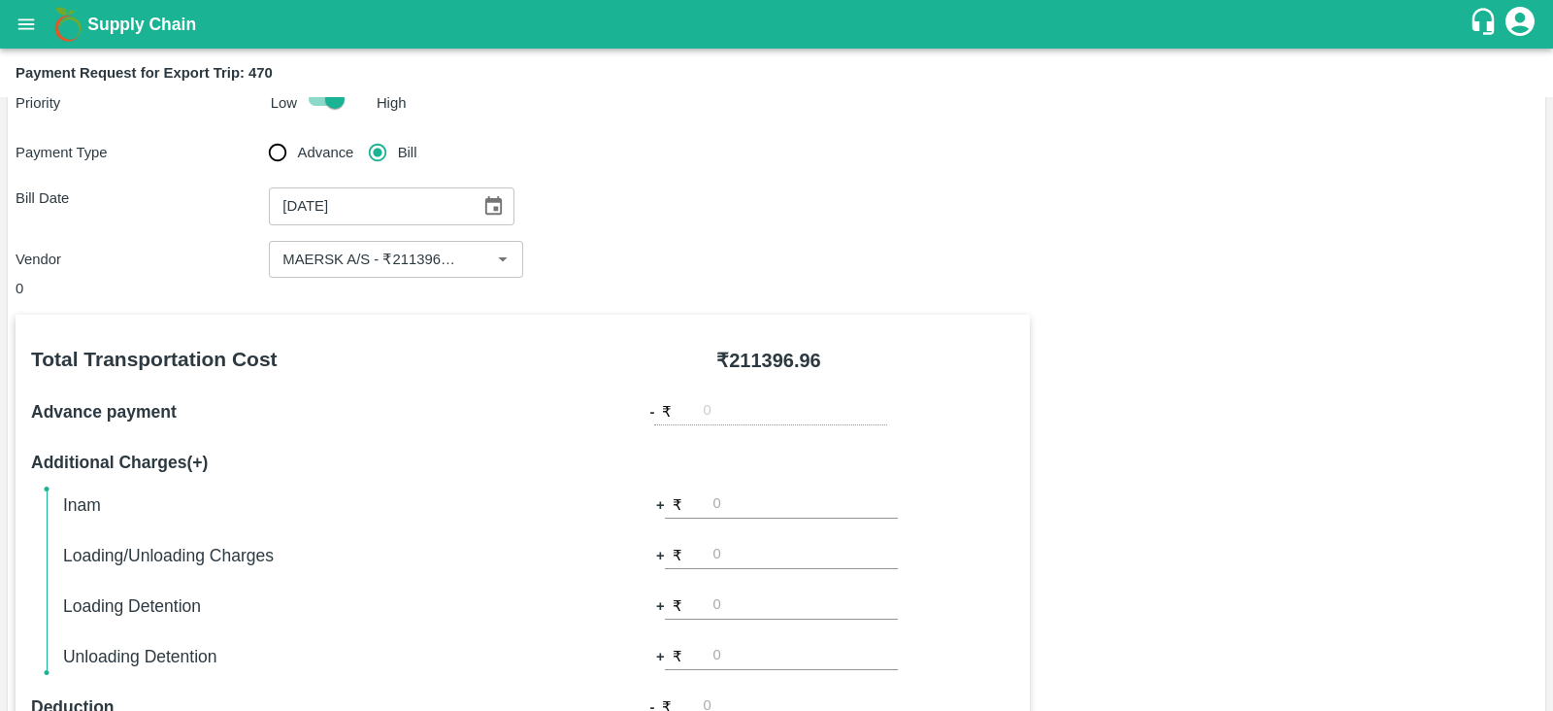
scroll to position [51, 0]
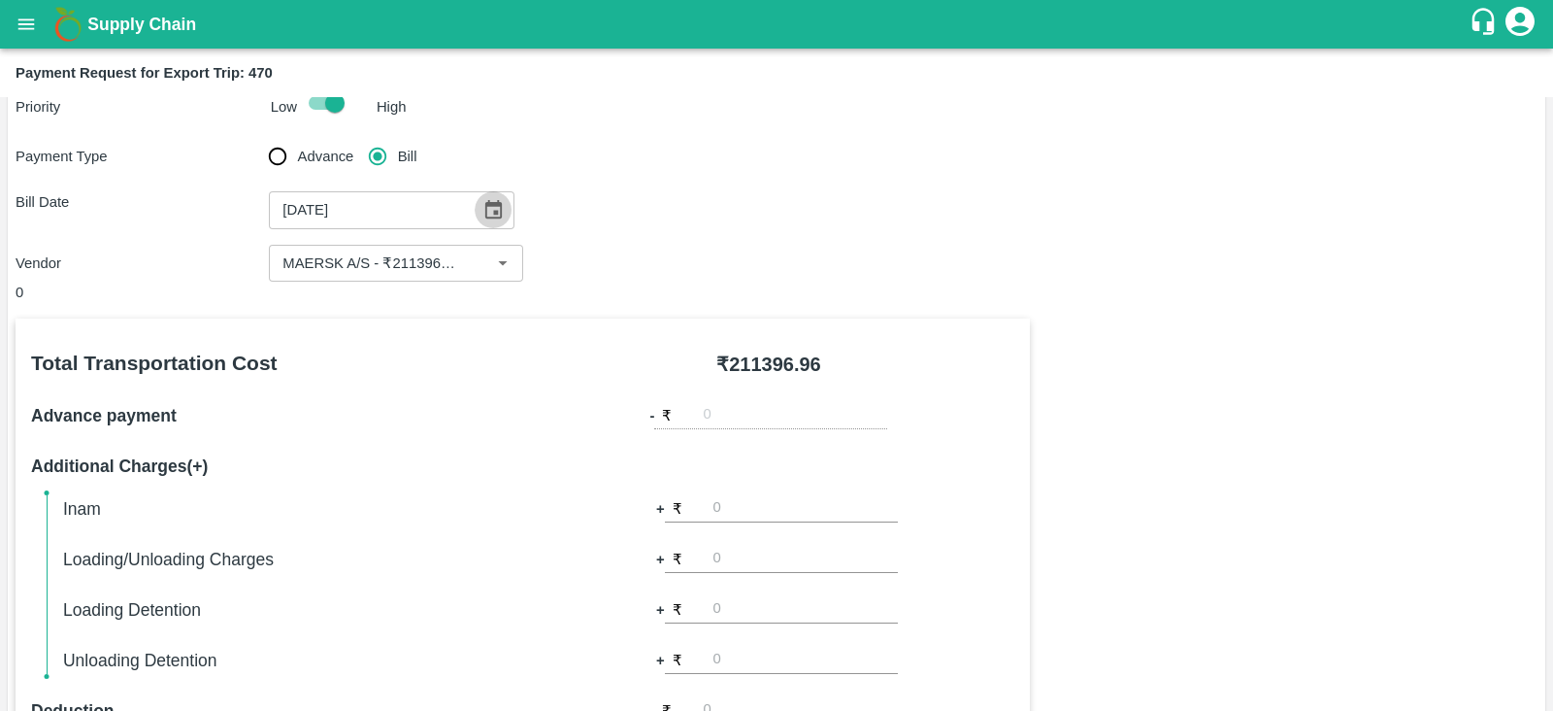
click at [485, 206] on icon "Choose date, selected date is Aug 18, 2025" at bounding box center [493, 209] width 17 height 18
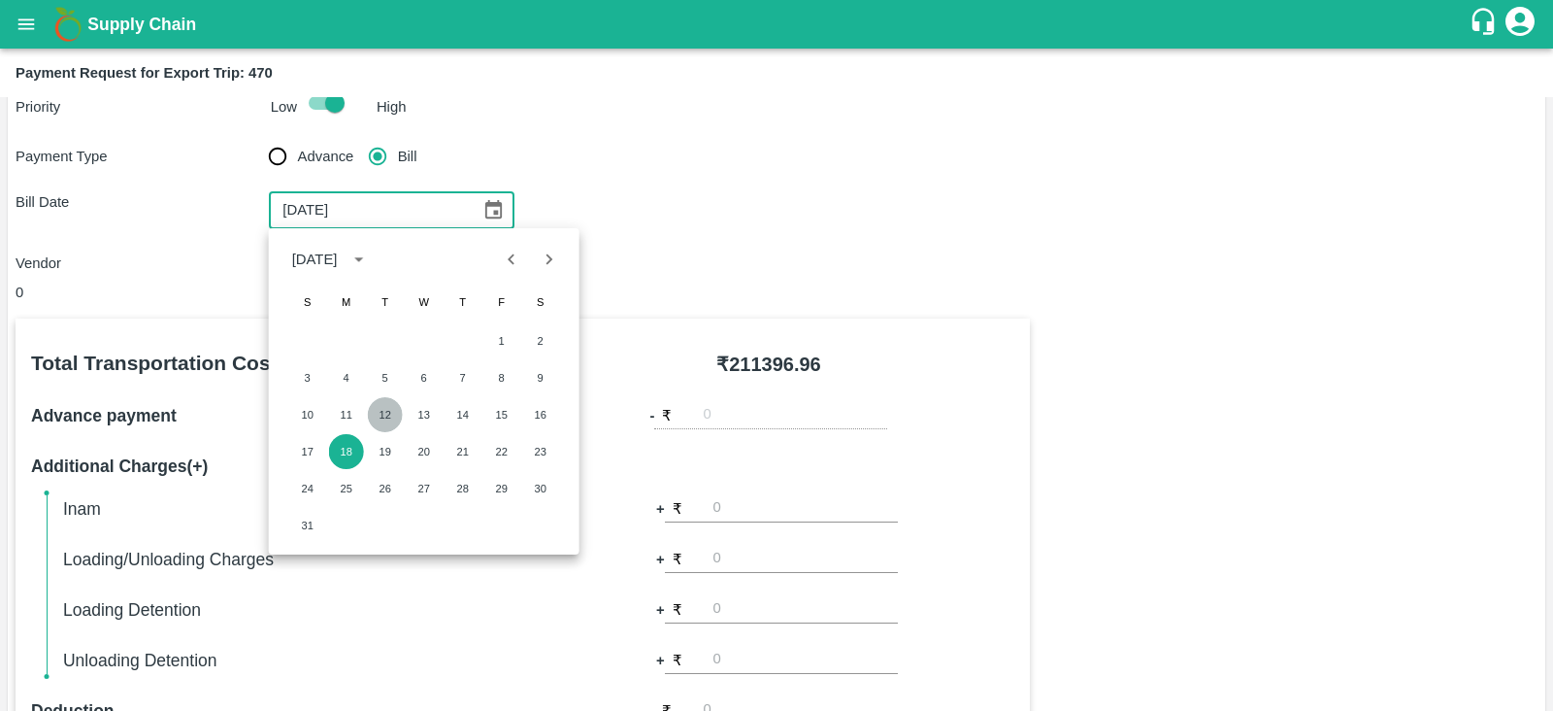
click at [384, 409] on button "12" at bounding box center [385, 414] width 35 height 35
type input "12/08/2025"
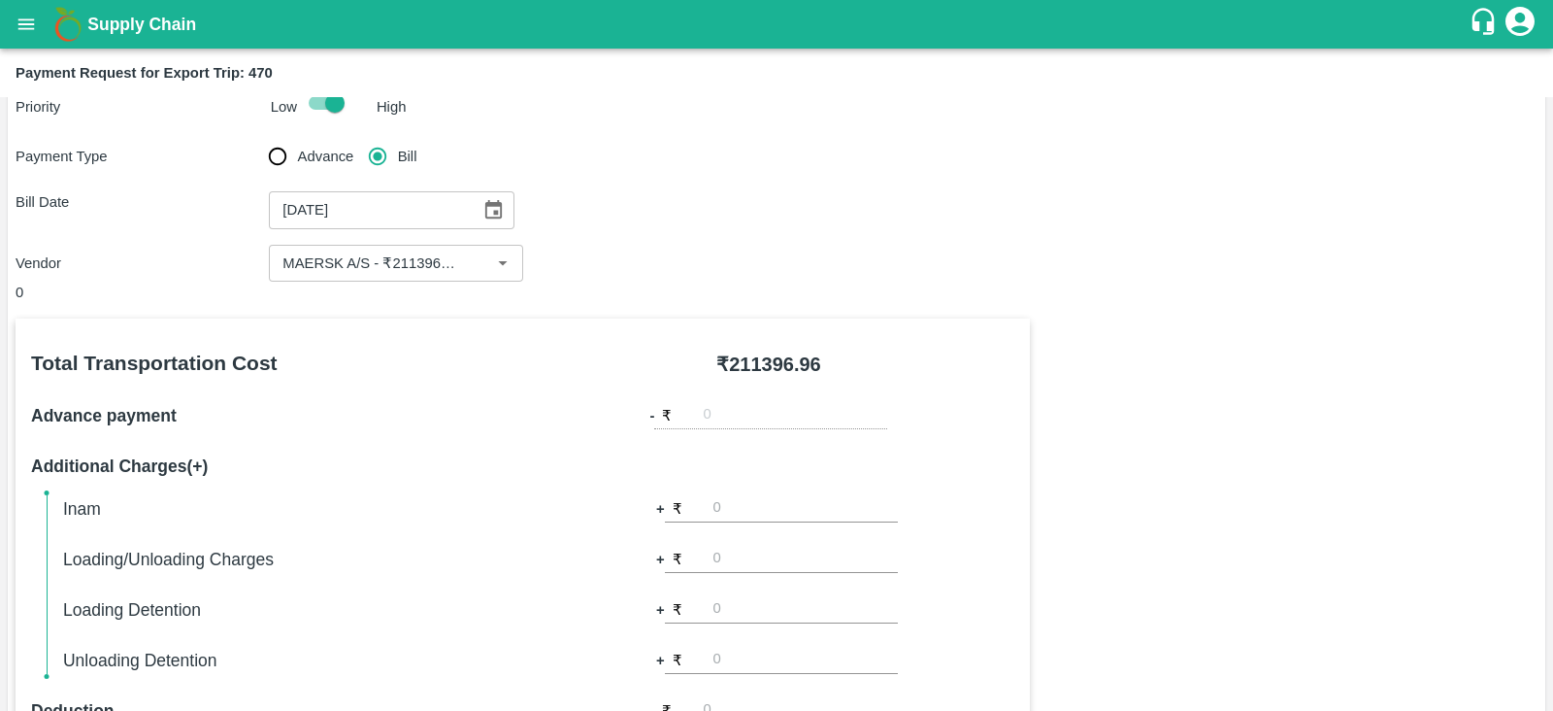
scroll to position [621, 0]
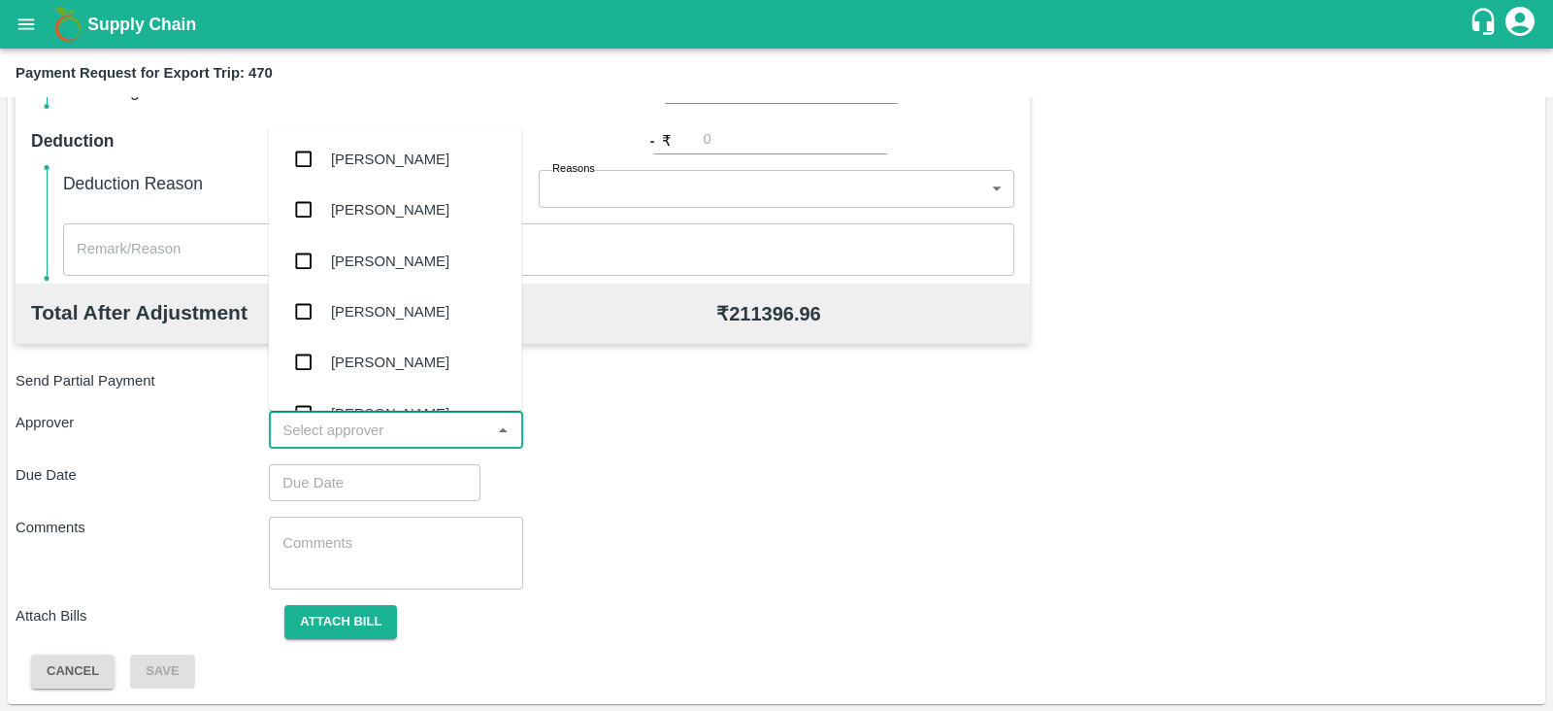
click at [383, 439] on input "input" at bounding box center [380, 429] width 210 height 25
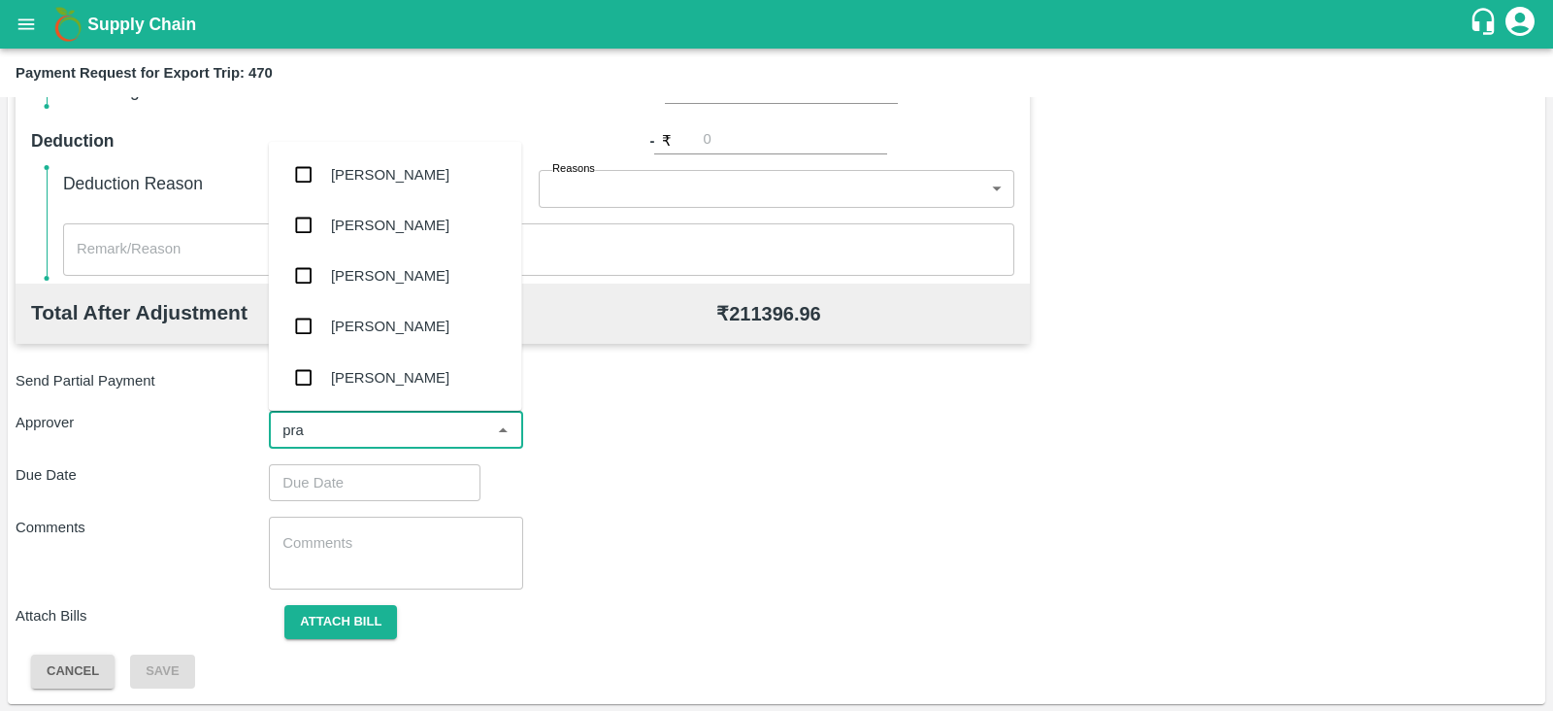
type input "pras"
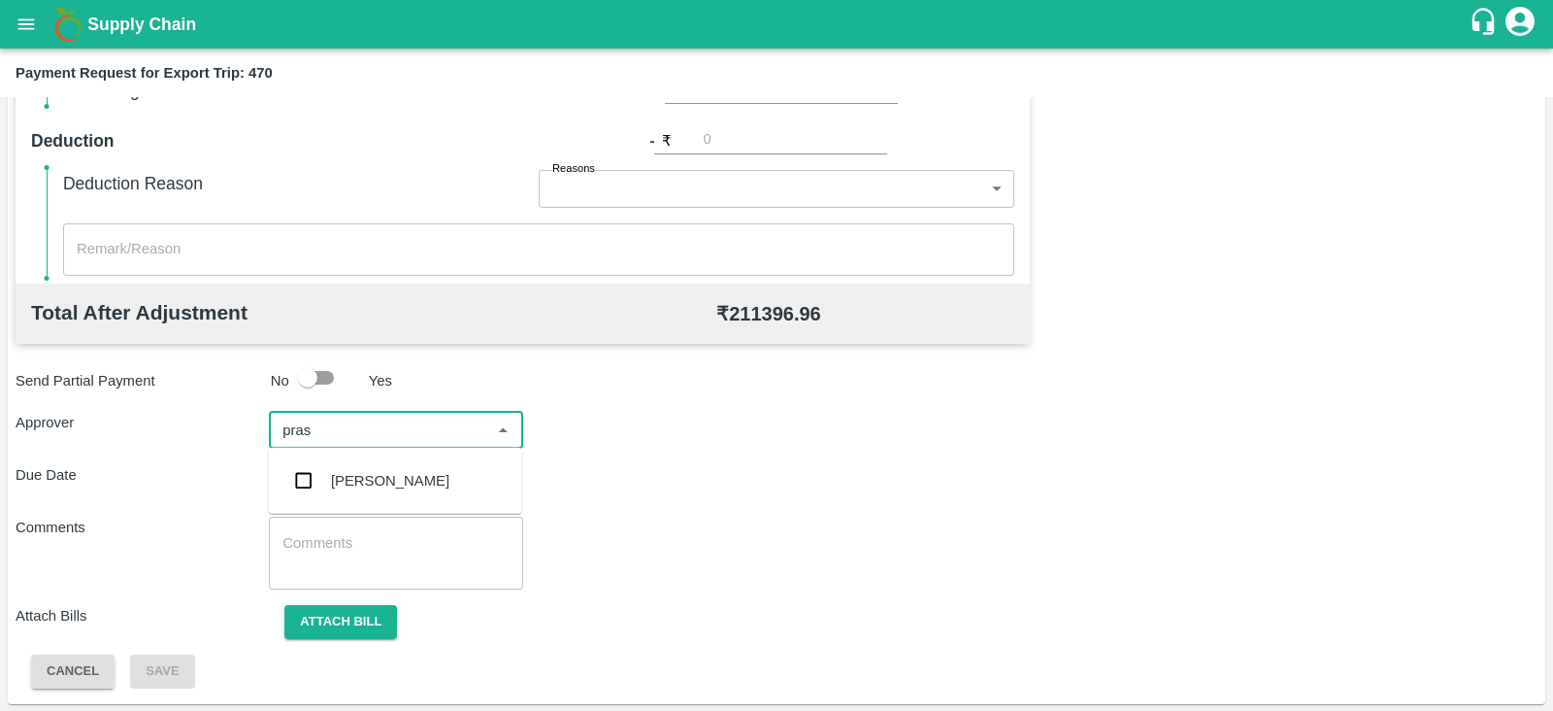
click at [373, 492] on div "Prasad Waghade" at bounding box center [395, 480] width 253 height 50
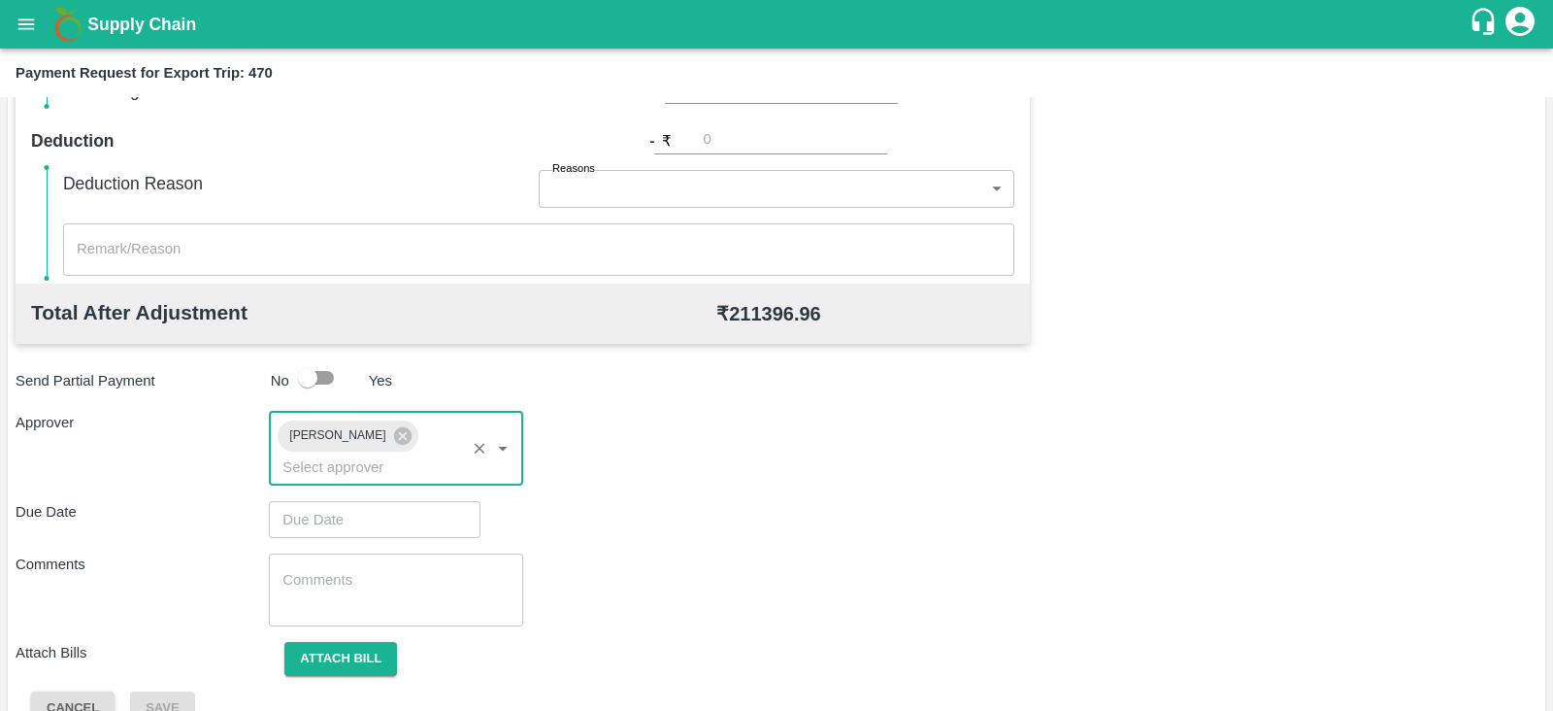
type input "DD/MM/YYYY hh:mm aa"
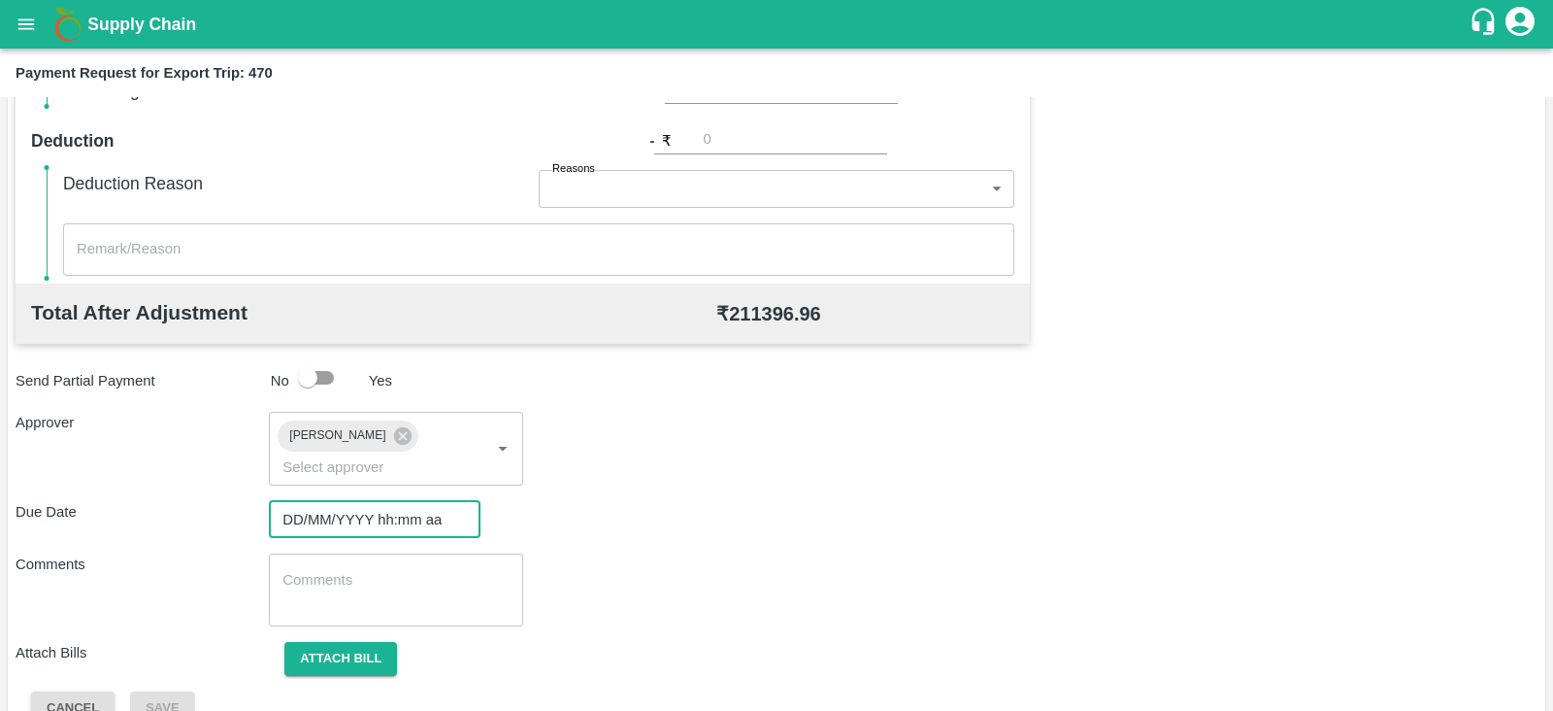
click at [398, 501] on input "DD/MM/YYYY hh:mm aa" at bounding box center [368, 519] width 198 height 37
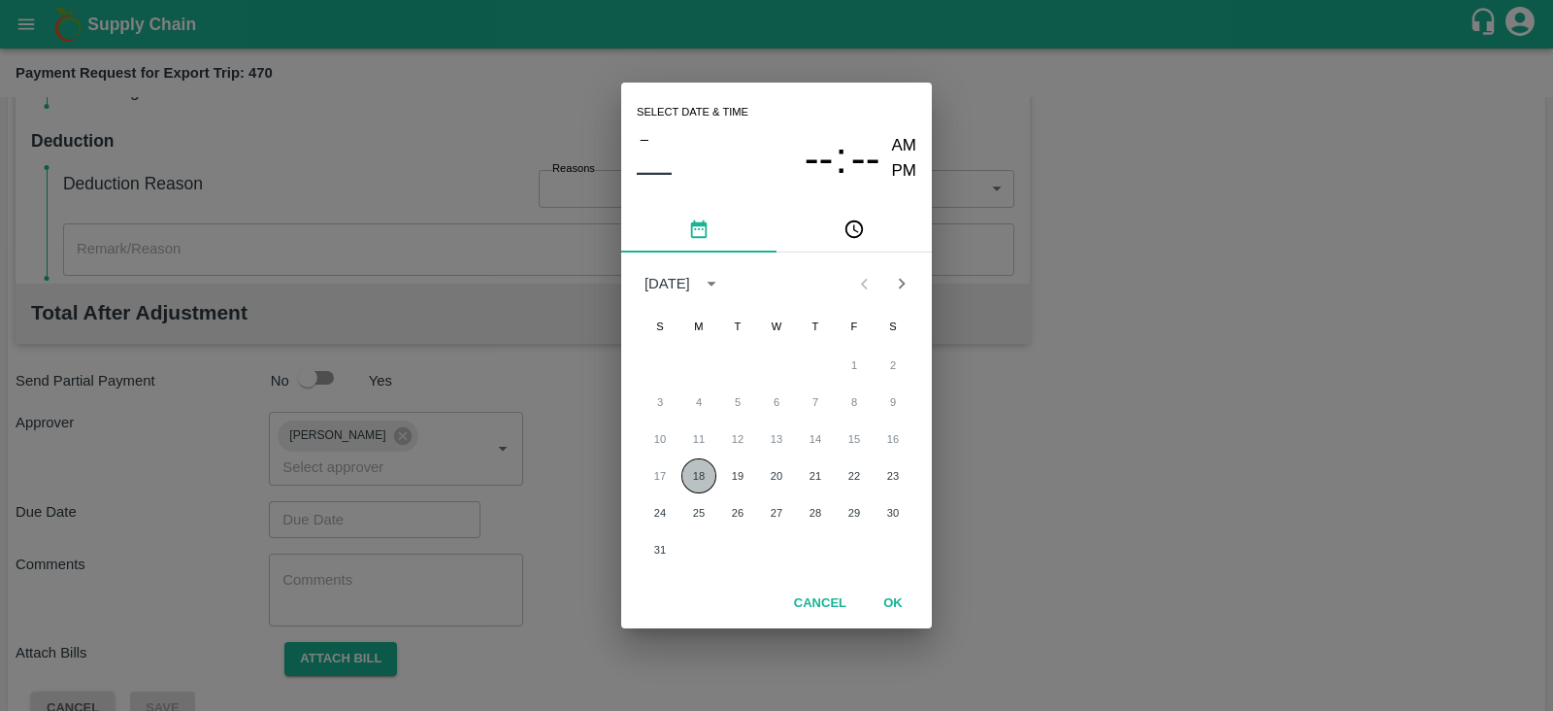
click at [691, 473] on button "18" at bounding box center [698, 475] width 35 height 35
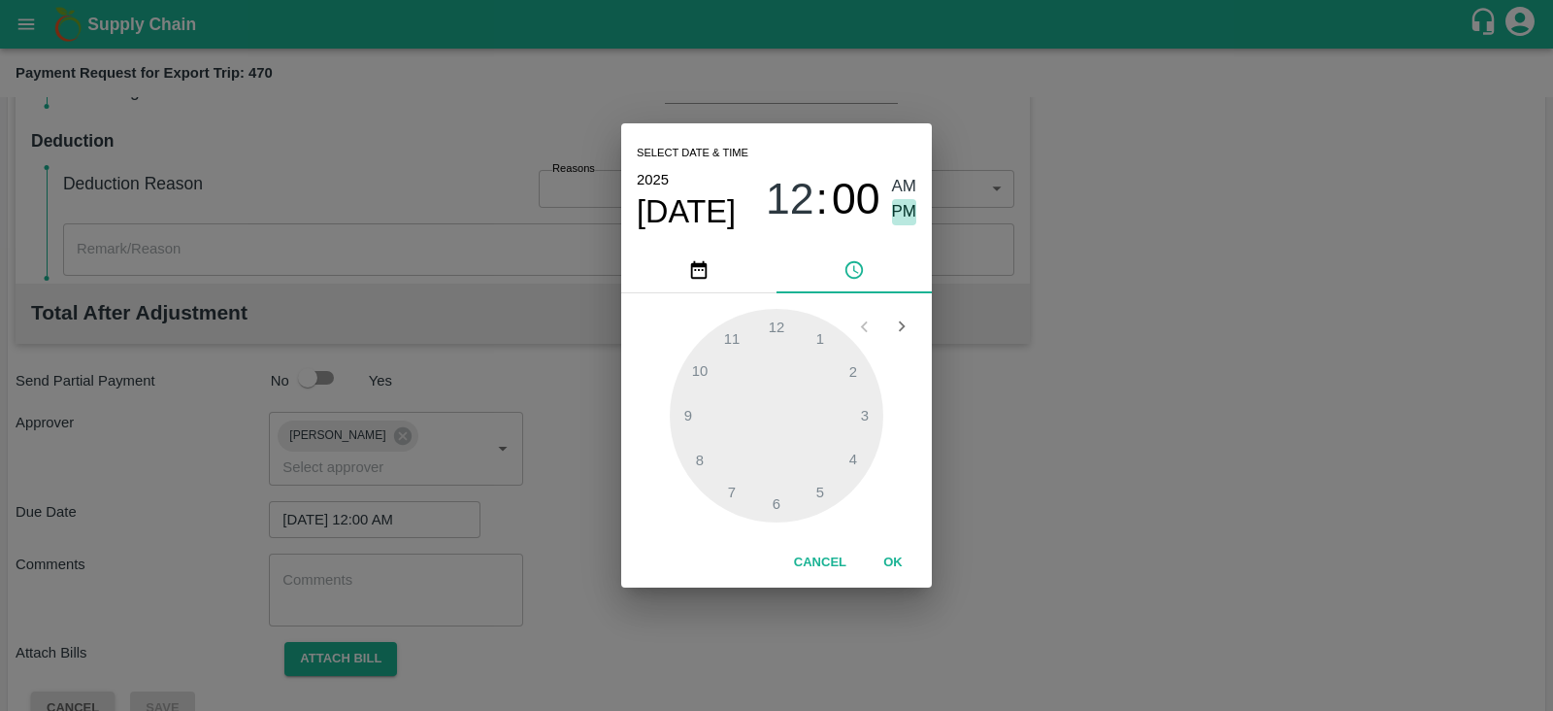
click at [904, 219] on span "PM" at bounding box center [904, 212] width 25 height 26
click at [781, 496] on div at bounding box center [777, 416] width 214 height 214
type input "18/08/2025 06:00 PM"
click at [903, 559] on button "OK" at bounding box center [893, 563] width 62 height 34
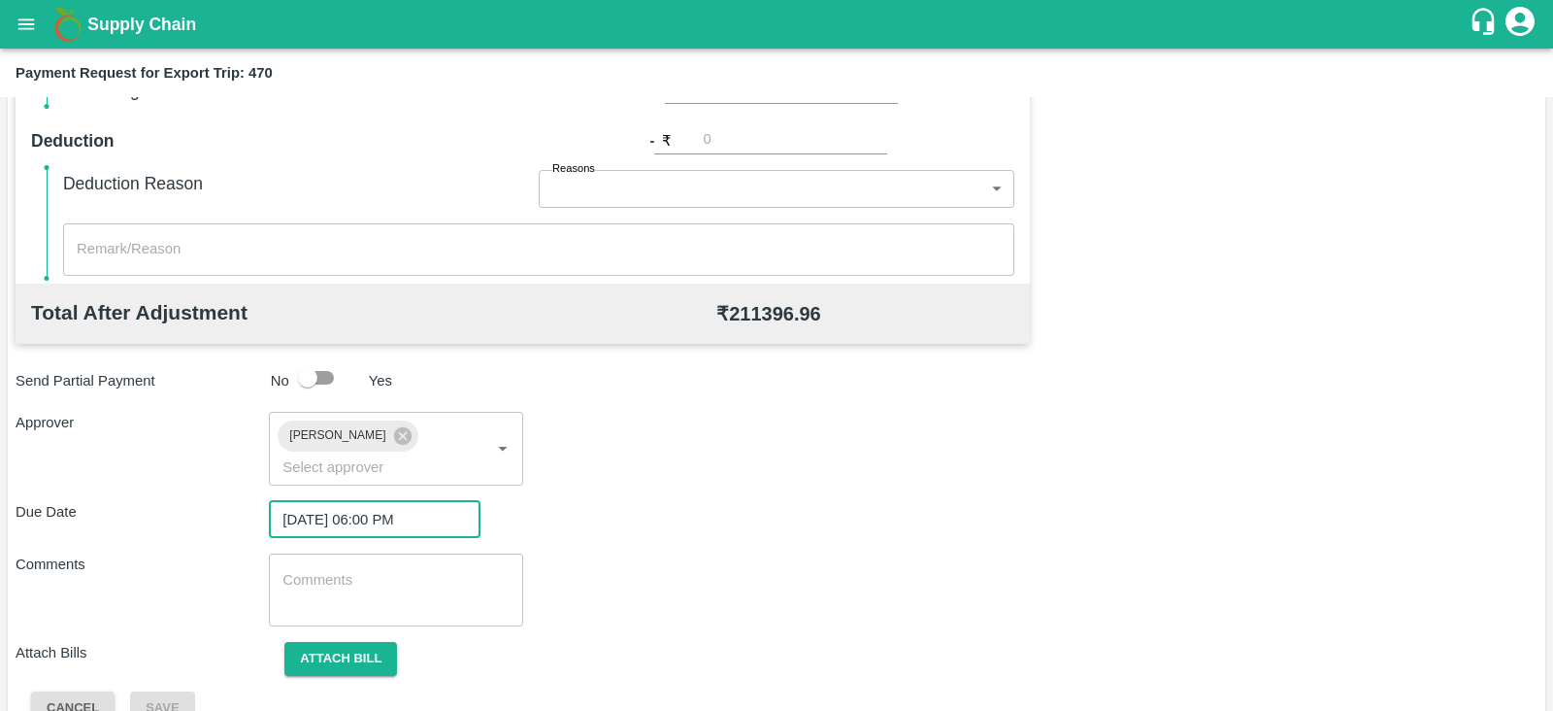
scroll to position [633, 0]
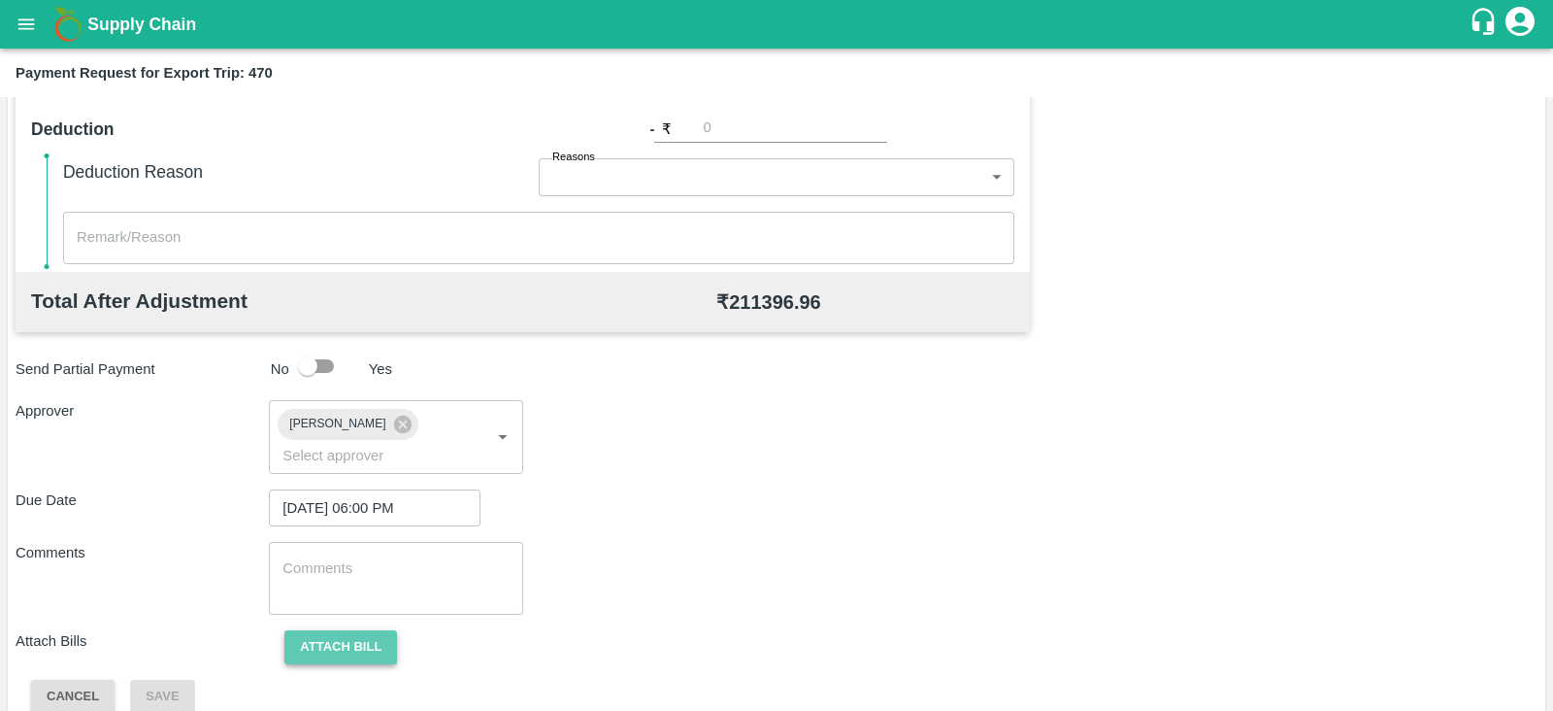
click at [381, 630] on button "Attach bill" at bounding box center [340, 647] width 113 height 34
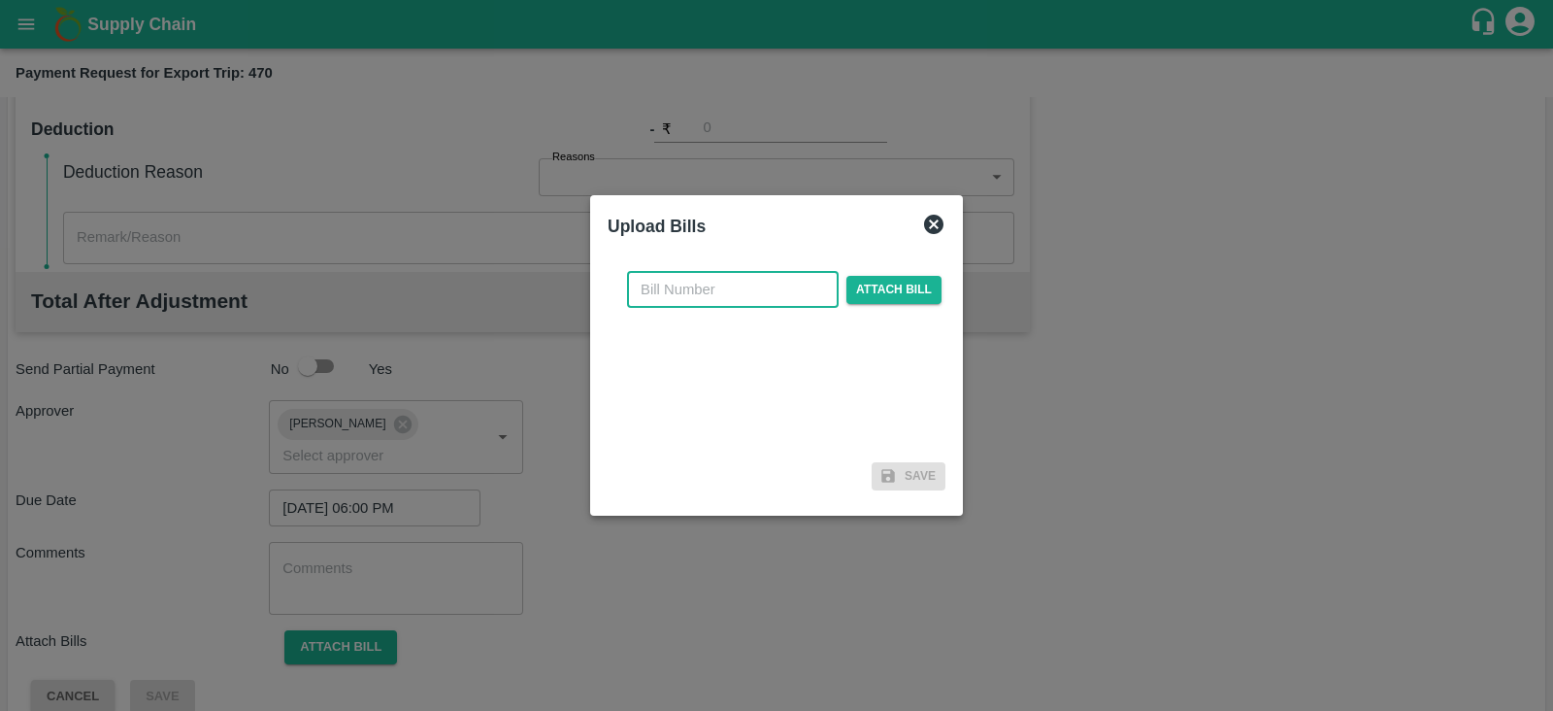
click at [747, 295] on input "text" at bounding box center [733, 289] width 212 height 37
paste input "MH26IN1000195489"
type input "MH26IN1000195489"
click at [864, 291] on span "Attach bill" at bounding box center [894, 290] width 95 height 28
click at [0, 0] on input "Attach bill" at bounding box center [0, 0] width 0 height 0
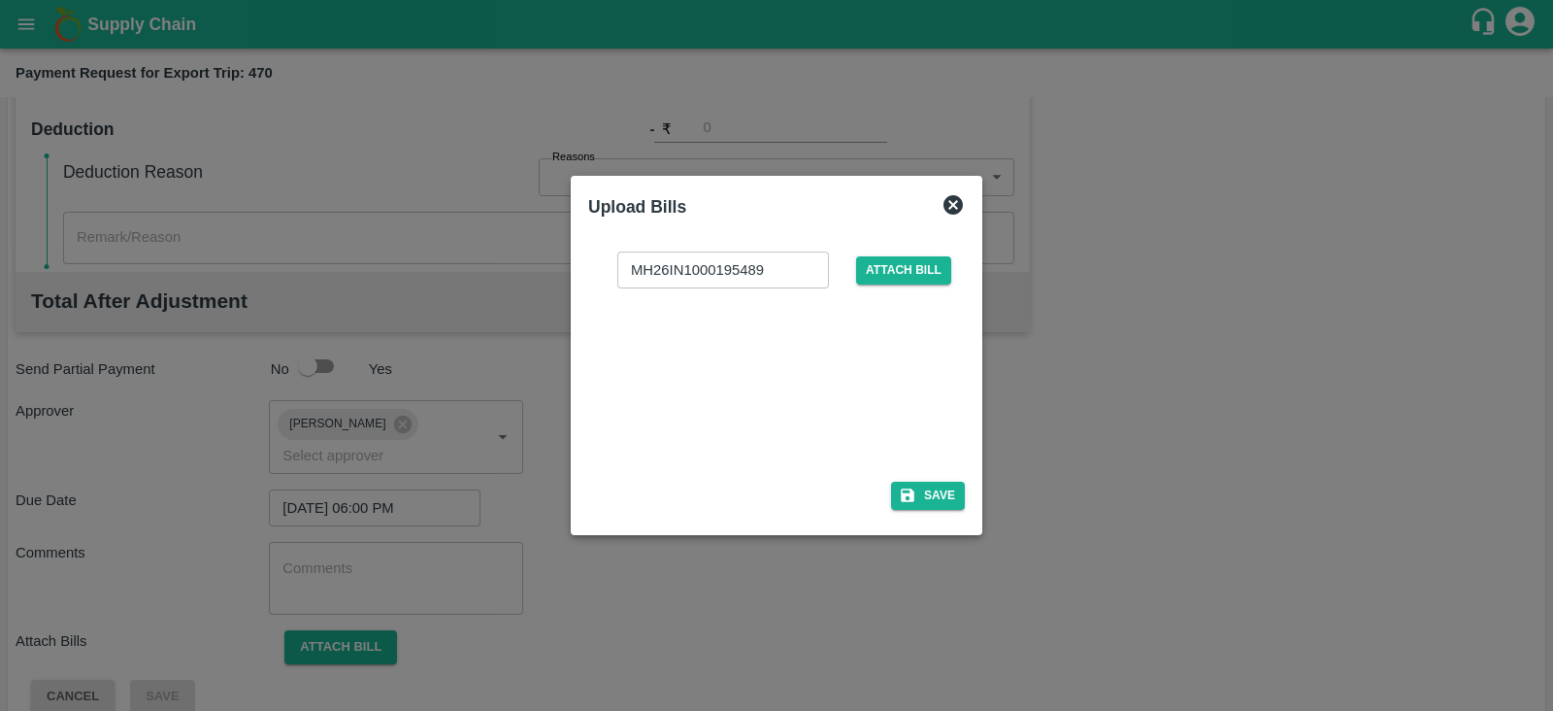
click at [747, 351] on div at bounding box center [772, 378] width 291 height 103
click at [932, 491] on button "Save" at bounding box center [928, 495] width 74 height 28
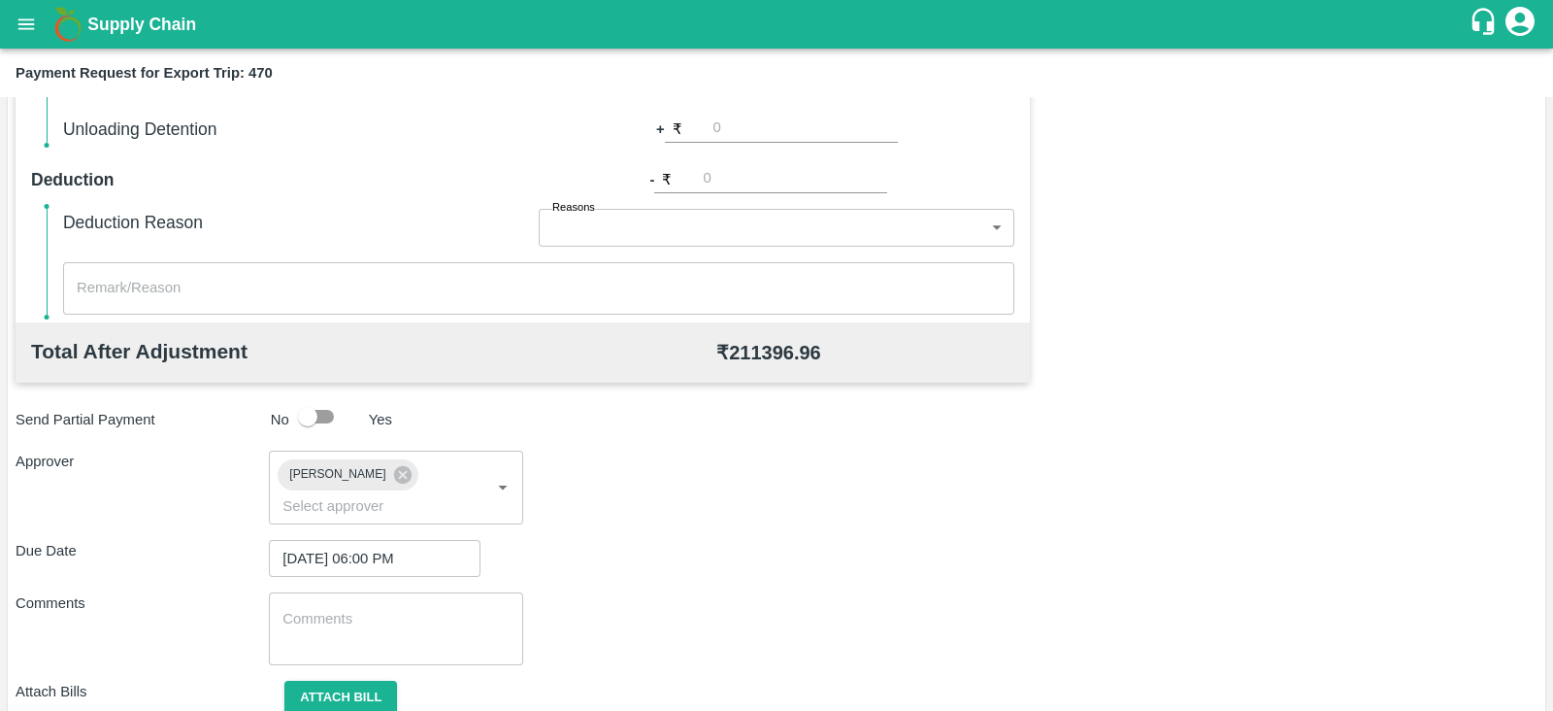
scroll to position [736, 0]
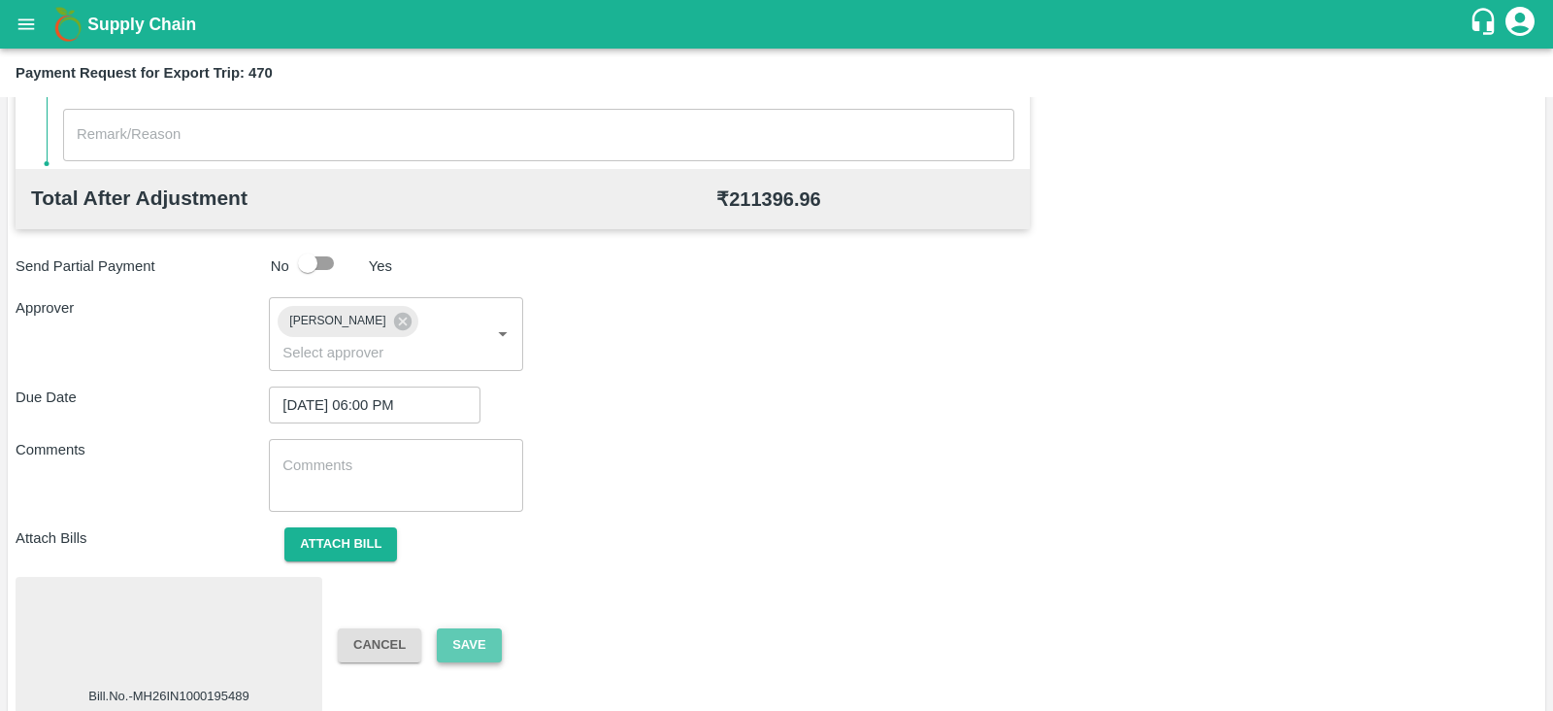
click at [488, 628] on button "Save" at bounding box center [469, 645] width 64 height 34
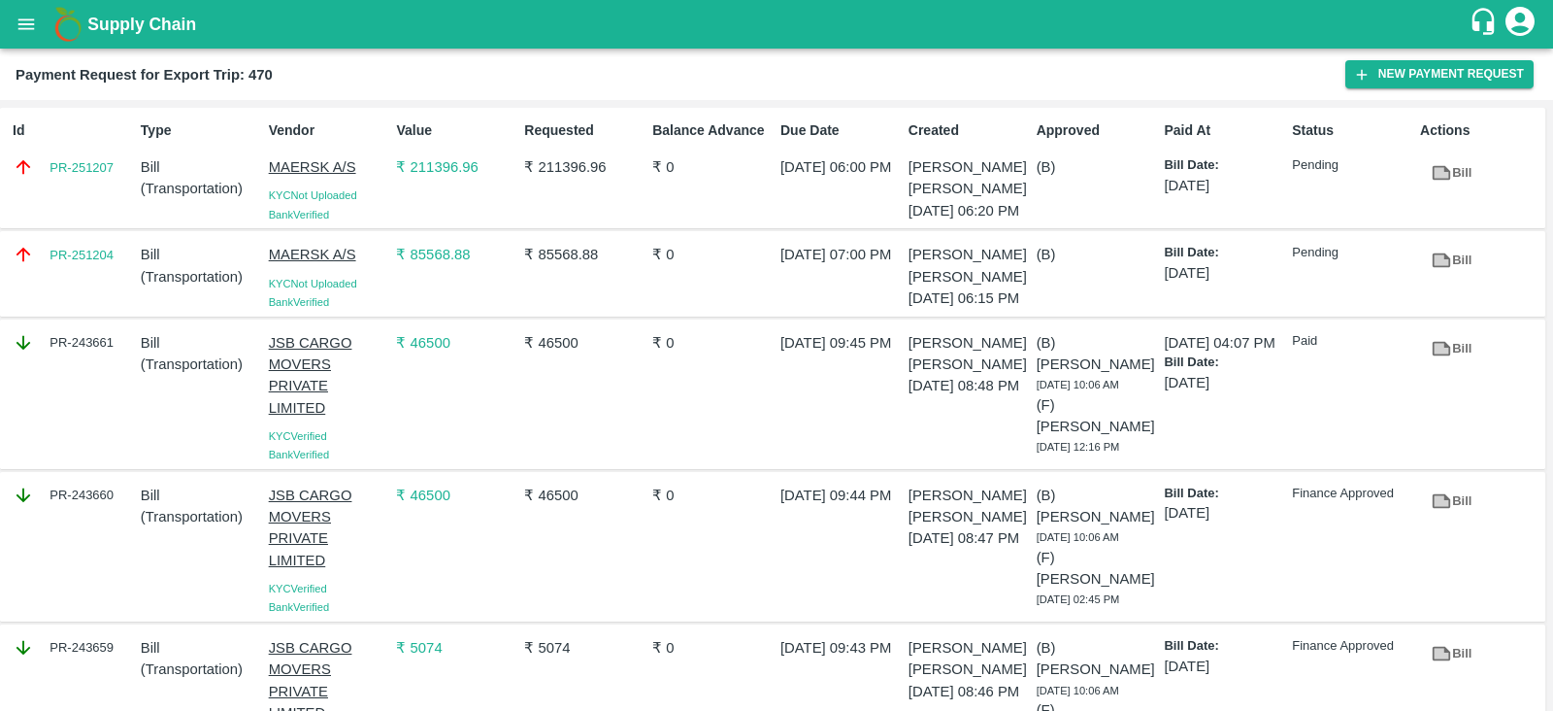
click at [107, 294] on div "PR-251204" at bounding box center [69, 273] width 128 height 75
copy link "PR-251204"
click at [104, 187] on div "Id PR-251207" at bounding box center [69, 168] width 128 height 111
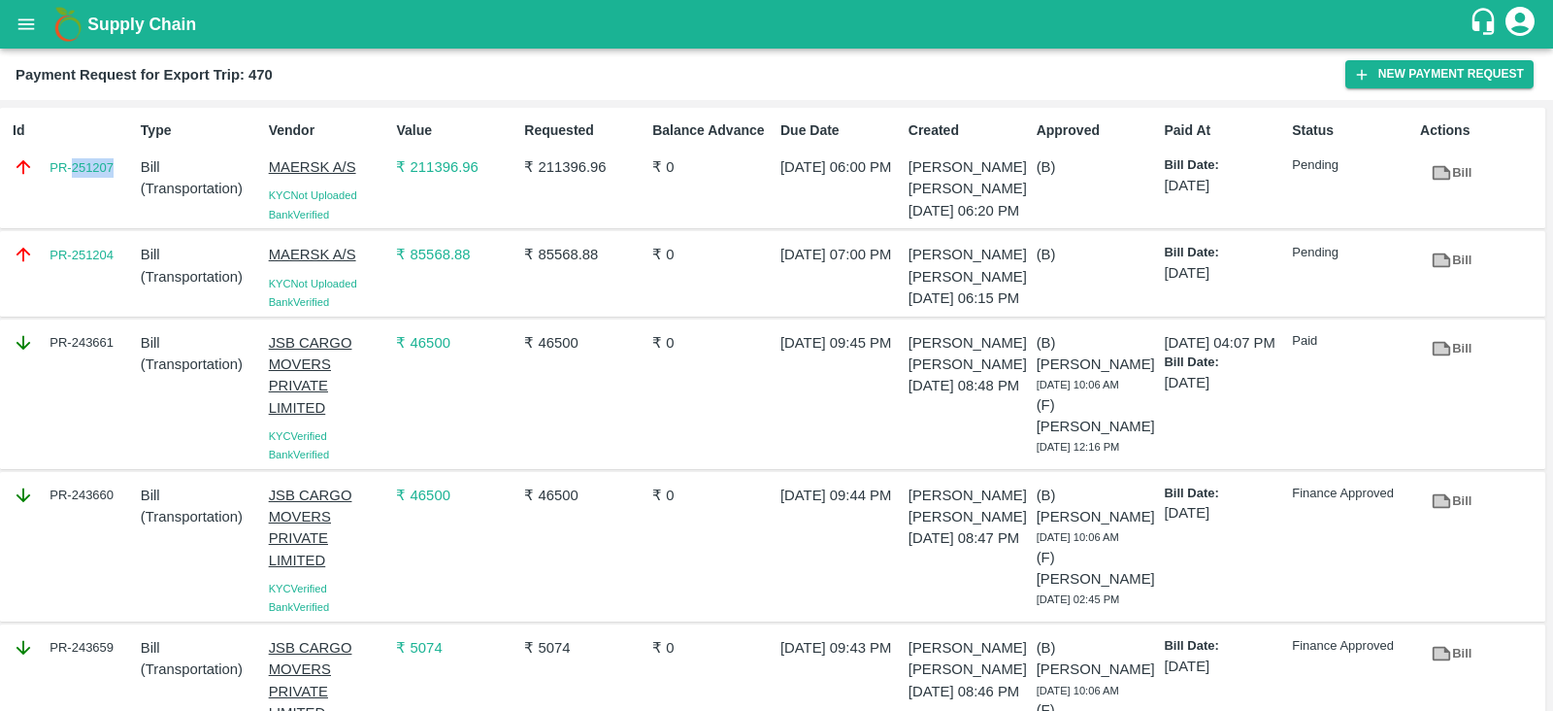
click at [104, 187] on div "Id PR-251207" at bounding box center [69, 168] width 128 height 111
copy link "PR-251207"
click at [102, 297] on div "PR-251204" at bounding box center [69, 273] width 128 height 75
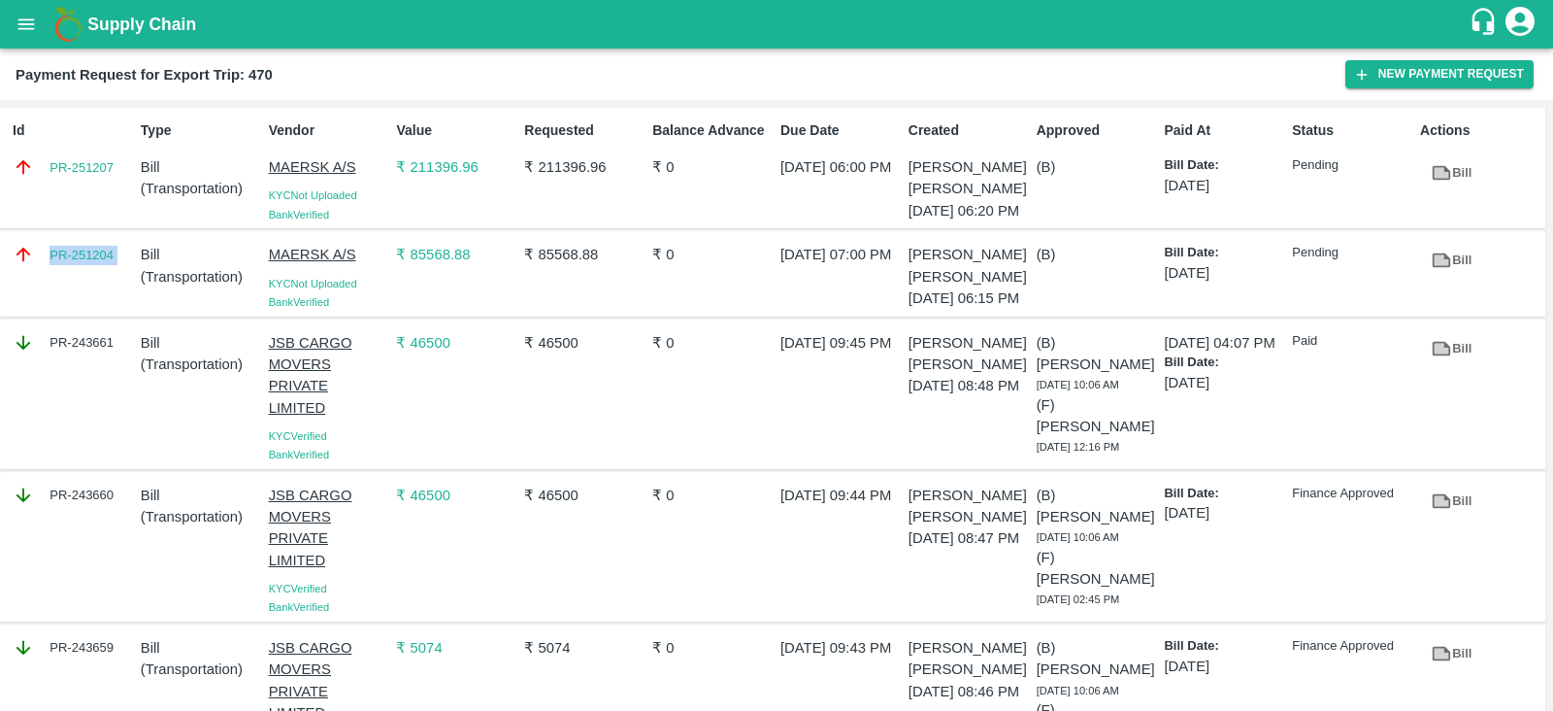
click at [102, 297] on div "PR-251204" at bounding box center [69, 273] width 128 height 75
copy link "PR-251204"
click at [102, 181] on div "Id PR-251207" at bounding box center [69, 168] width 128 height 111
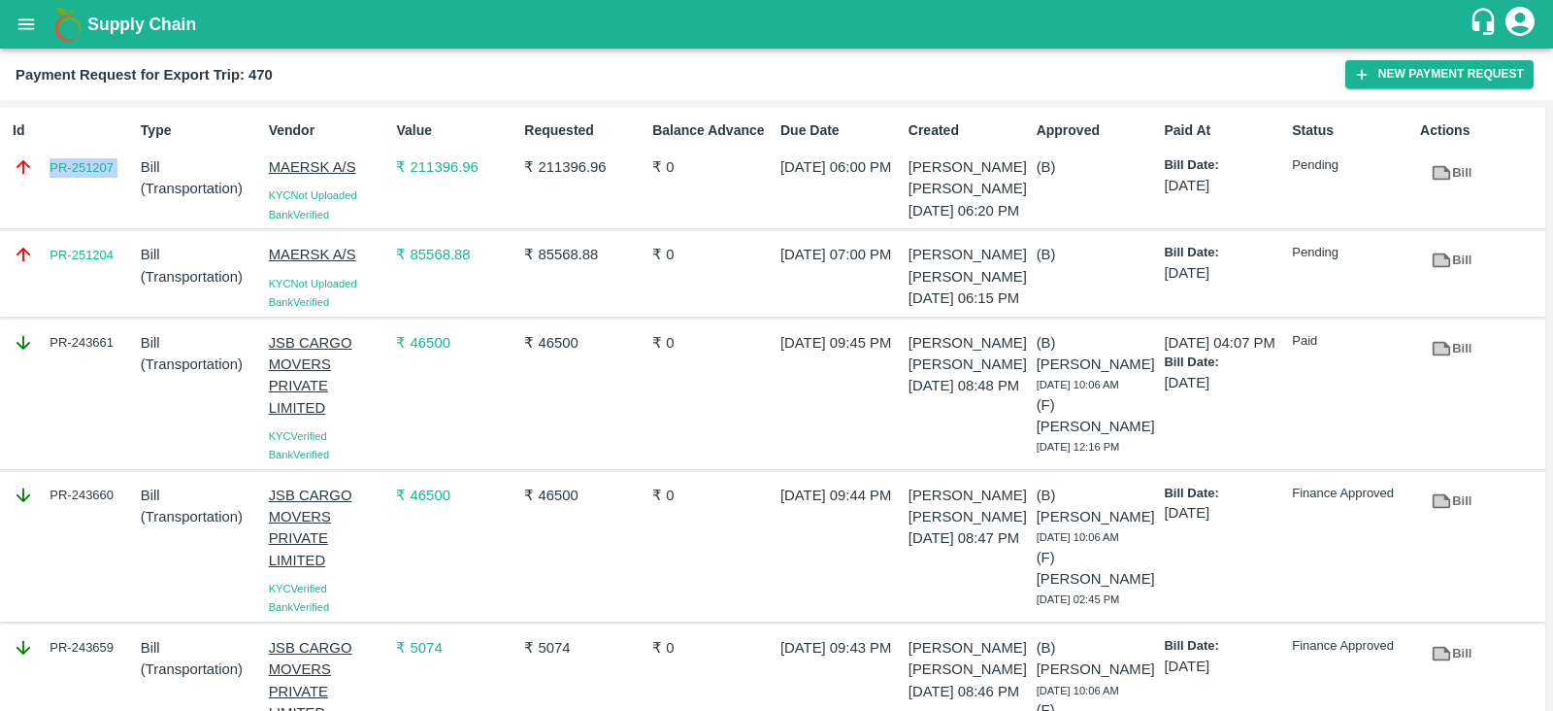
copy link "PR-251207"
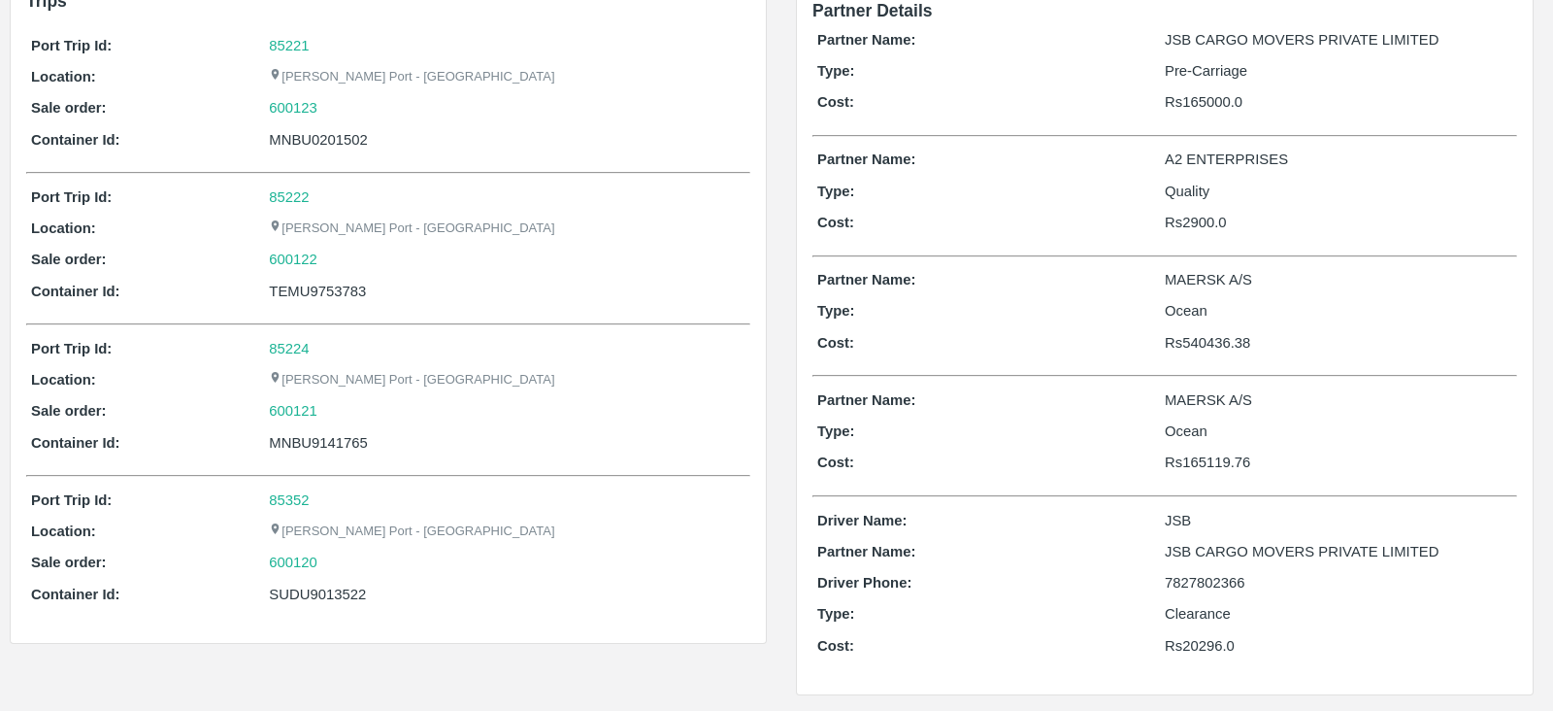
scroll to position [147, 0]
